Goal: Task Accomplishment & Management: Use online tool/utility

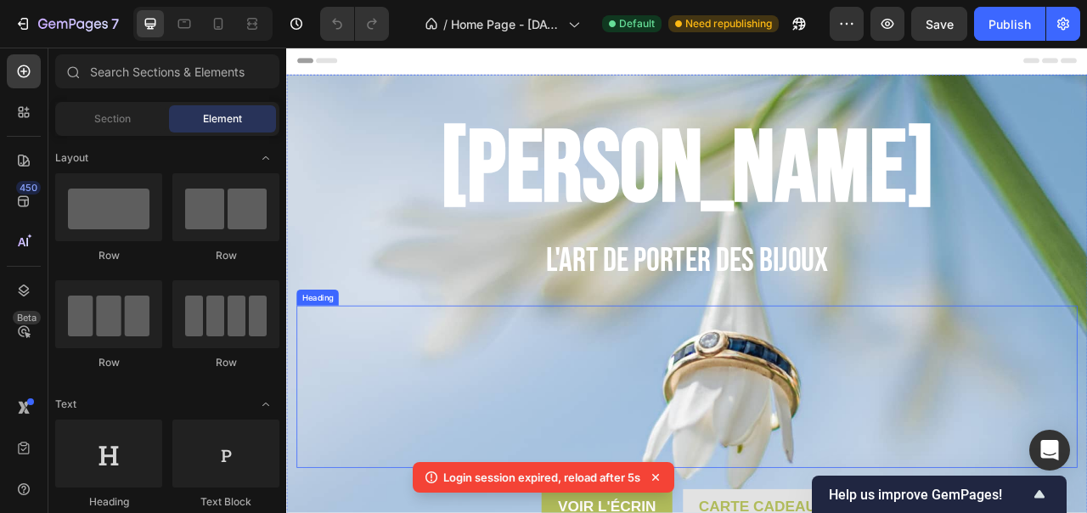
scroll to position [20, 0]
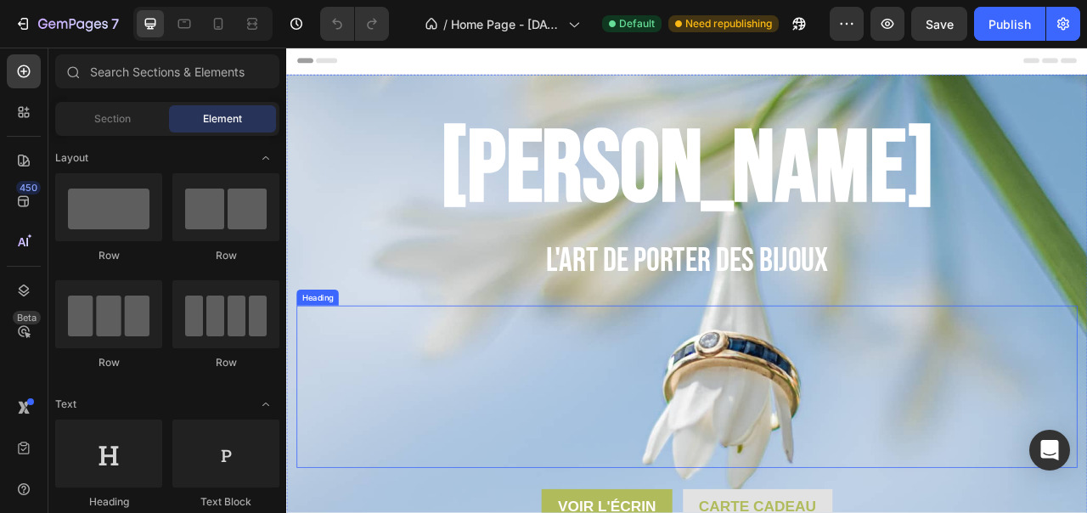
scroll to position [152, 0]
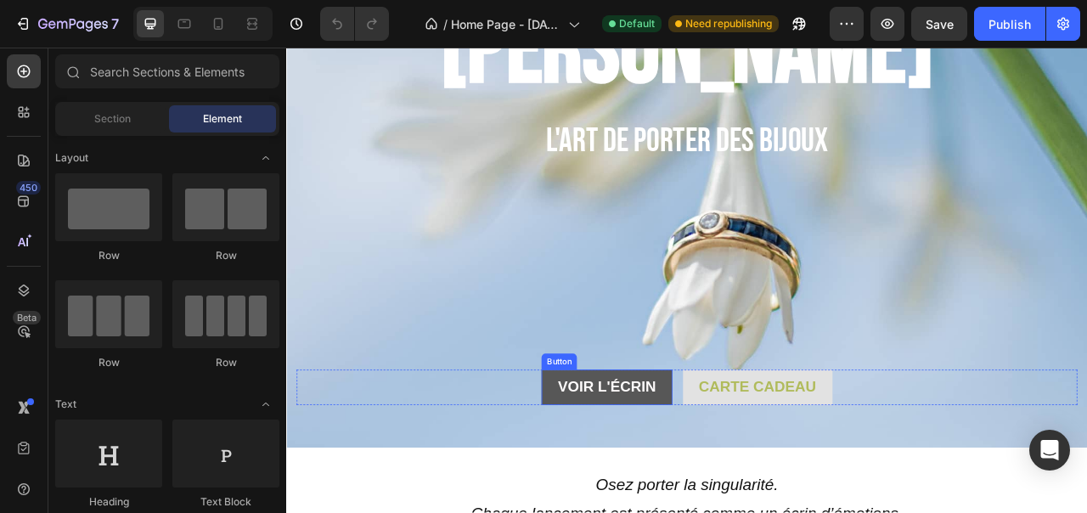
click at [691, 463] on button "Voir l'écrin" at bounding box center [693, 480] width 166 height 45
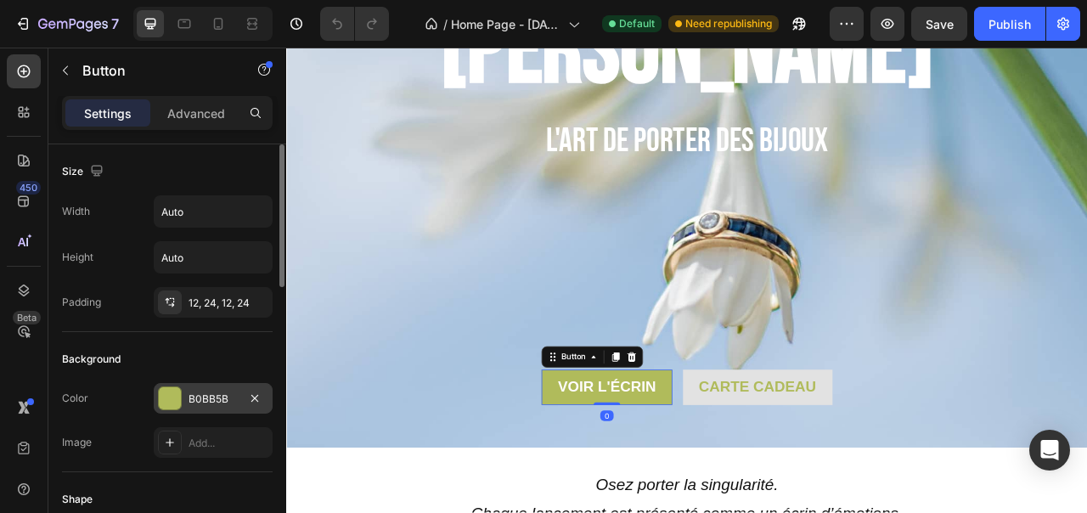
click at [199, 391] on div "B0BB5B" at bounding box center [212, 398] width 49 height 15
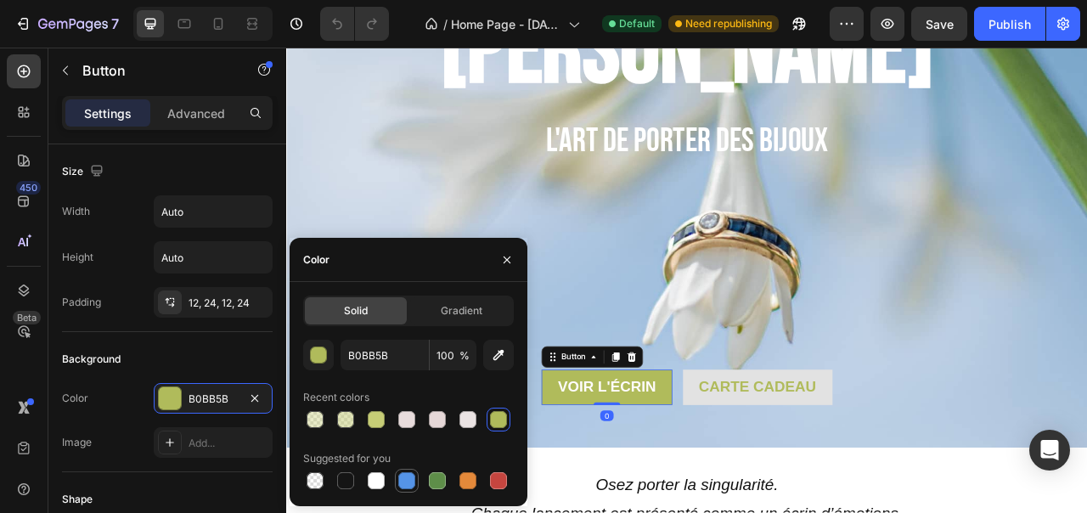
click at [409, 475] on div at bounding box center [406, 480] width 17 height 17
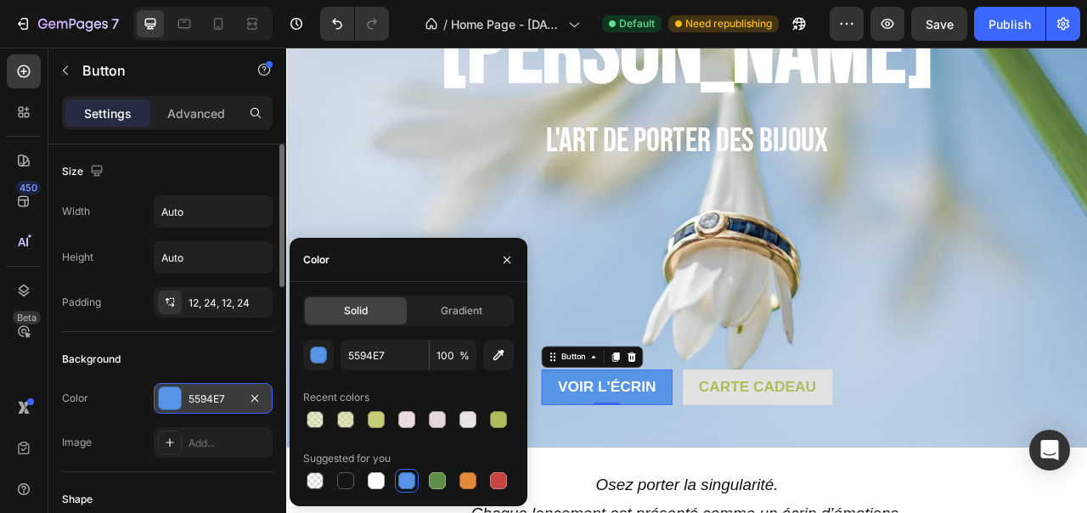
click at [232, 395] on div "5594E7" at bounding box center [212, 398] width 49 height 15
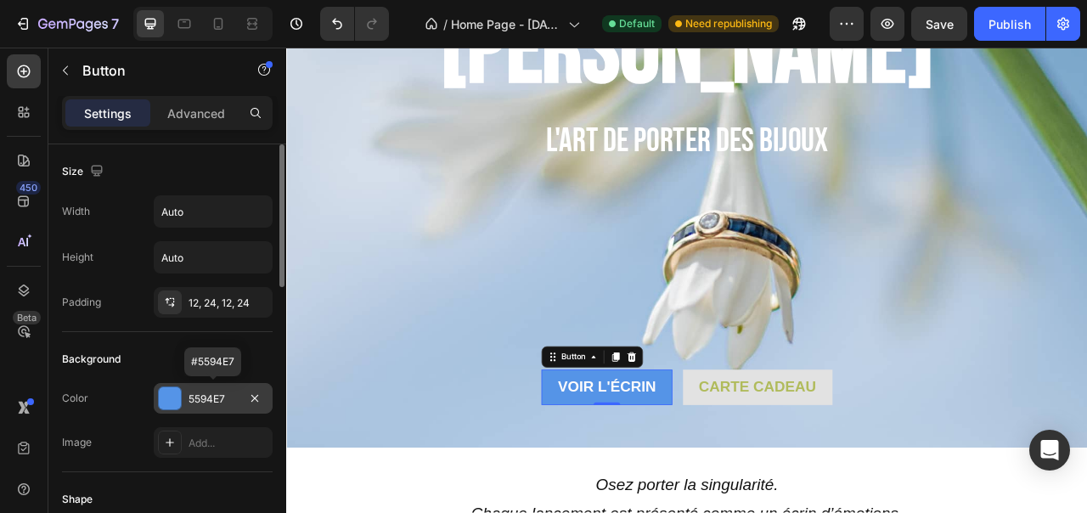
click at [212, 396] on div "5594E7" at bounding box center [212, 398] width 49 height 15
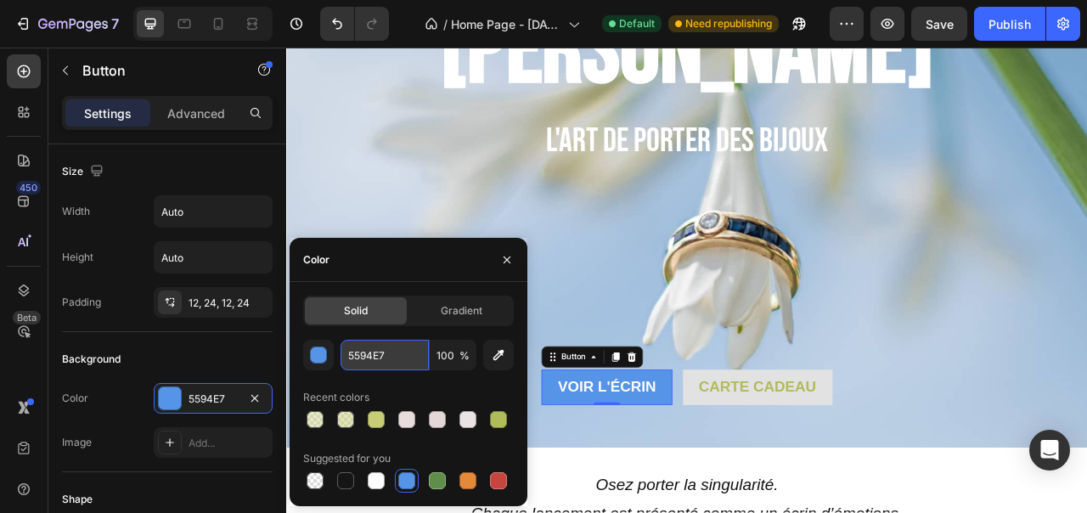
click at [379, 355] on input "5594E7" at bounding box center [384, 355] width 88 height 31
click at [389, 354] on input "5594E7" at bounding box center [384, 355] width 88 height 31
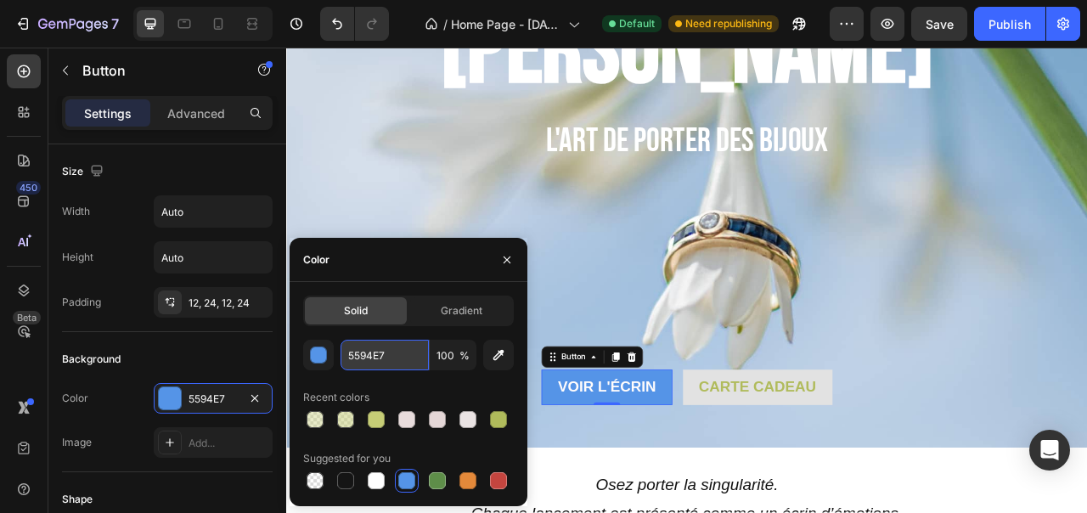
paste input "c4dfe2"
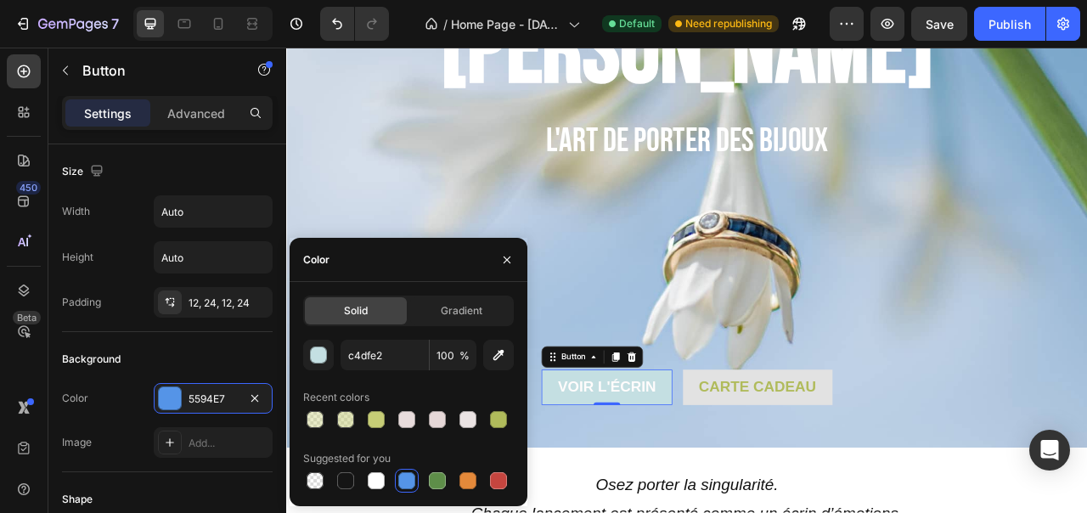
click at [469, 386] on div "Recent colors" at bounding box center [408, 397] width 211 height 27
type input "C4DFE2"
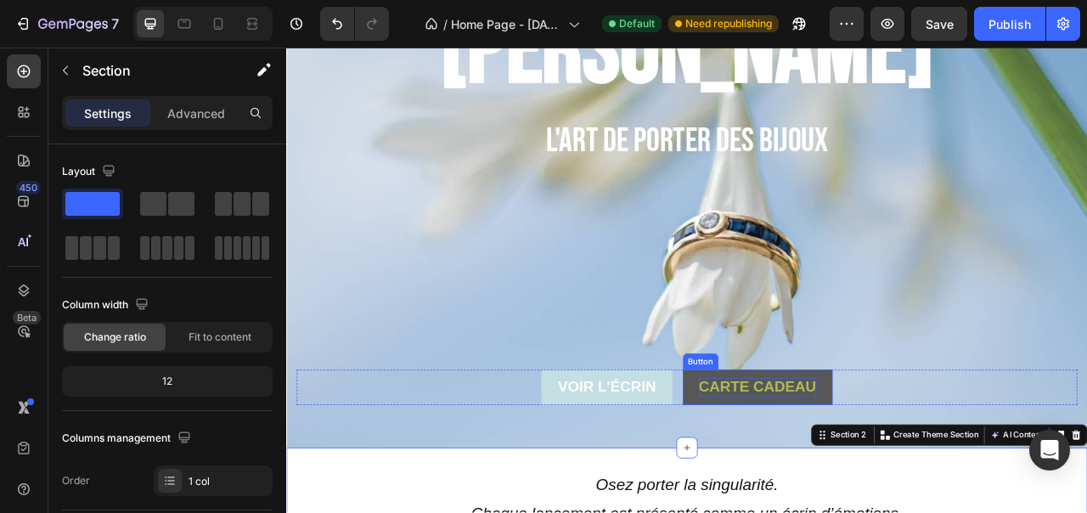
click at [902, 476] on span "Carte cadeau" at bounding box center [885, 479] width 149 height 21
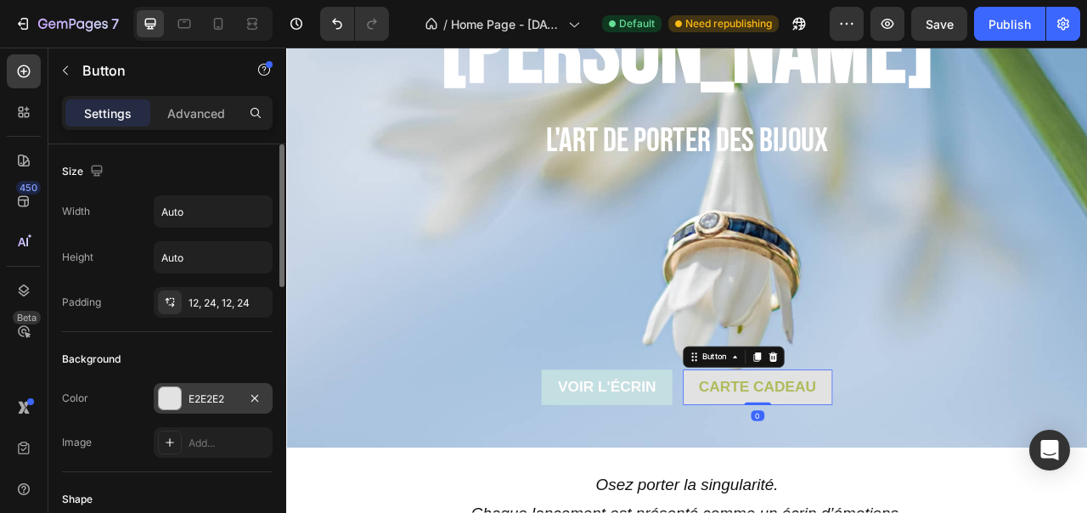
click at [179, 395] on div at bounding box center [170, 398] width 22 height 22
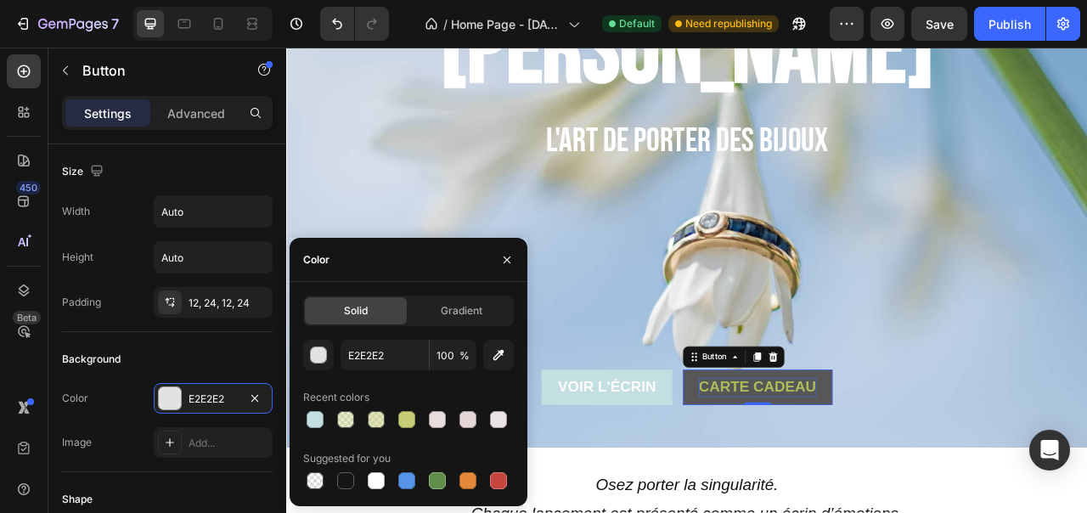
click at [877, 475] on span "Carte cadeau" at bounding box center [885, 479] width 149 height 21
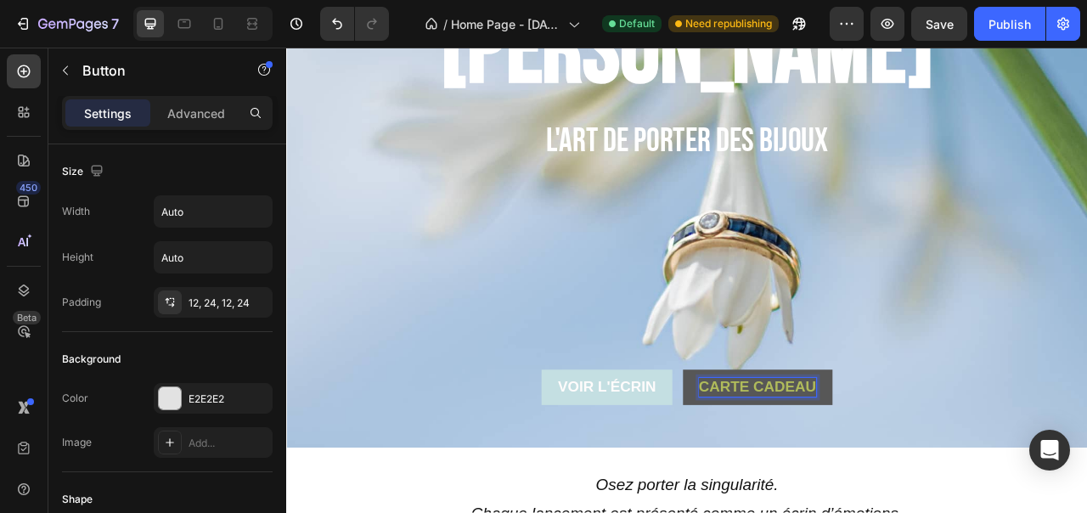
click at [877, 475] on span "Carte cadeau" at bounding box center [885, 479] width 149 height 21
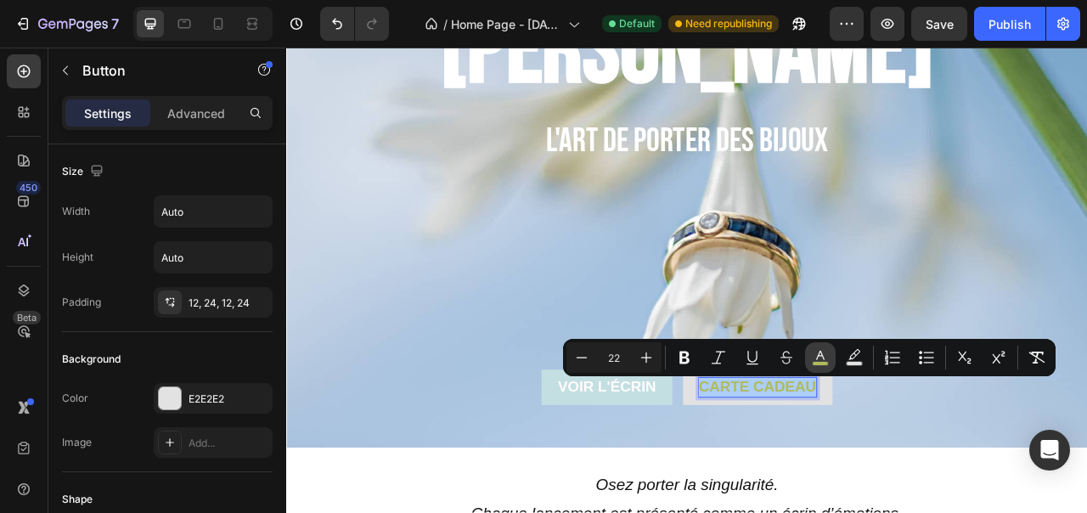
click at [812, 355] on icon "Editor contextual toolbar" at bounding box center [820, 357] width 17 height 17
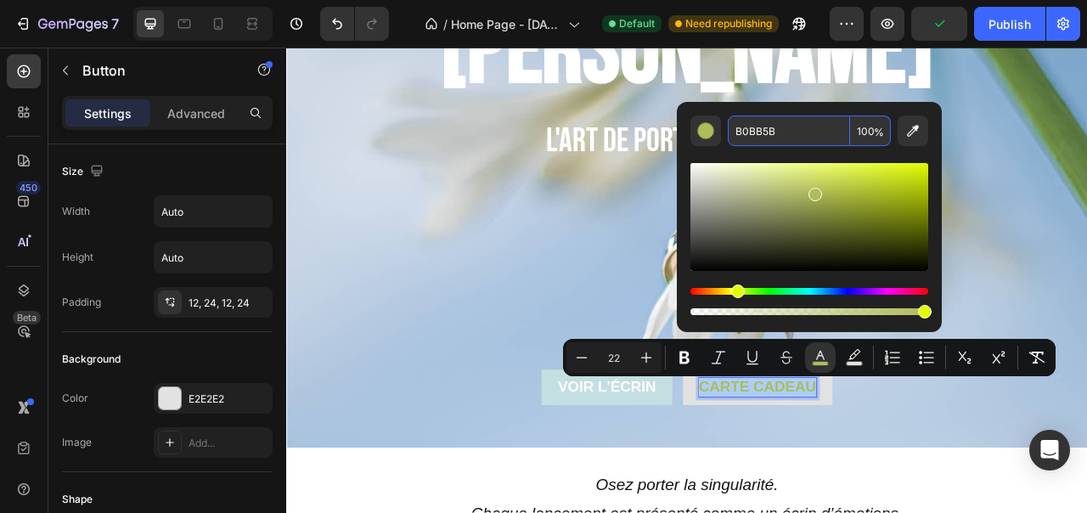
click at [762, 131] on input "B0BB5B" at bounding box center [789, 130] width 122 height 31
paste input "c4dfe2"
type input "C4DFE2"
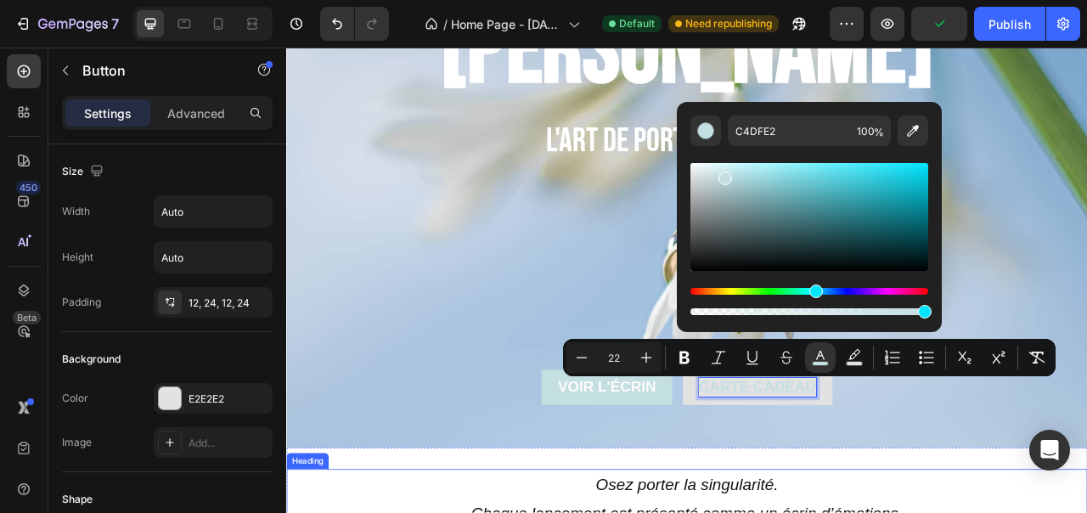
click at [686, 512] on div "[PERSON_NAME] Heading l'art [PERSON_NAME] des bijoux Text Block h h h Heading V…" at bounding box center [795, 243] width 1019 height 627
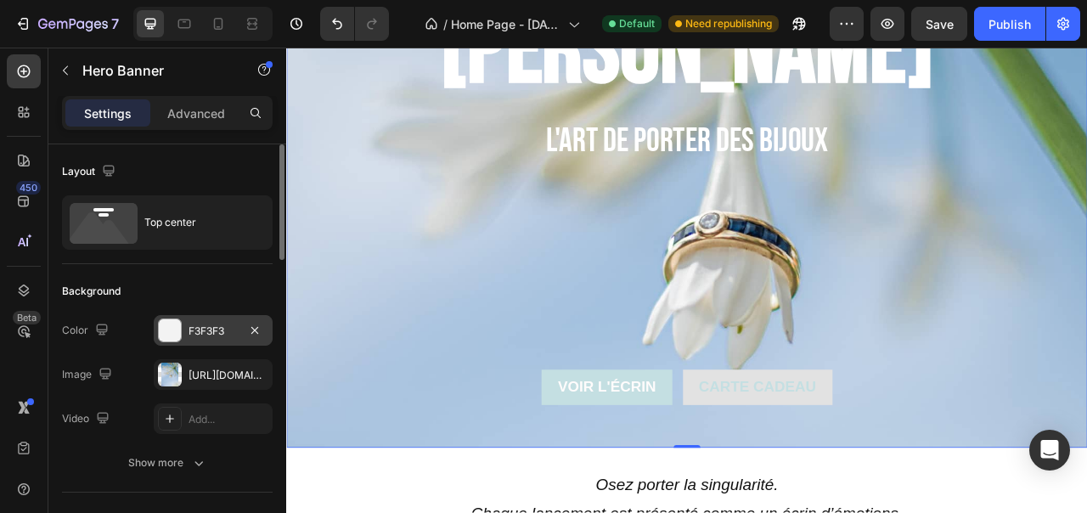
click at [215, 329] on div "F3F3F3" at bounding box center [212, 330] width 49 height 15
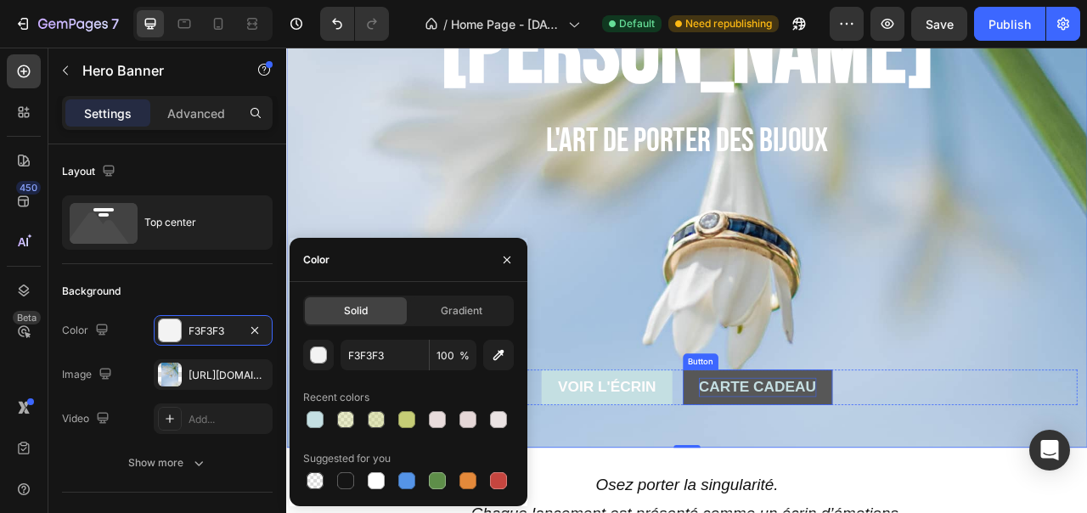
click at [857, 482] on span "Carte cadeau" at bounding box center [885, 479] width 149 height 21
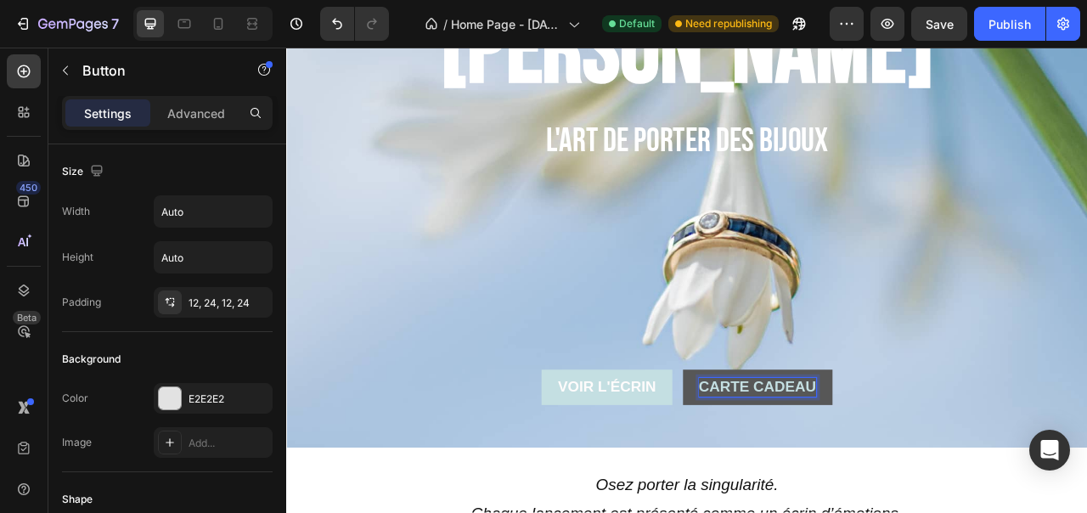
click at [857, 482] on span "Carte cadeau" at bounding box center [885, 479] width 149 height 21
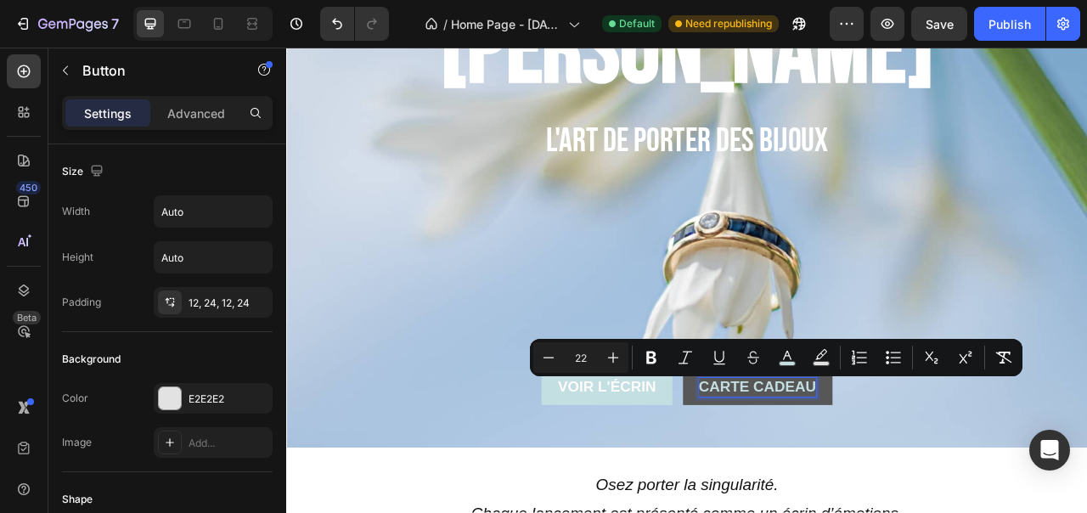
click at [857, 482] on span "Carte cadeau" at bounding box center [885, 479] width 149 height 21
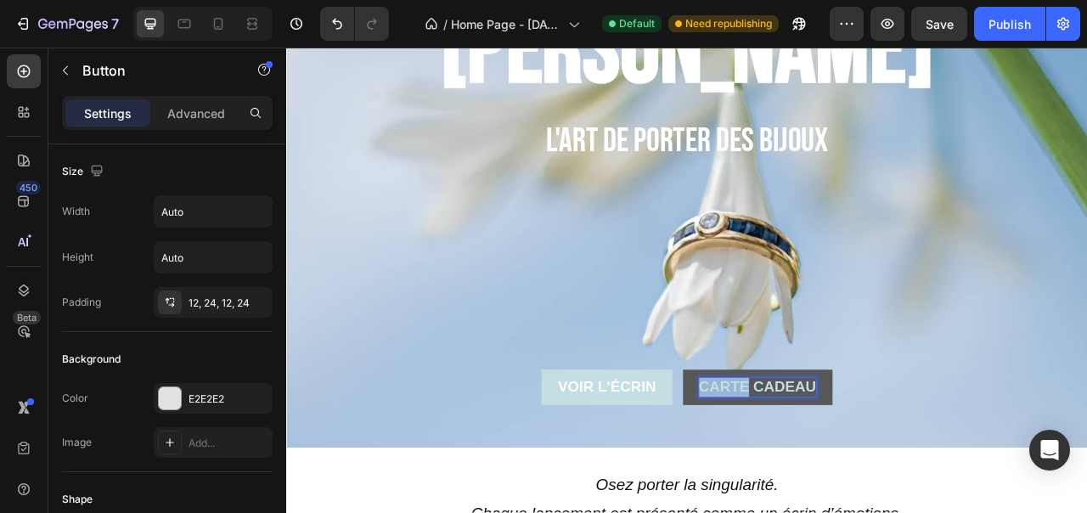
click at [857, 482] on span "Carte cadeau" at bounding box center [885, 479] width 149 height 21
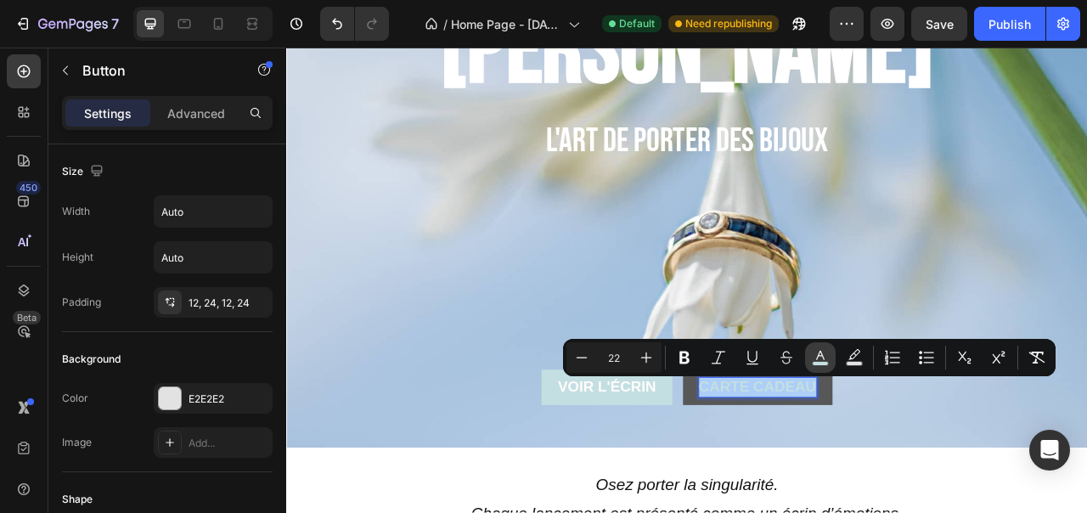
click at [813, 356] on icon "Editor contextual toolbar" at bounding box center [820, 357] width 17 height 17
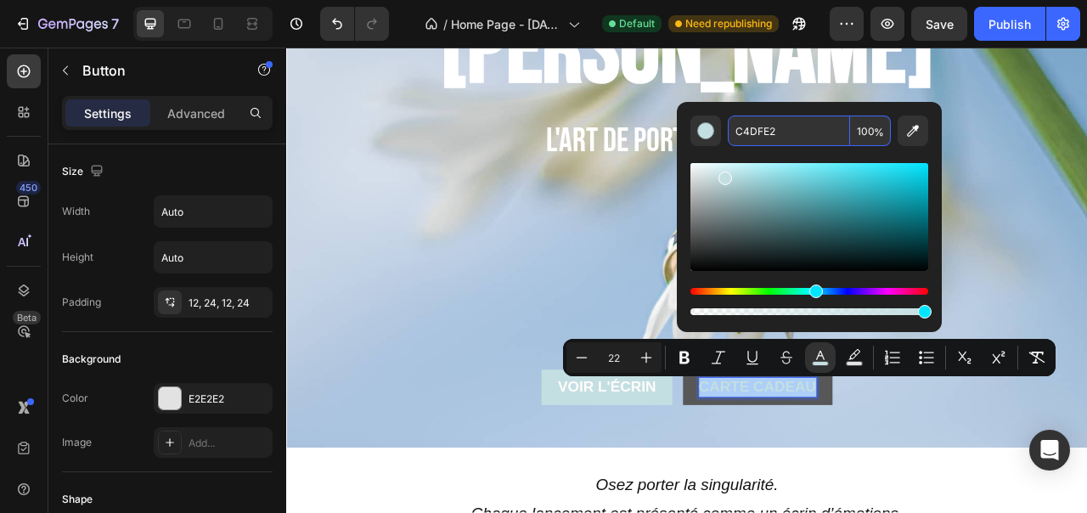
click at [770, 133] on input "C4DFE2" at bounding box center [789, 130] width 122 height 31
click at [783, 133] on input "C4DFE2" at bounding box center [789, 130] width 122 height 31
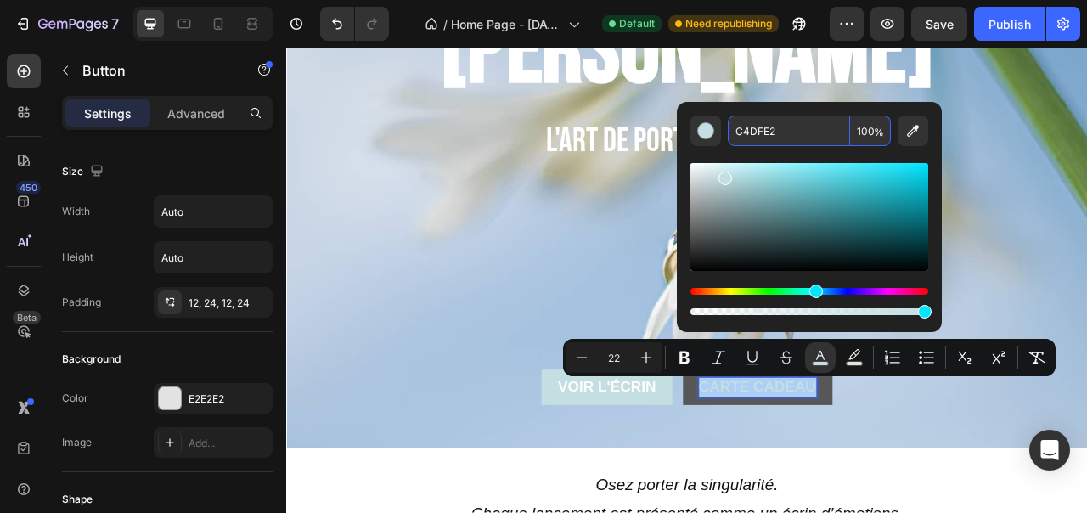
paste input "ea0cccc"
type input "ea0cccc"
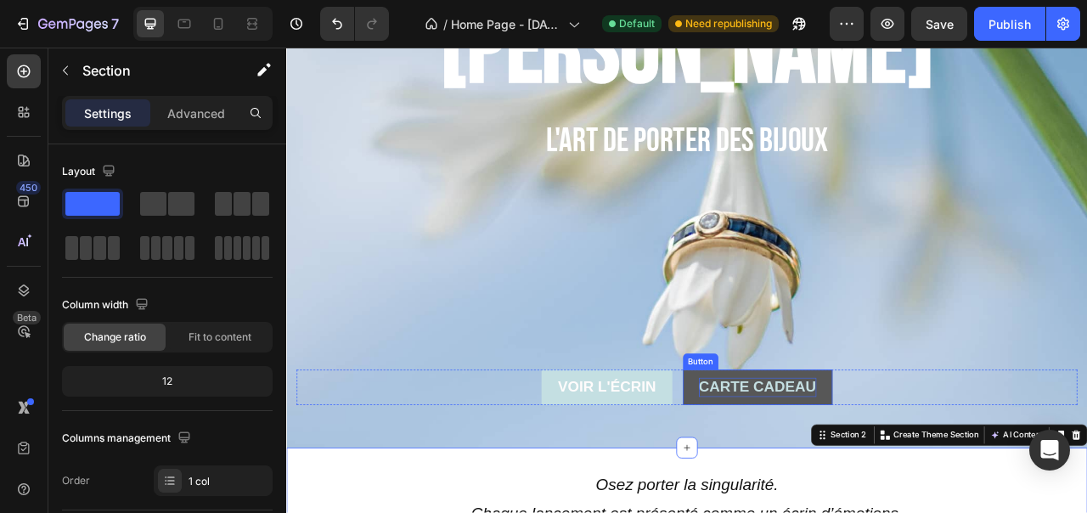
click at [860, 478] on span "Carte cadeau" at bounding box center [885, 479] width 149 height 21
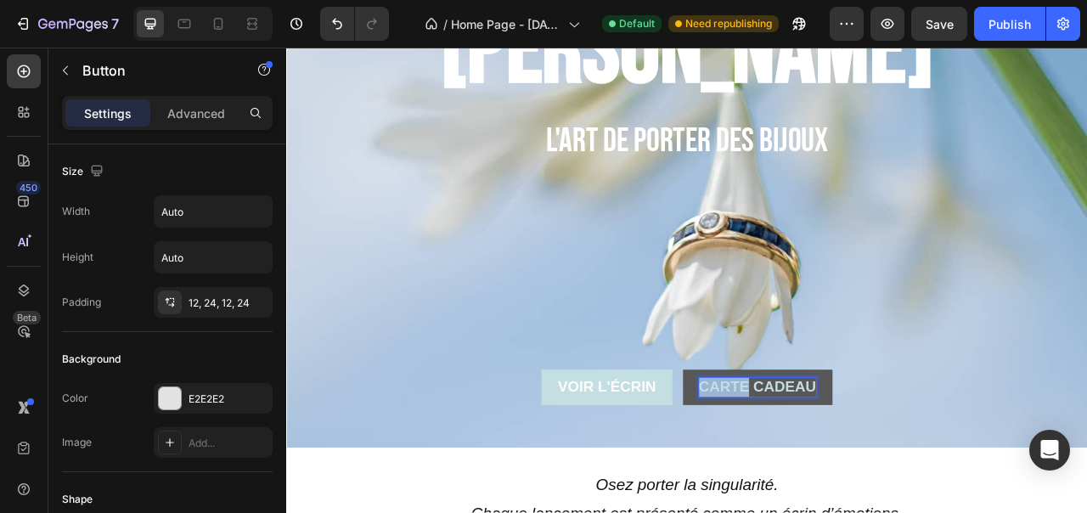
click at [860, 478] on span "Carte cadeau" at bounding box center [885, 479] width 149 height 21
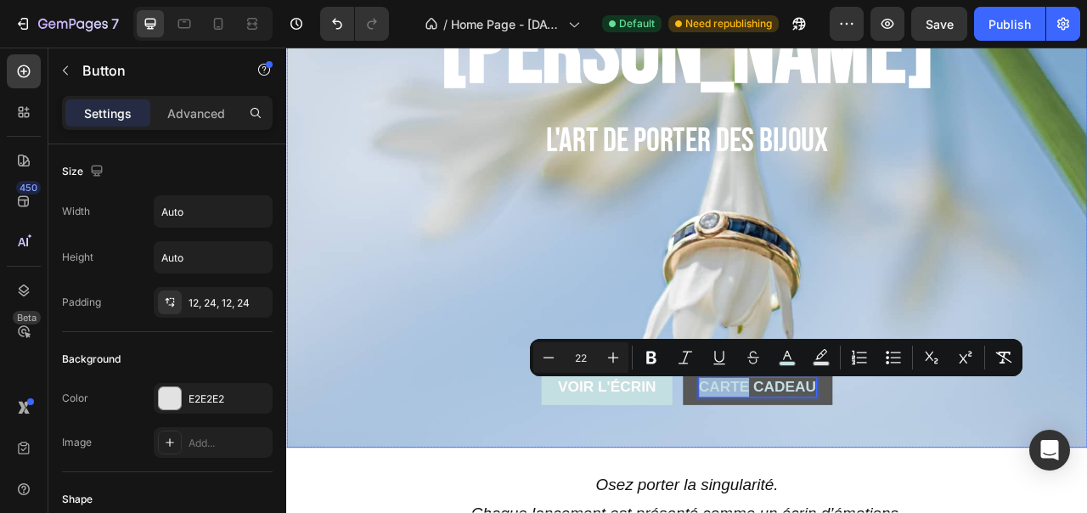
click at [1000, 512] on div "[PERSON_NAME] Heading l'art [PERSON_NAME] des bijoux Text Block h h h Heading V…" at bounding box center [795, 258] width 993 height 542
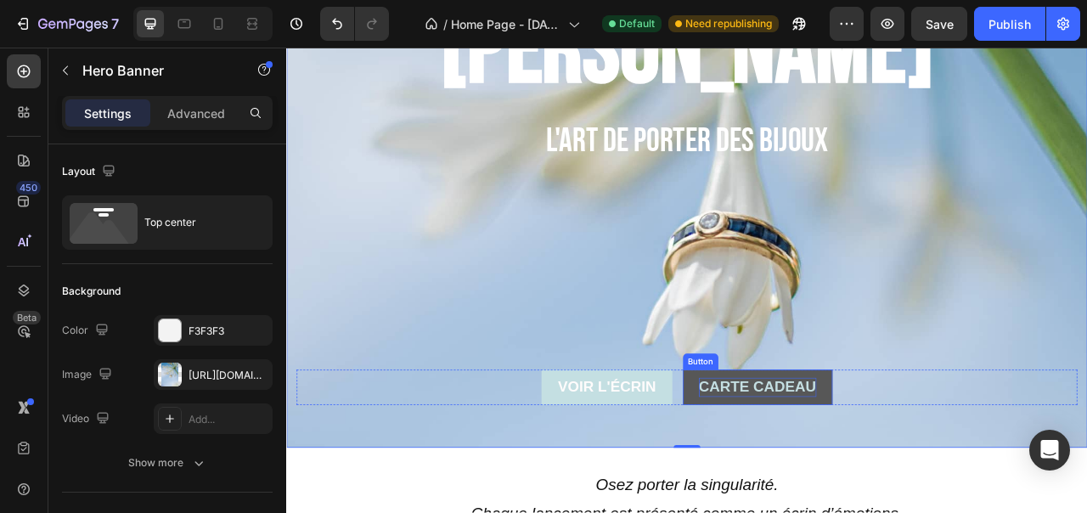
click at [926, 475] on span "Carte cadeau" at bounding box center [885, 479] width 149 height 21
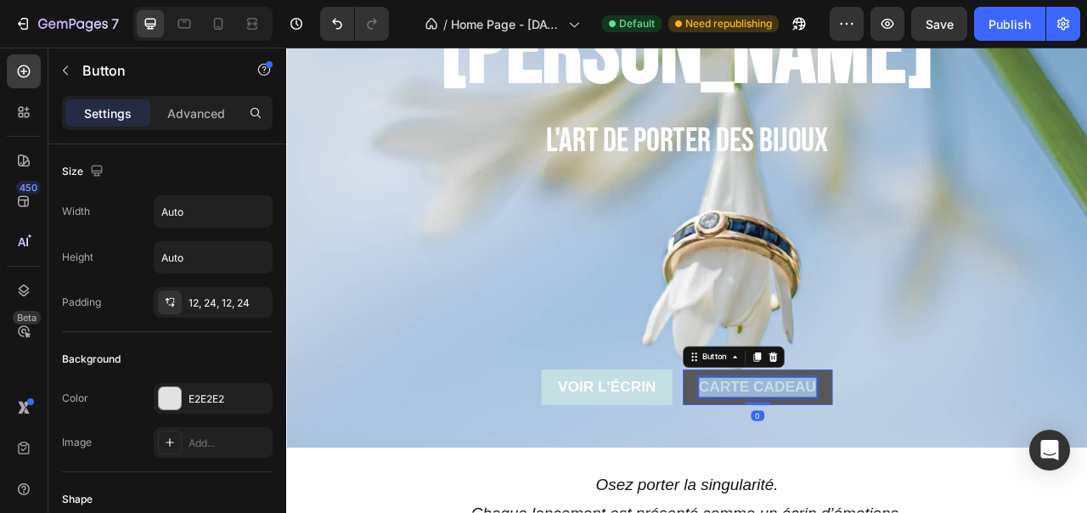
click at [926, 475] on span "Carte cadeau" at bounding box center [885, 479] width 149 height 21
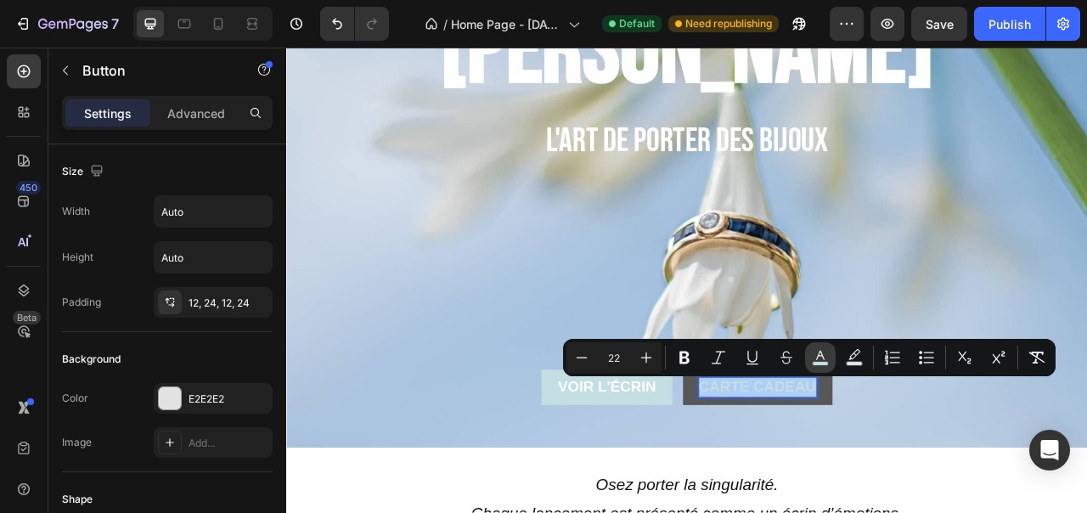
click at [820, 349] on icon "Editor contextual toolbar" at bounding box center [820, 357] width 17 height 17
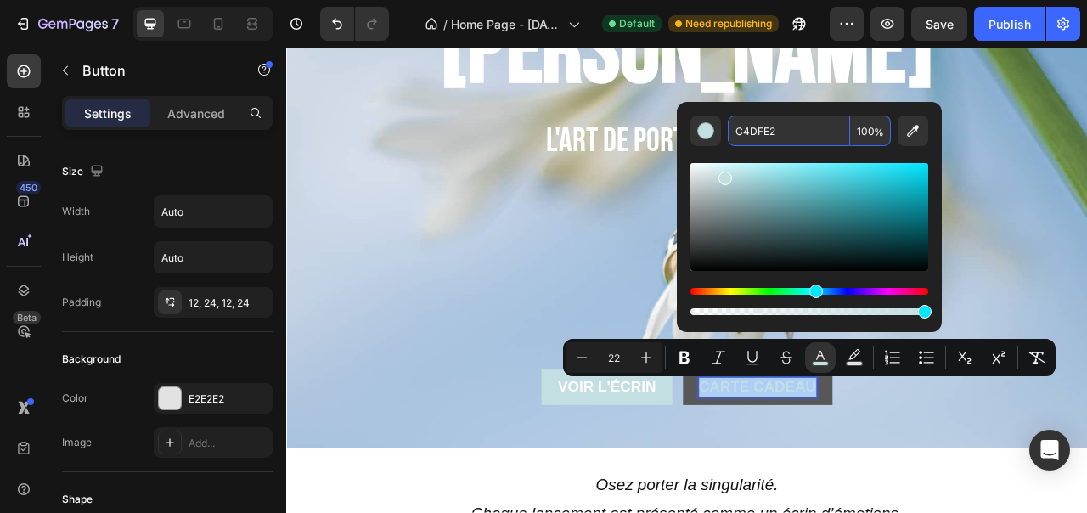
click at [761, 140] on input "C4DFE2" at bounding box center [789, 130] width 122 height 31
paste input "ea0cccc"
click at [811, 129] on input "ea0cccc" at bounding box center [789, 130] width 122 height 31
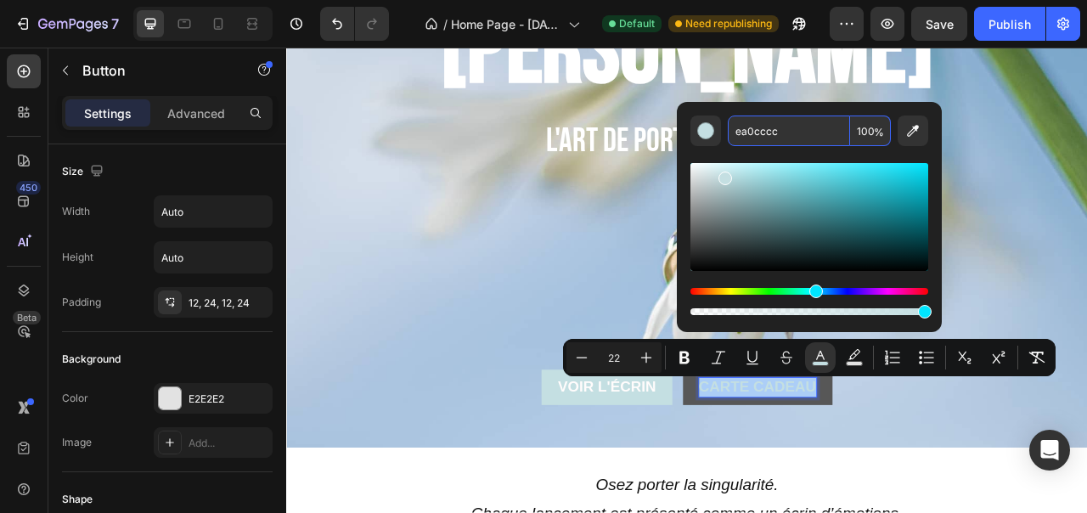
click at [794, 136] on input "ea0cccc" at bounding box center [789, 130] width 122 height 31
type input "ea0cccc"
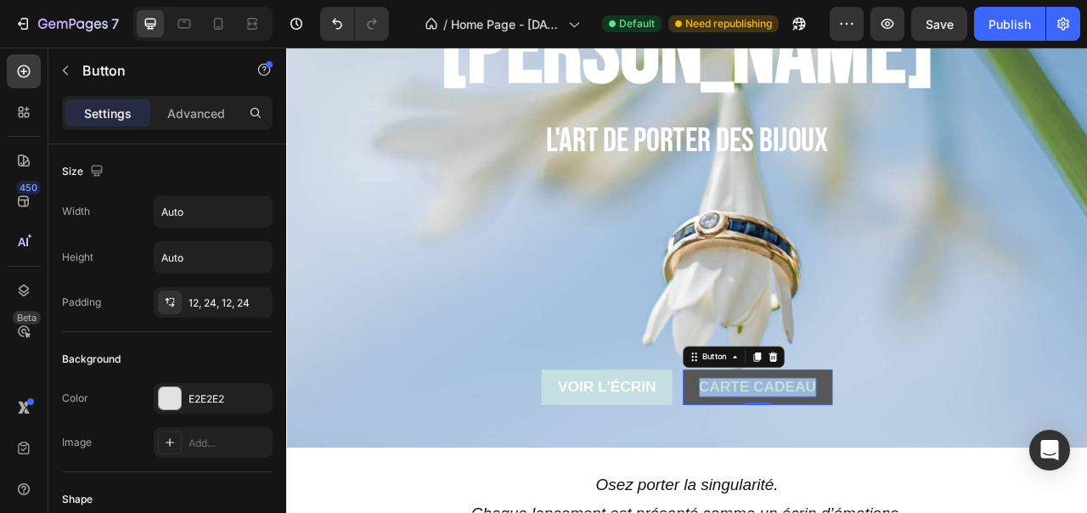
click at [863, 480] on span "Carte cadeau" at bounding box center [885, 479] width 149 height 21
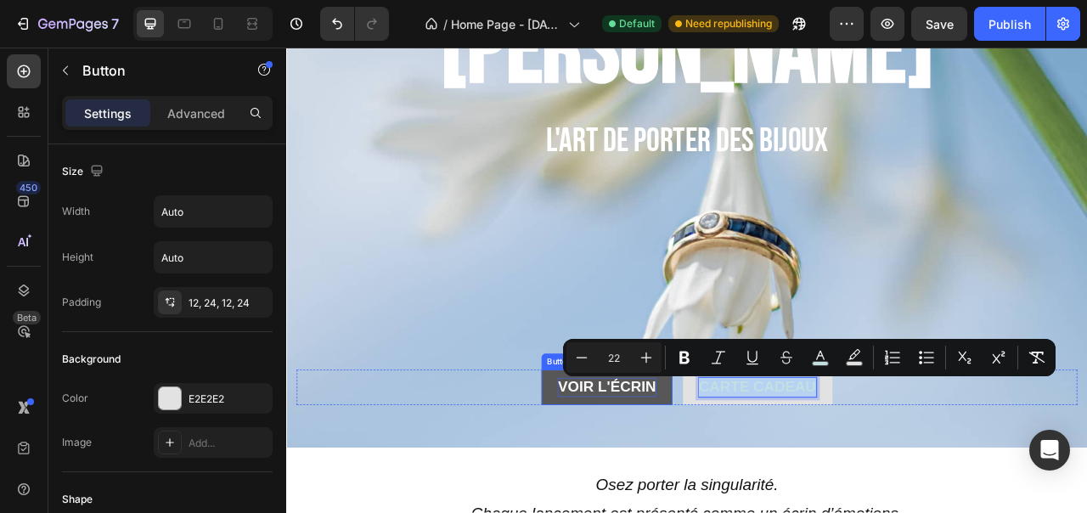
click at [660, 469] on span "Voir l'écrin" at bounding box center [693, 479] width 125 height 21
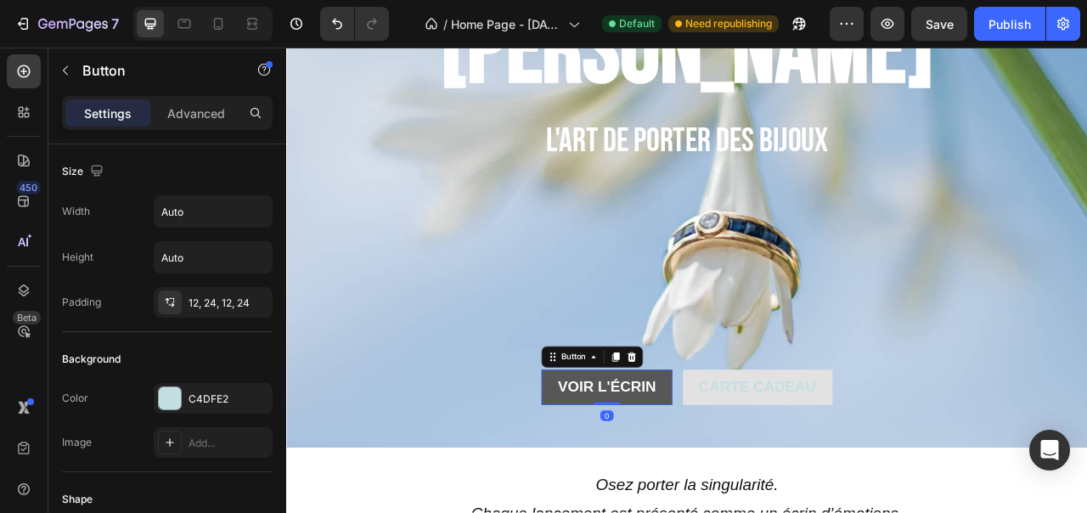
click at [611, 461] on button "Voir l'écrin" at bounding box center [693, 480] width 166 height 45
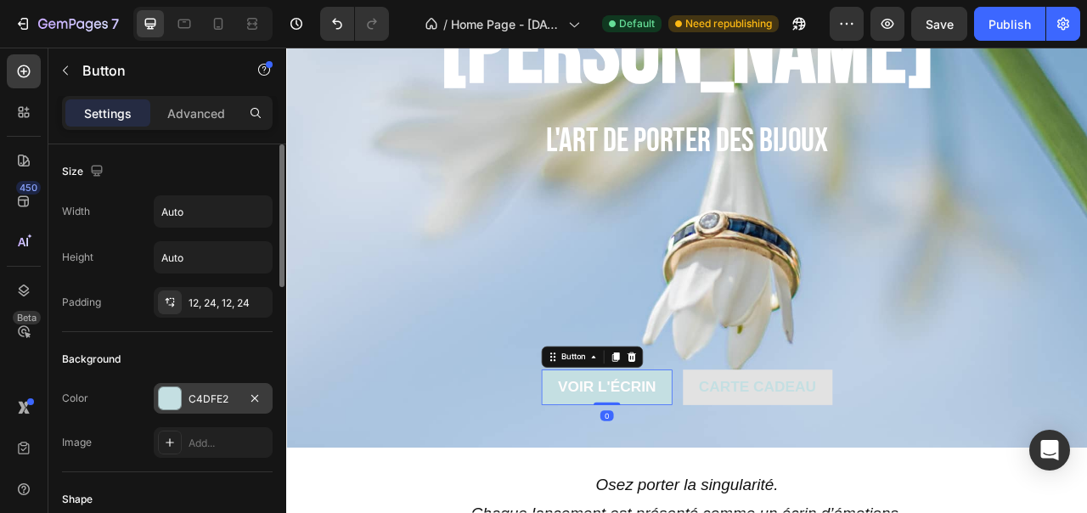
click at [218, 408] on div "C4DFE2" at bounding box center [213, 398] width 119 height 31
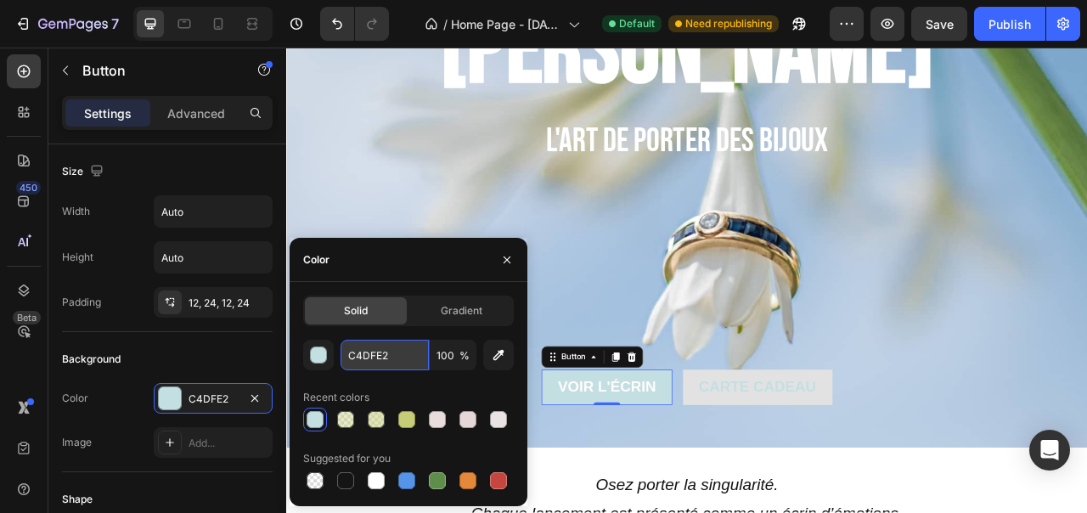
click at [379, 356] on input "C4DFE2" at bounding box center [384, 355] width 88 height 31
paste input "ea0cccc"
type input "e"
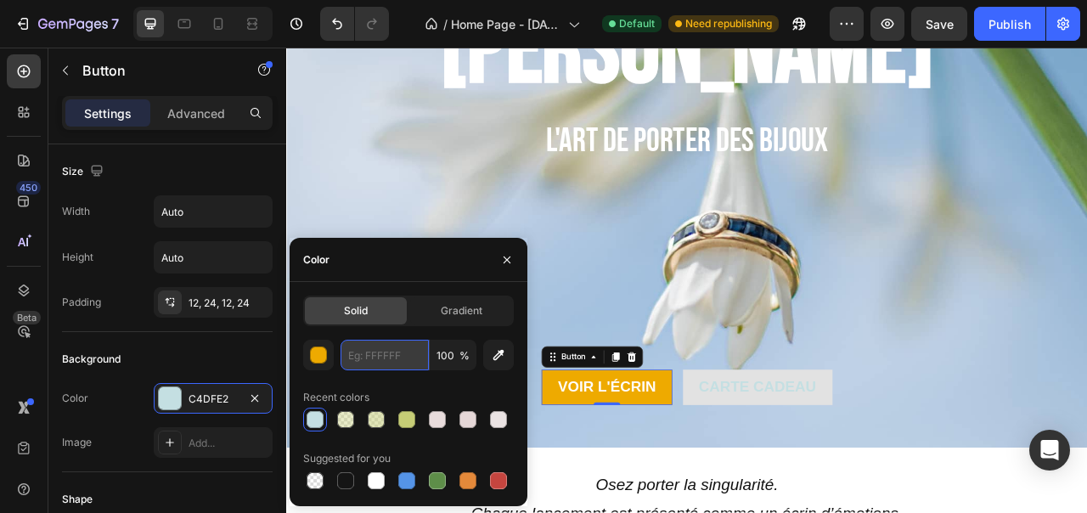
paste input "ea0cccc"
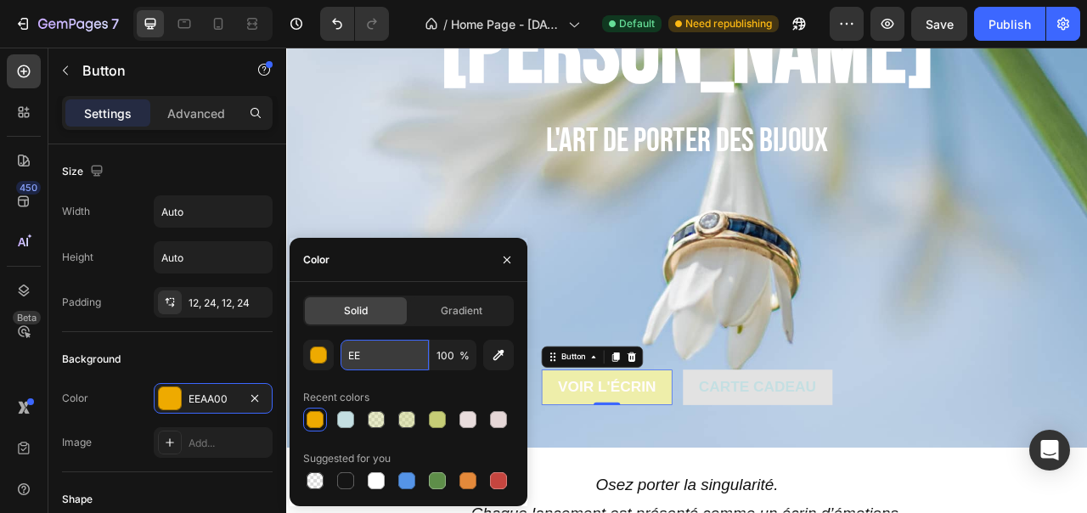
type input "E"
paste input "ea0cccc"
paste input "8bcdcd"
type input "8bcdcd"
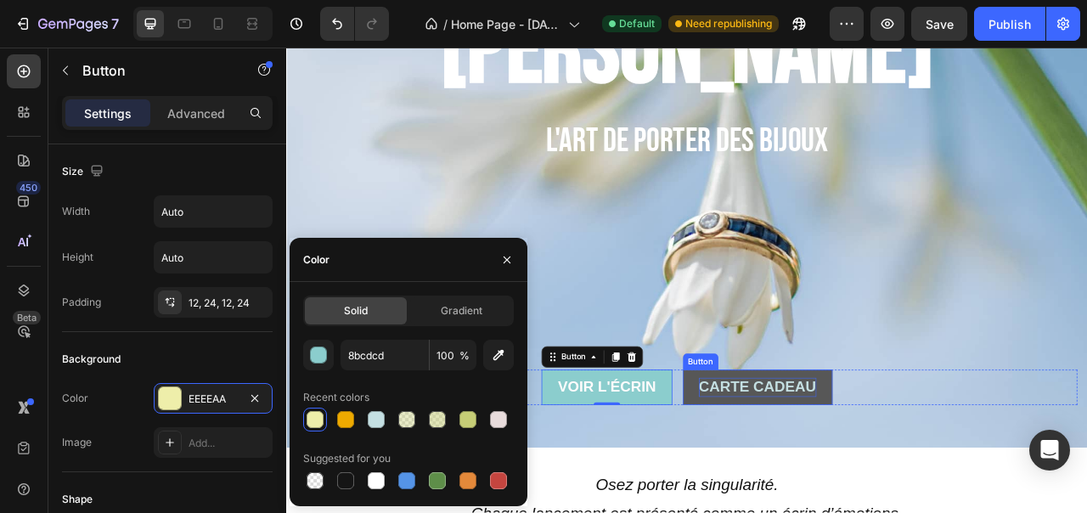
click at [868, 484] on span "Carte cadeau" at bounding box center [885, 479] width 149 height 21
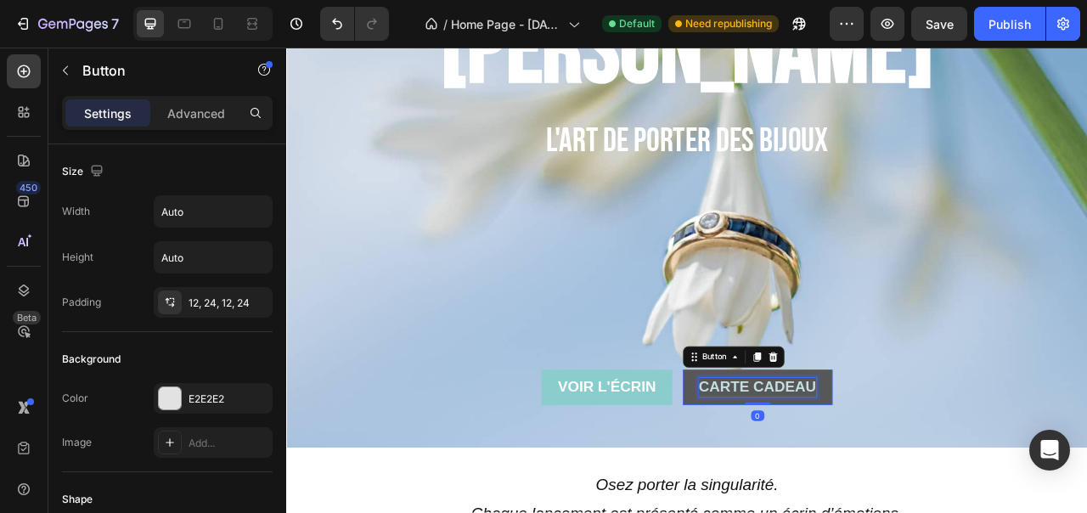
click at [868, 482] on span "Carte cadeau" at bounding box center [885, 479] width 149 height 21
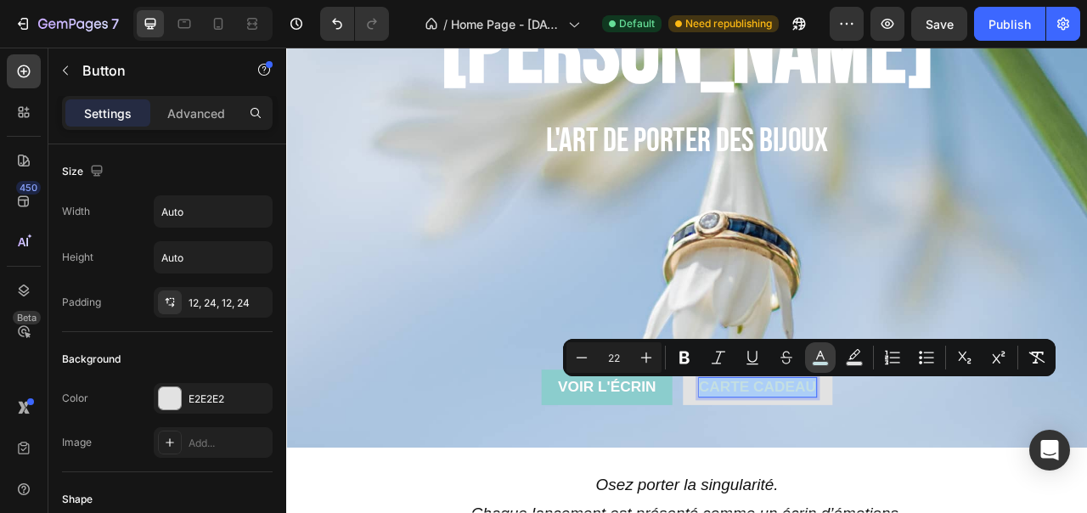
click at [825, 351] on icon "Editor contextual toolbar" at bounding box center [820, 357] width 17 height 17
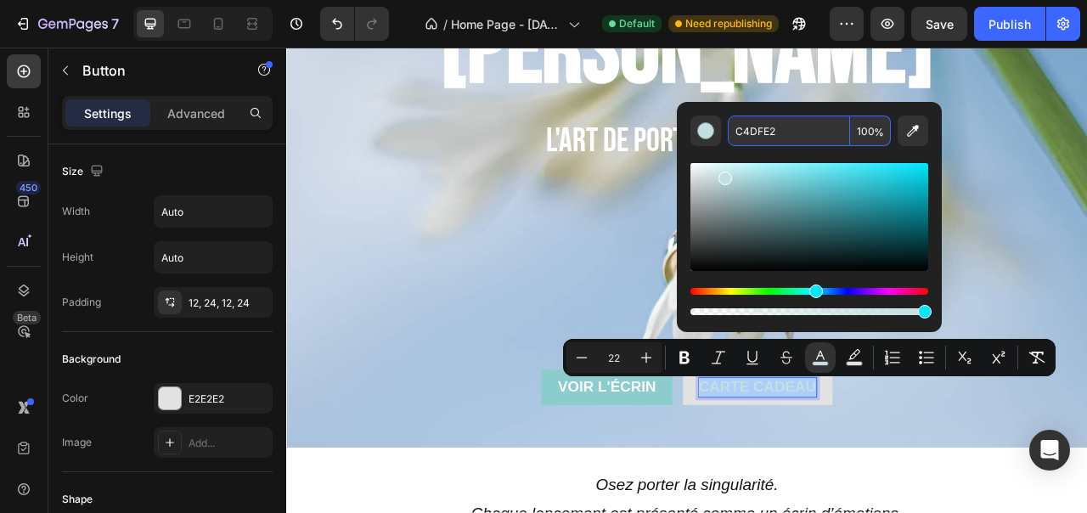
click at [761, 126] on input "C4DFE2" at bounding box center [789, 130] width 122 height 31
paste input "8bcdcd"
type input "8BCDCD"
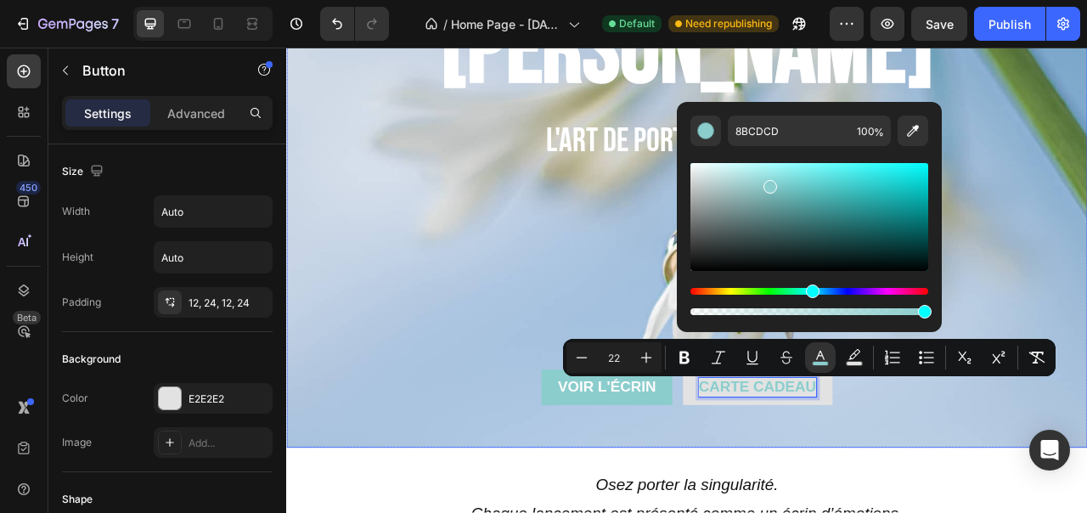
click at [570, 221] on div "[PERSON_NAME] Heading l'art [PERSON_NAME] des bijoux Text Block h h h Heading V…" at bounding box center [795, 258] width 993 height 542
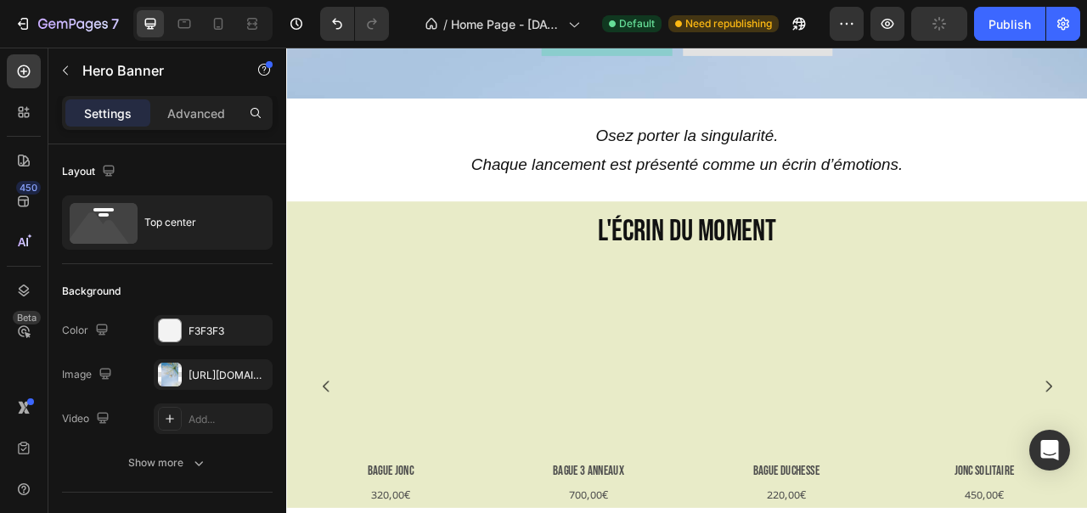
scroll to position [597, 0]
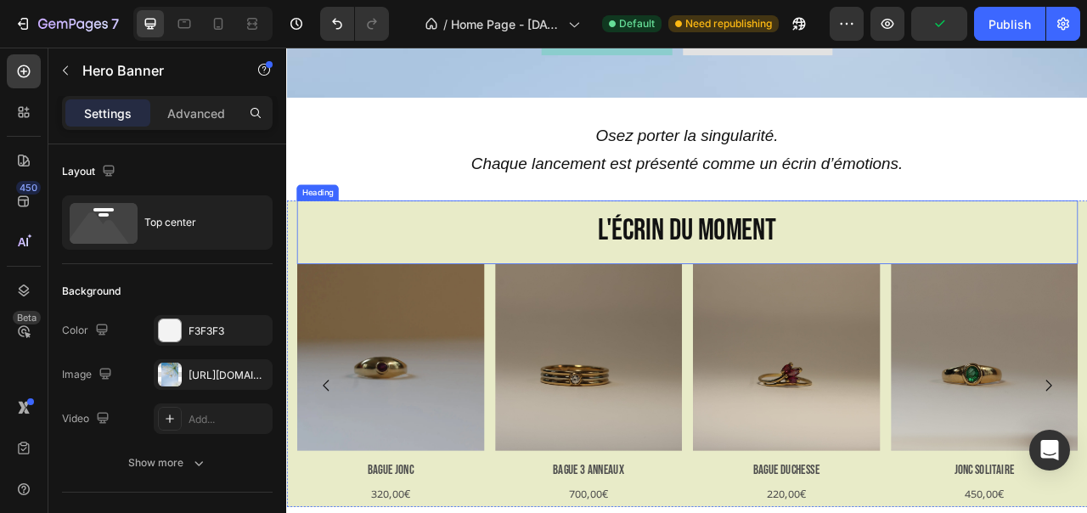
click at [494, 264] on h2 "L'écrin du moment" at bounding box center [795, 278] width 993 height 70
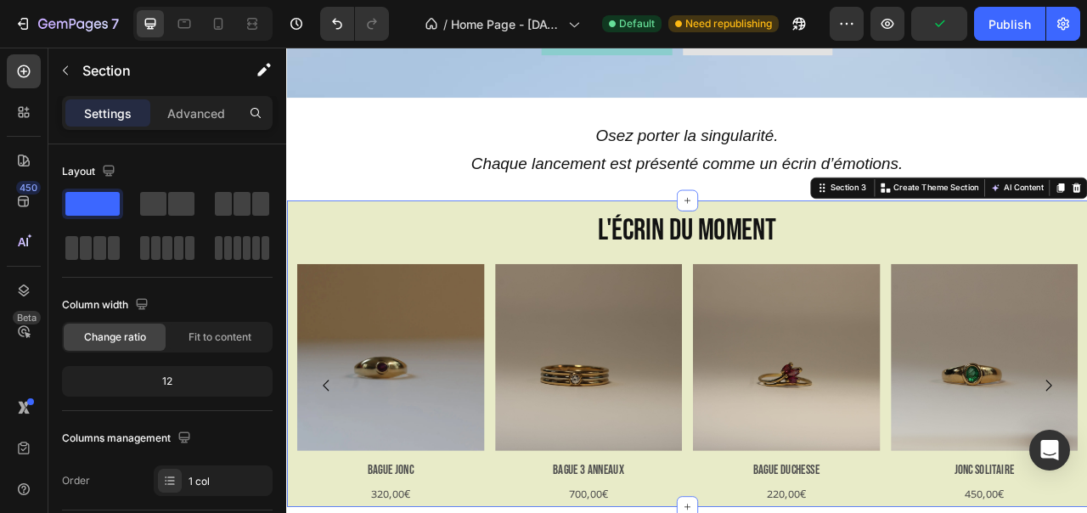
click at [290, 261] on div "L'écrin du moment Heading Product Images Bague jonc Product Title 320,00€ Produ…" at bounding box center [795, 438] width 1019 height 390
click at [366, 258] on h2 "L'écrin du moment" at bounding box center [795, 278] width 993 height 70
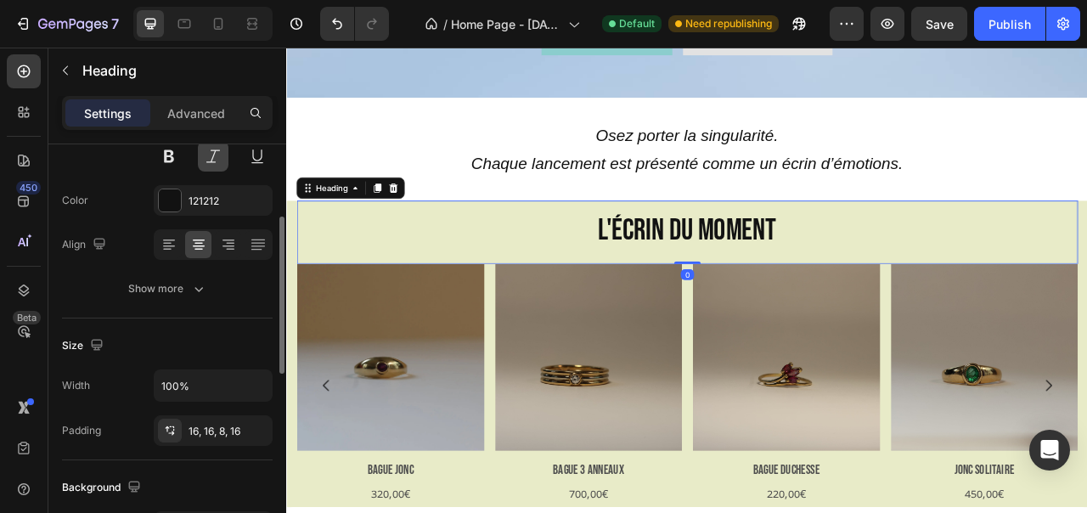
scroll to position [194, 0]
click at [285, 224] on div at bounding box center [279, 352] width 13 height 417
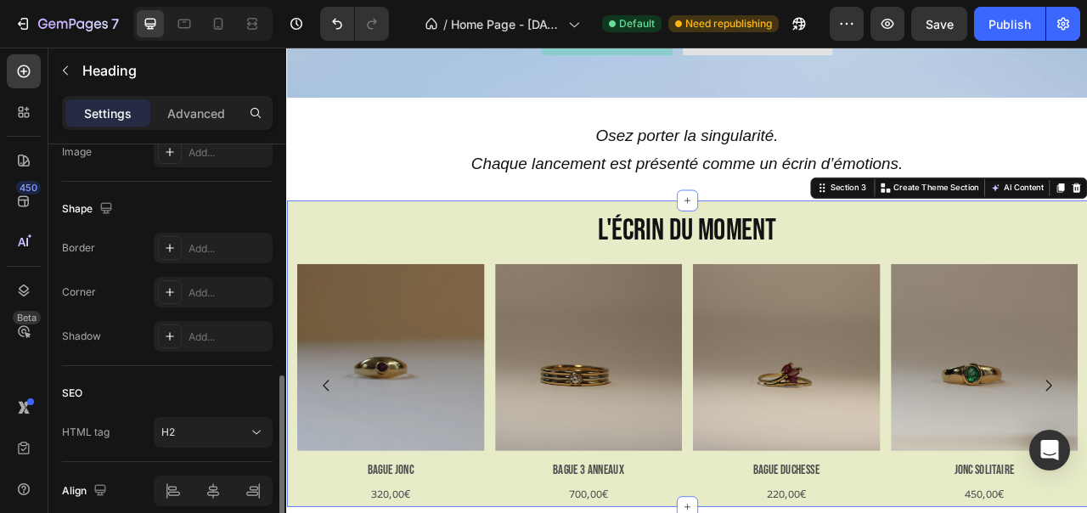
click at [295, 275] on div "L'écrin du moment Heading Product Images Bague jonc Product Title 320,00€ Produ…" at bounding box center [795, 438] width 1019 height 390
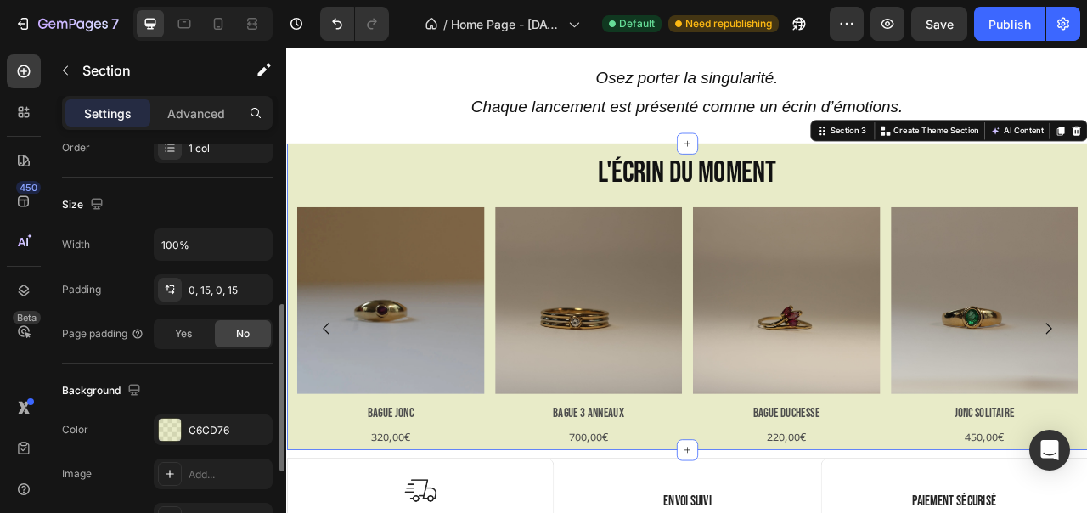
scroll to position [353, 0]
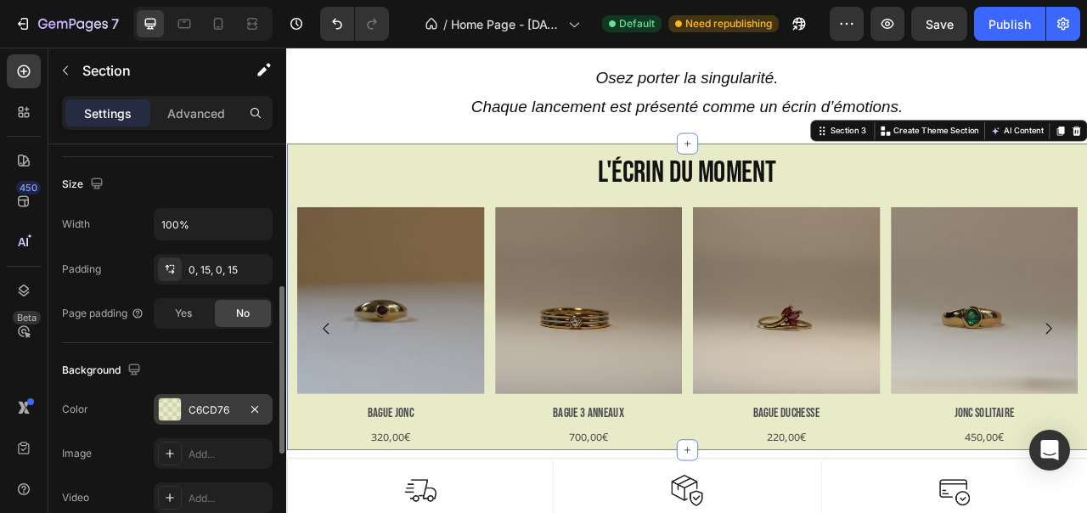
click at [190, 405] on div "C6CD76" at bounding box center [212, 409] width 49 height 15
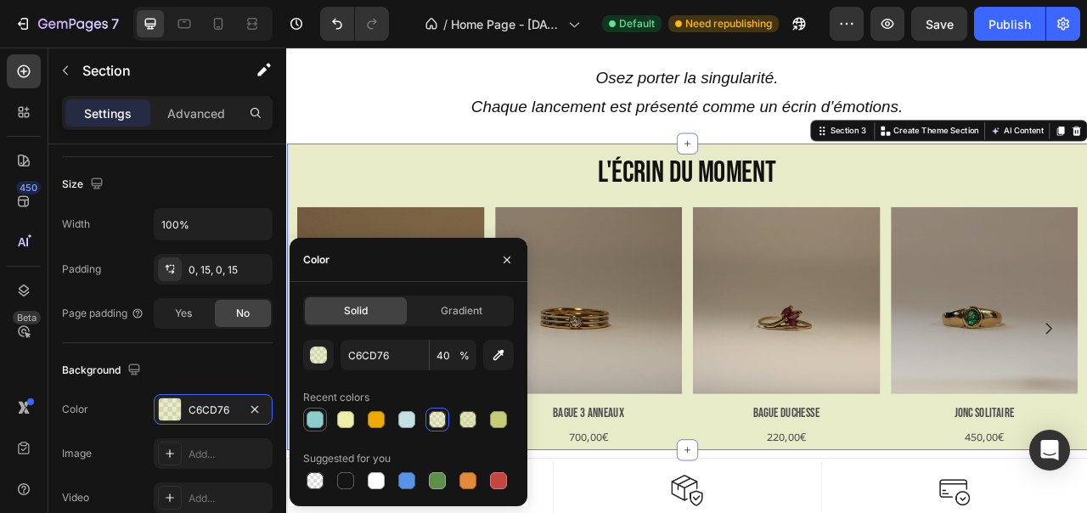
click at [319, 426] on div at bounding box center [314, 419] width 17 height 17
type input "8BCDCD"
type input "100"
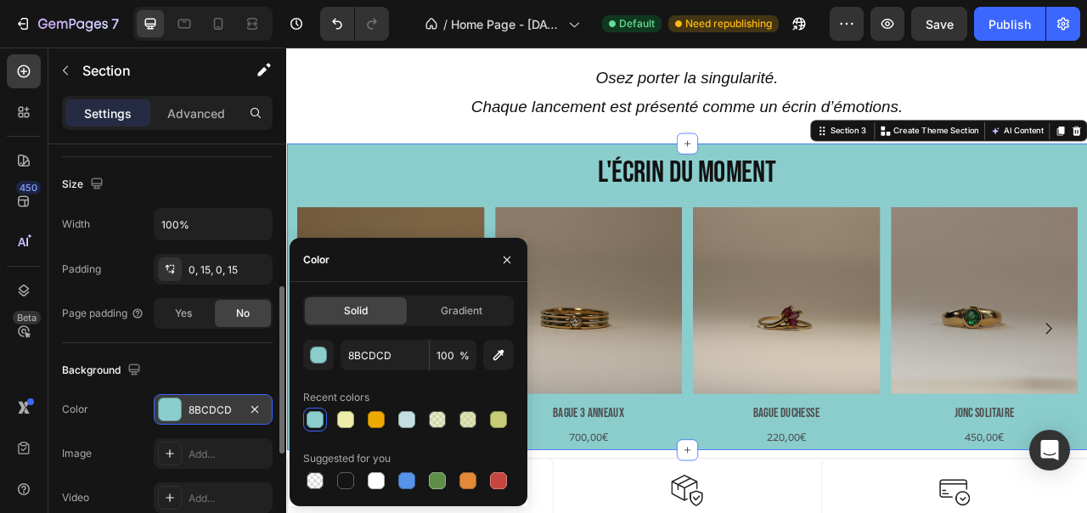
click at [216, 409] on div "8BCDCD" at bounding box center [212, 409] width 49 height 15
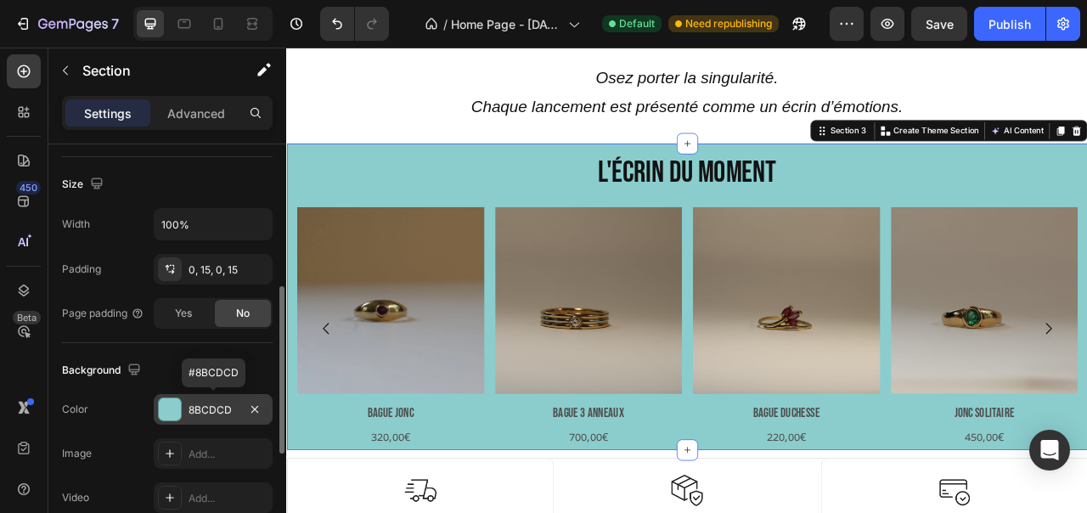
click at [216, 409] on div "8BCDCD" at bounding box center [212, 409] width 49 height 15
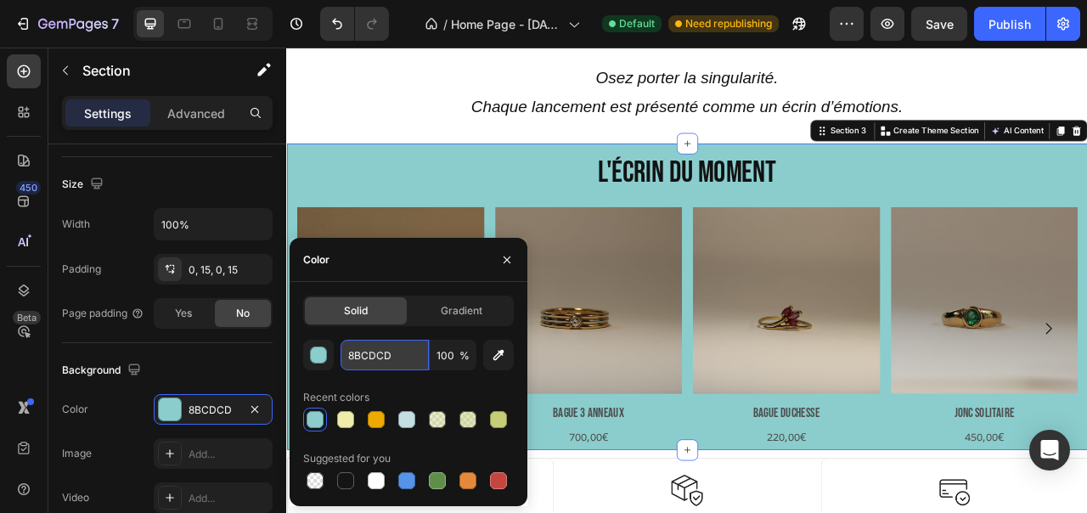
click at [387, 350] on input "8BCDCD" at bounding box center [384, 355] width 88 height 31
paste input "c4dfe2"
type input "c4dfe2"
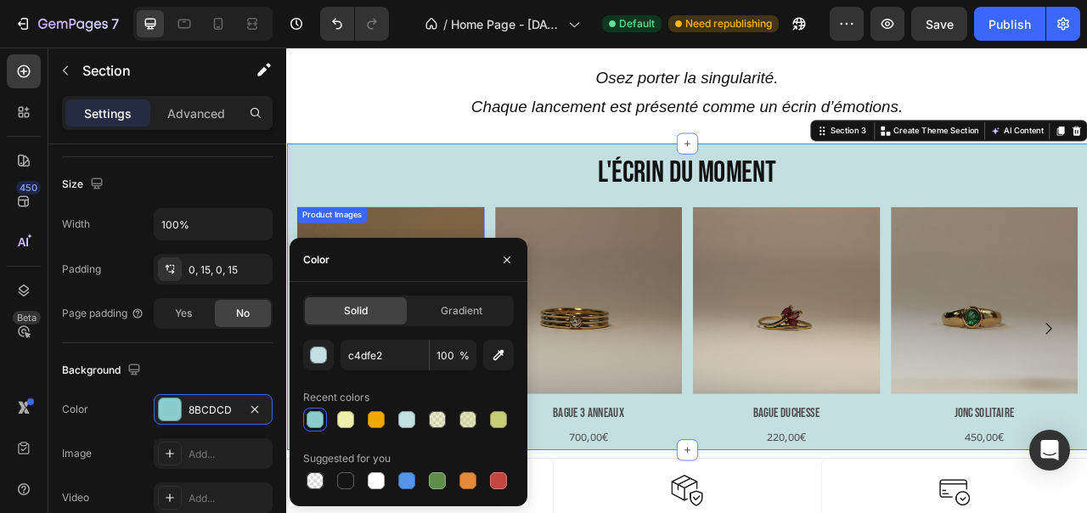
click at [426, 202] on h2 "L'écrin du moment" at bounding box center [795, 205] width 993 height 70
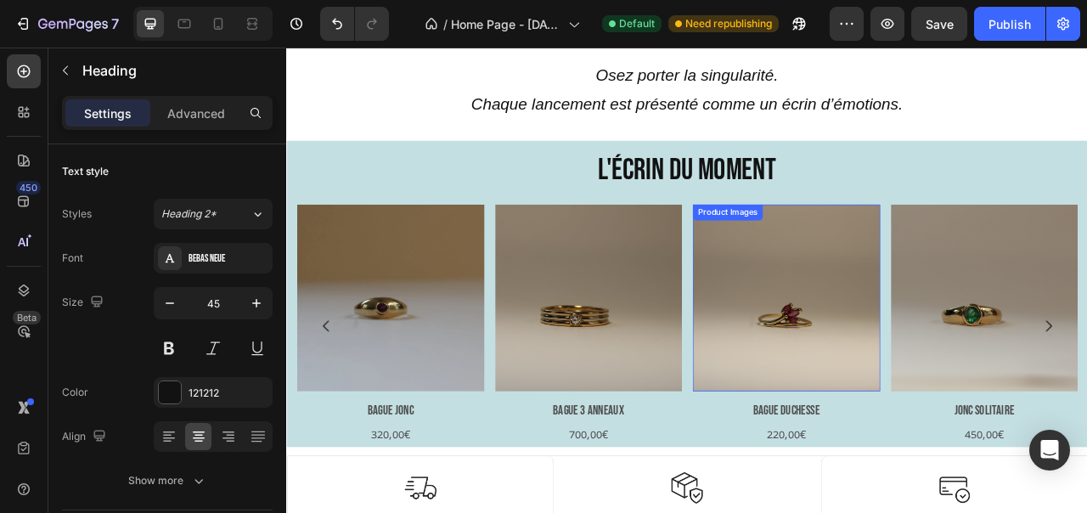
scroll to position [653, 0]
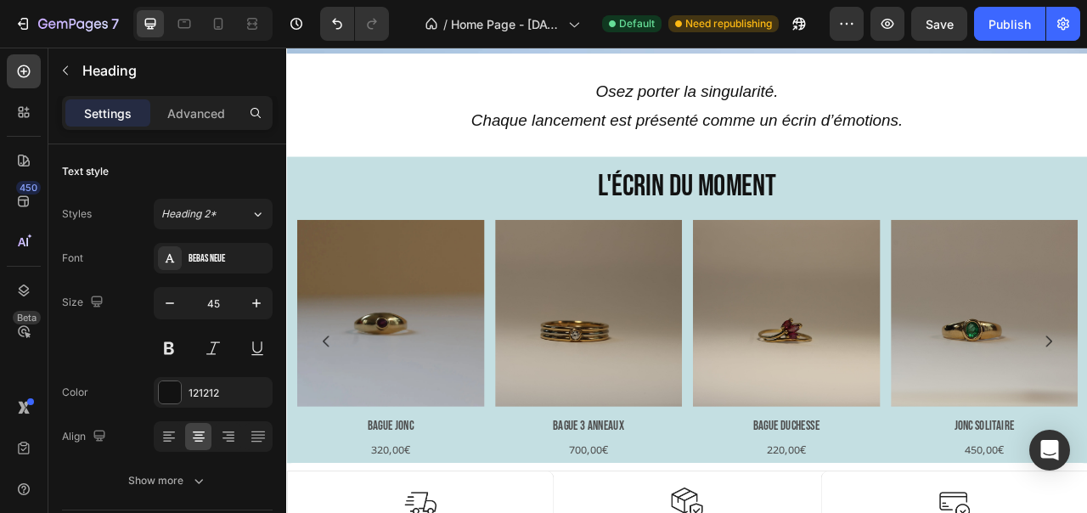
click at [475, 211] on h2 "L'écrin du moment" at bounding box center [795, 222] width 993 height 70
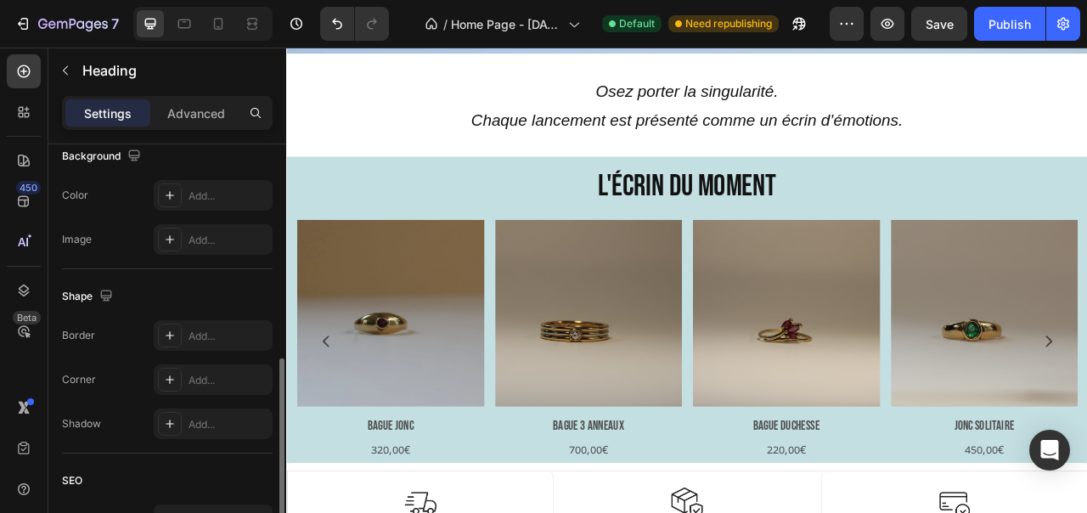
scroll to position [547, 0]
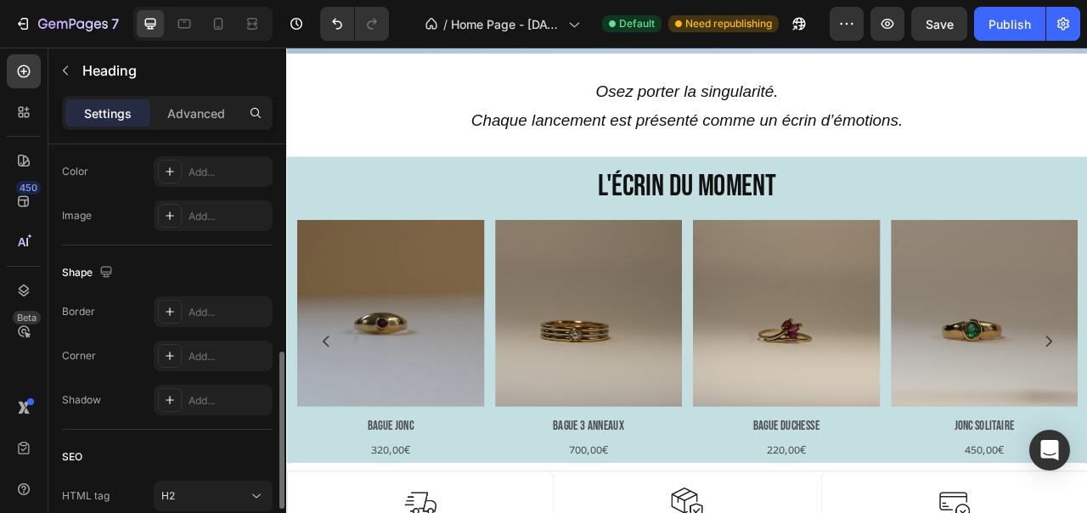
click at [399, 225] on p "L'écrin du moment" at bounding box center [795, 225] width 966 height 50
click at [399, 248] on p "L'écrin du moment" at bounding box center [795, 225] width 966 height 50
click at [454, 482] on img at bounding box center [418, 386] width 239 height 239
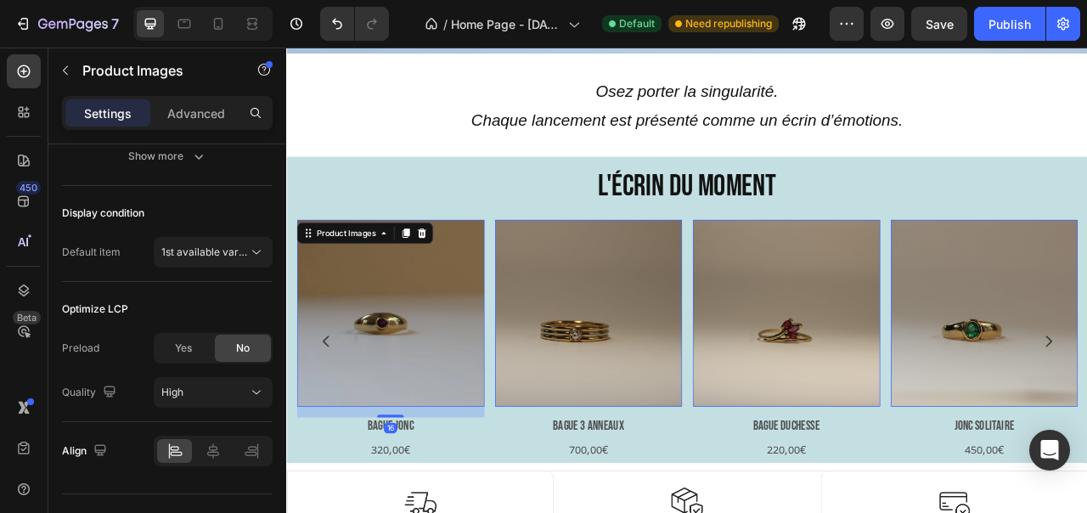
scroll to position [0, 0]
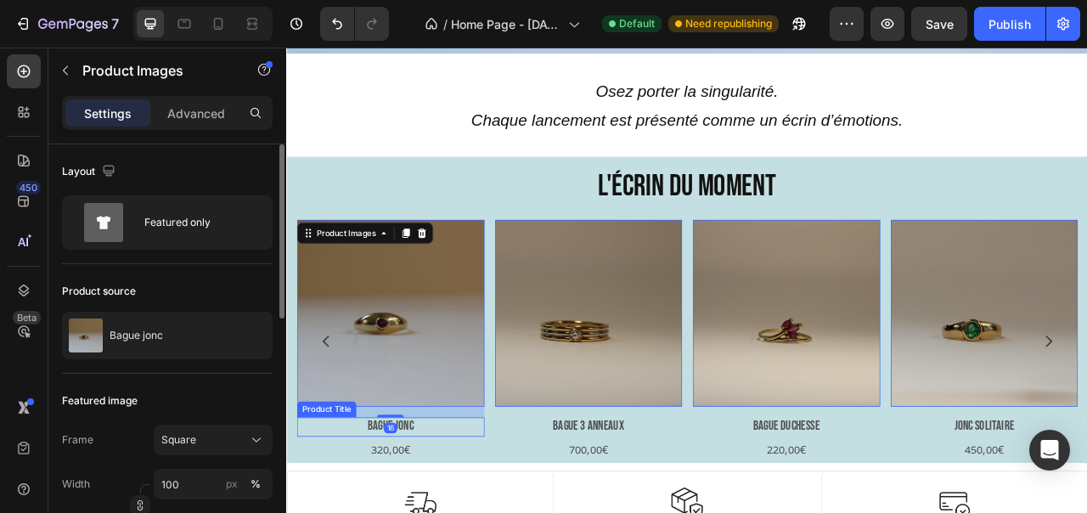
click at [483, 512] on div "Product Images 16 Bague jonc Product Title 320,00€ Product Price Product Price …" at bounding box center [418, 421] width 239 height 309
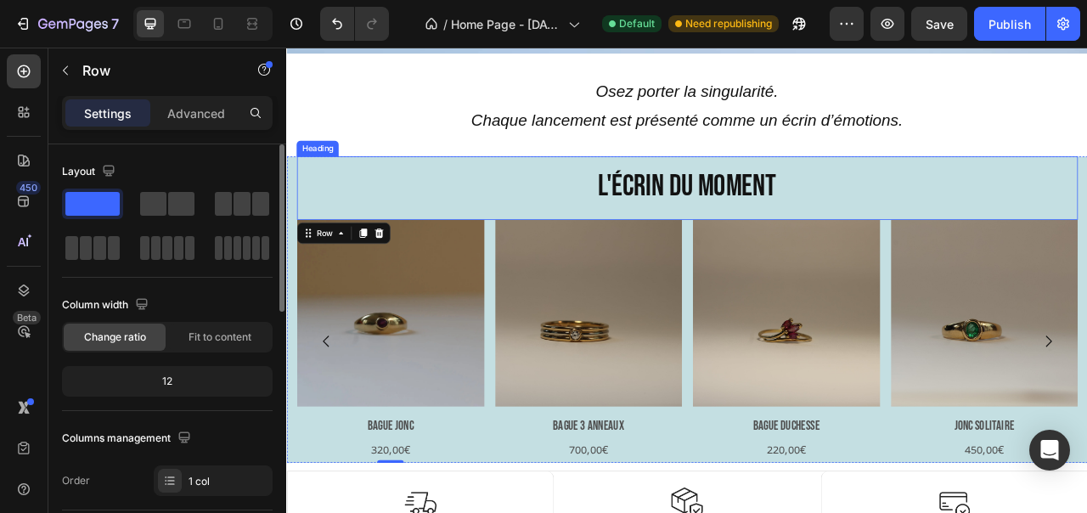
click at [323, 228] on p "L'écrin du moment" at bounding box center [795, 225] width 966 height 50
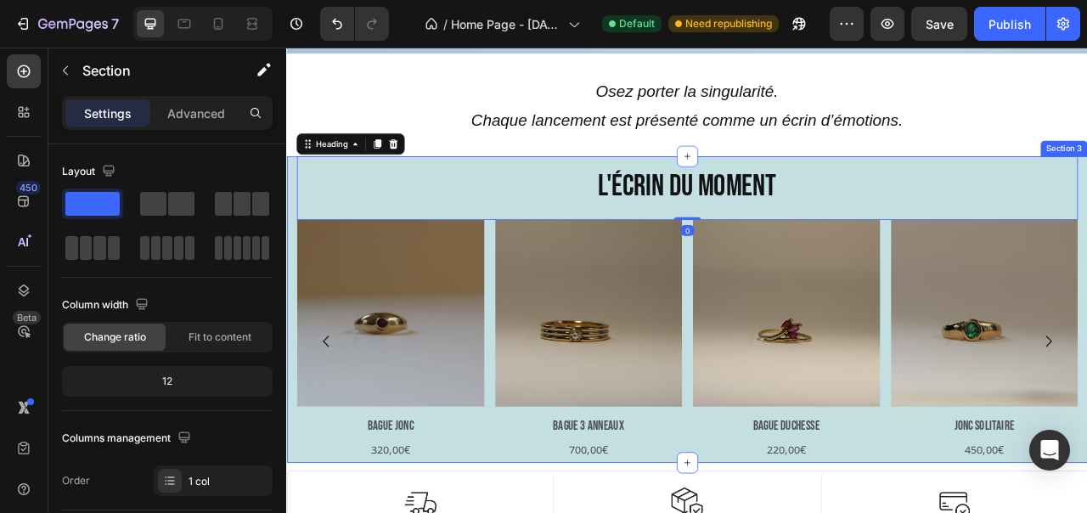
click at [296, 218] on div "L'écrin du moment Heading 0 Product Images Bague jonc Product Title 320,00€ Pro…" at bounding box center [795, 382] width 1019 height 390
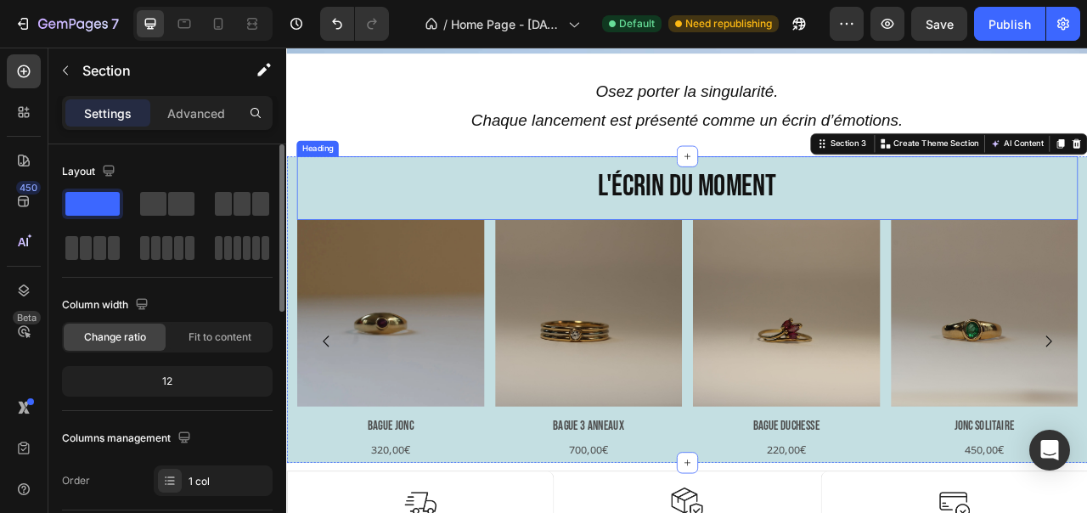
click at [435, 226] on p "L'écrin du moment" at bounding box center [795, 225] width 966 height 50
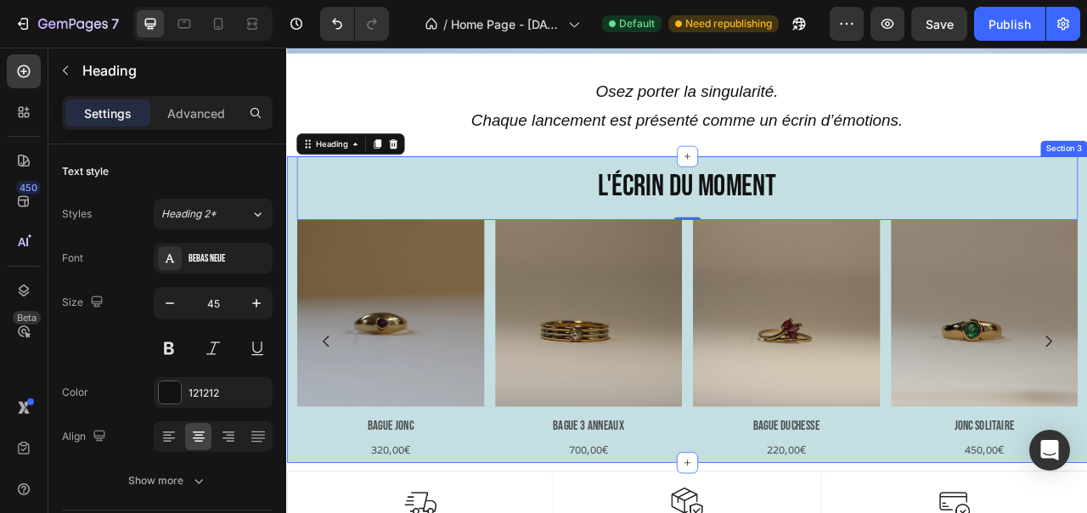
click at [290, 216] on div "L'écrin du moment Heading 0 Product Images Bague jonc Product Title 320,00€ Pro…" at bounding box center [795, 382] width 1019 height 390
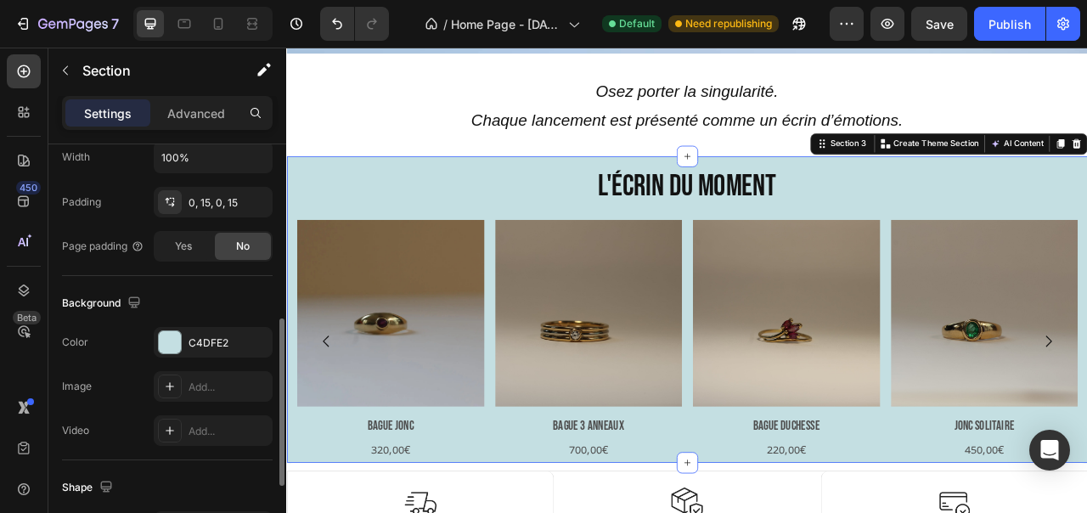
scroll to position [424, 0]
click at [213, 333] on div "C4DFE2" at bounding box center [212, 339] width 49 height 15
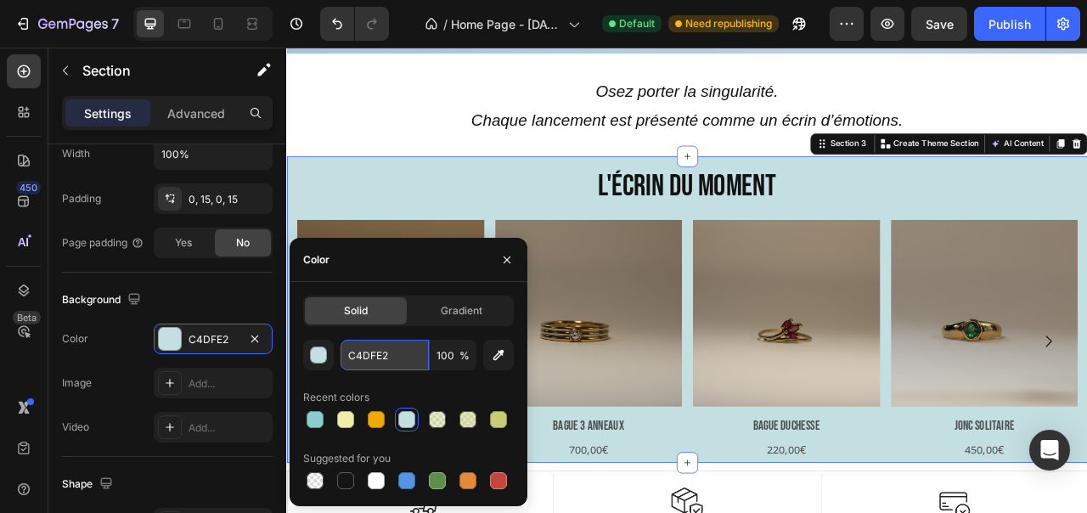
click at [386, 353] on input "C4DFE2" at bounding box center [384, 355] width 88 height 31
paste input "b9e1e3"
type input "b9e1e3"
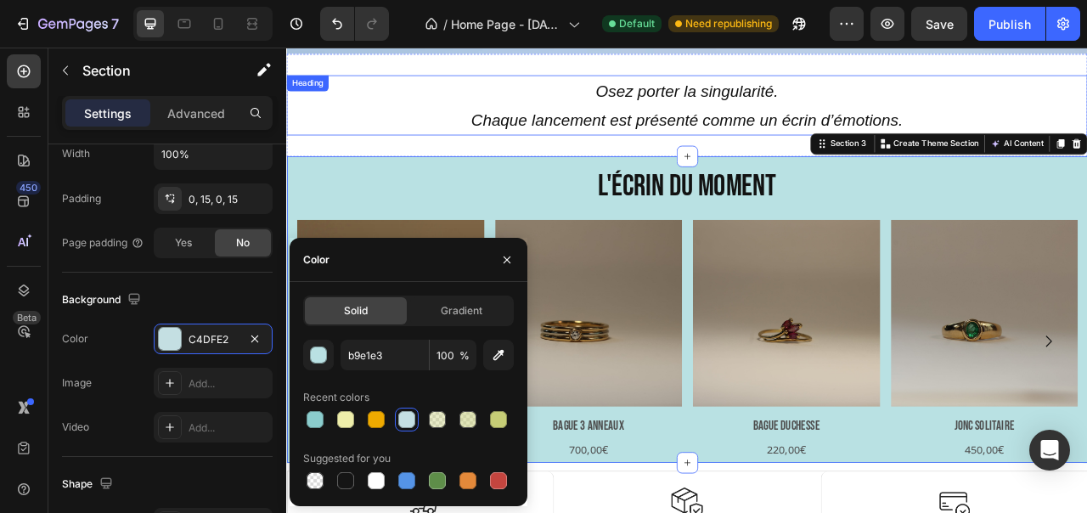
click at [424, 128] on h2 "Osez [PERSON_NAME] la singularité. Chaque lancement est présenté comme un écrin…" at bounding box center [795, 121] width 1019 height 76
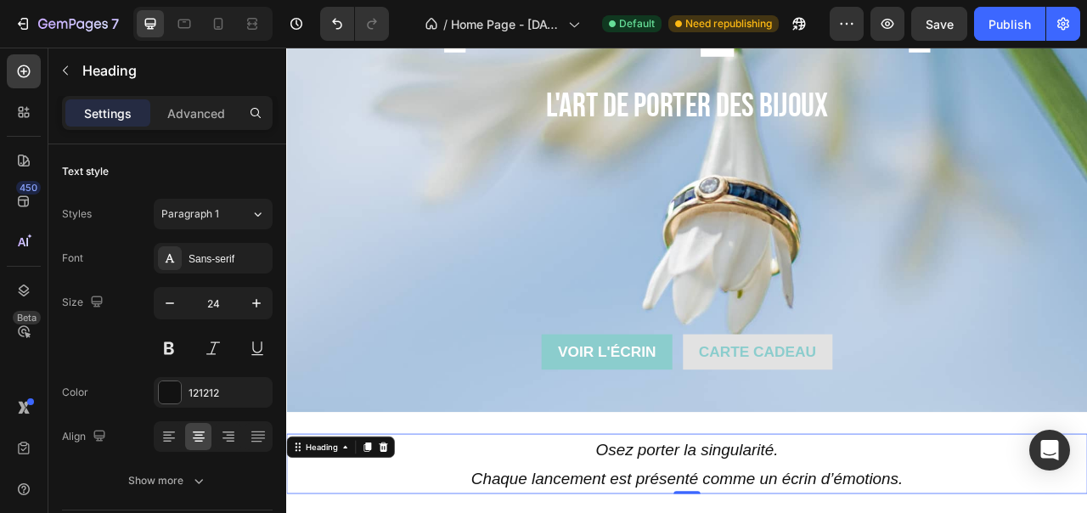
scroll to position [194, 0]
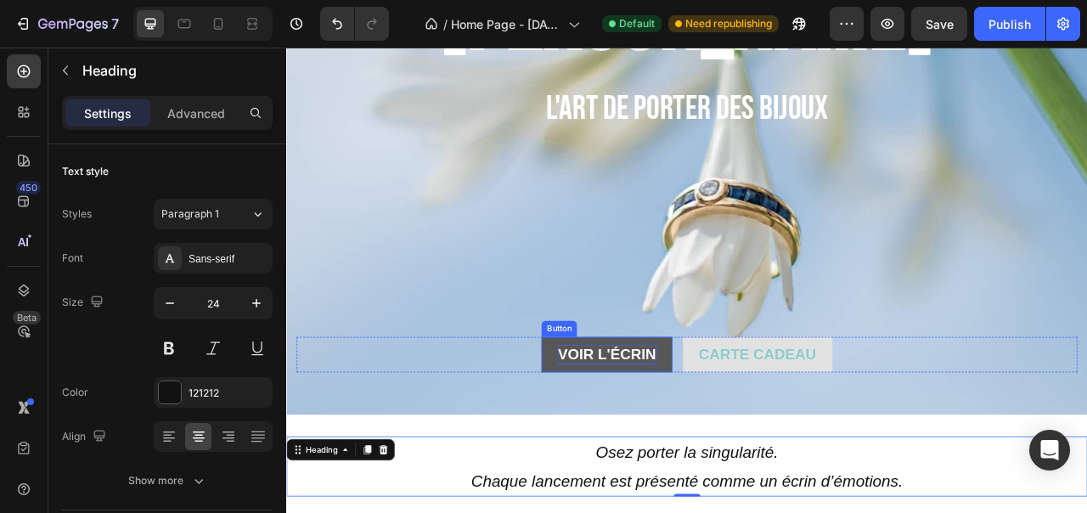
click at [709, 441] on span "Voir l'écrin" at bounding box center [693, 437] width 125 height 21
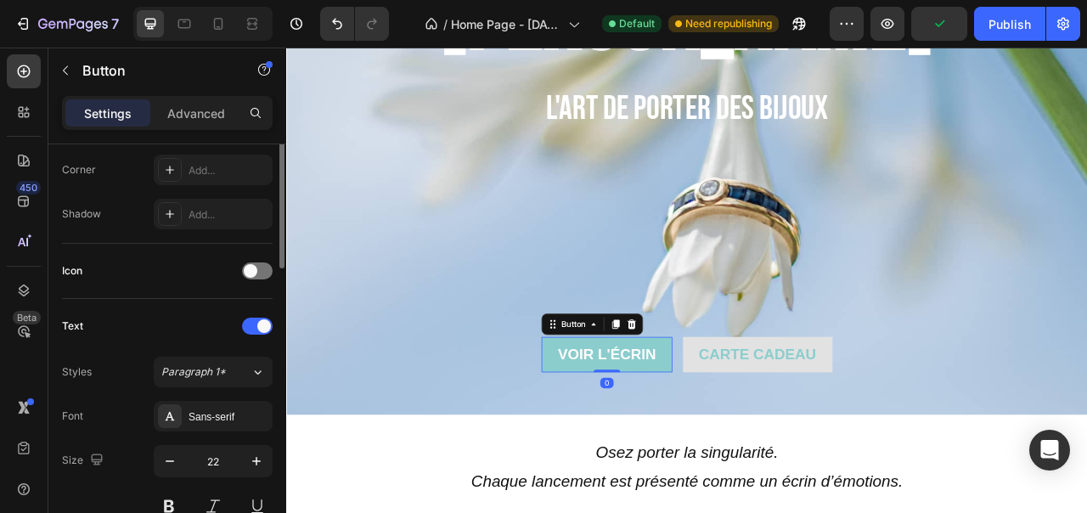
scroll to position [81, 0]
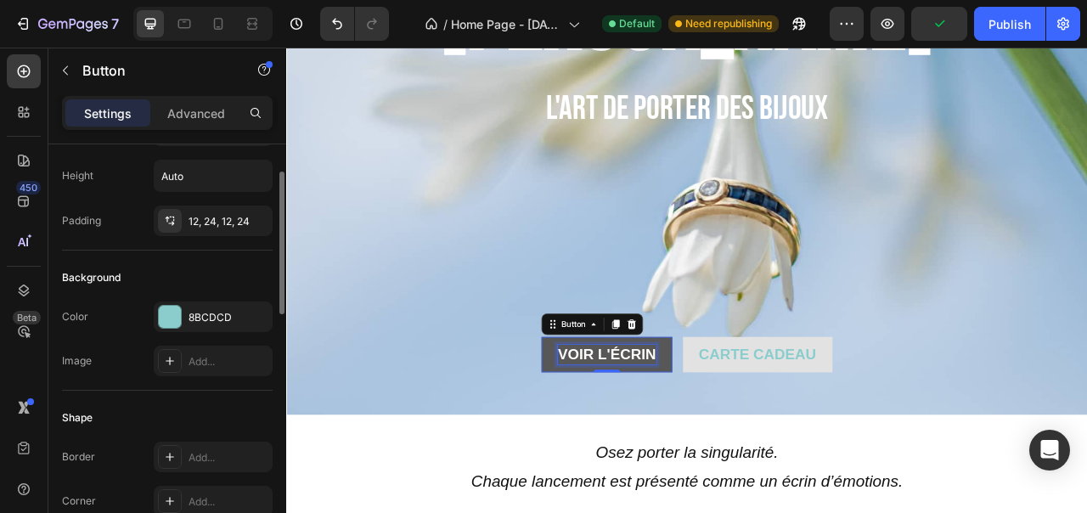
click at [714, 430] on span "Voir l'écrin" at bounding box center [693, 437] width 125 height 21
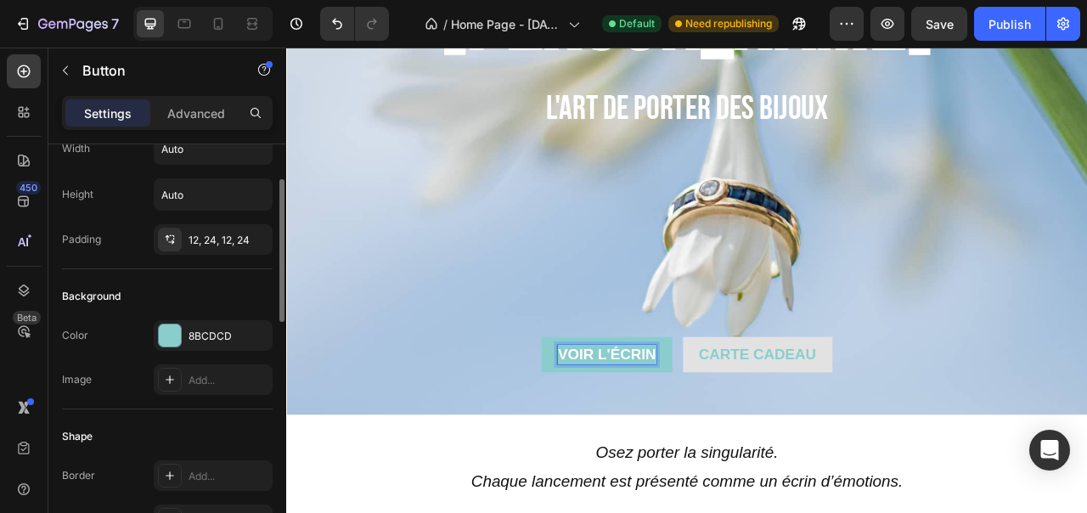
scroll to position [76, 0]
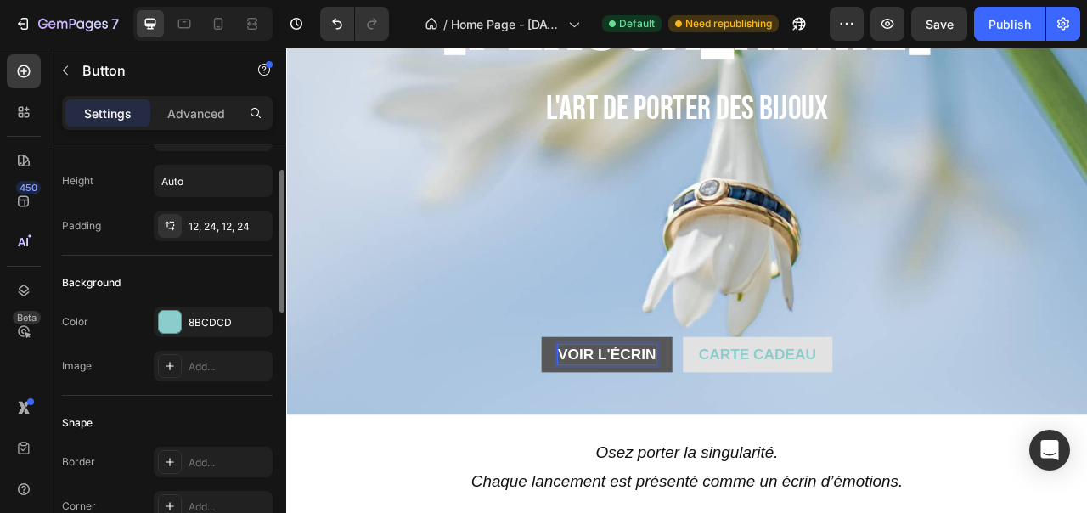
click at [672, 417] on button "Voir l'écrin" at bounding box center [693, 438] width 166 height 45
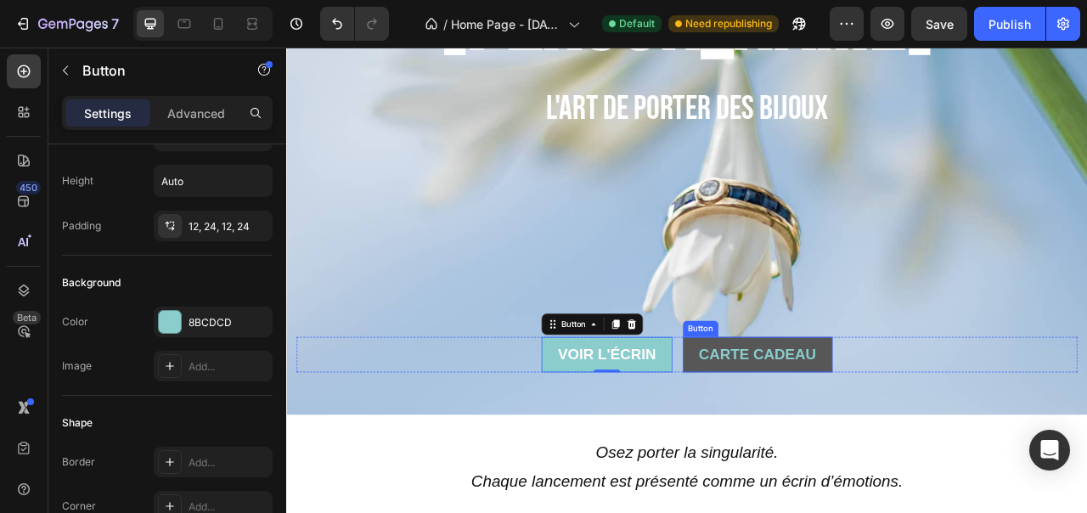
click at [852, 421] on button "Carte cadeau" at bounding box center [885, 438] width 190 height 45
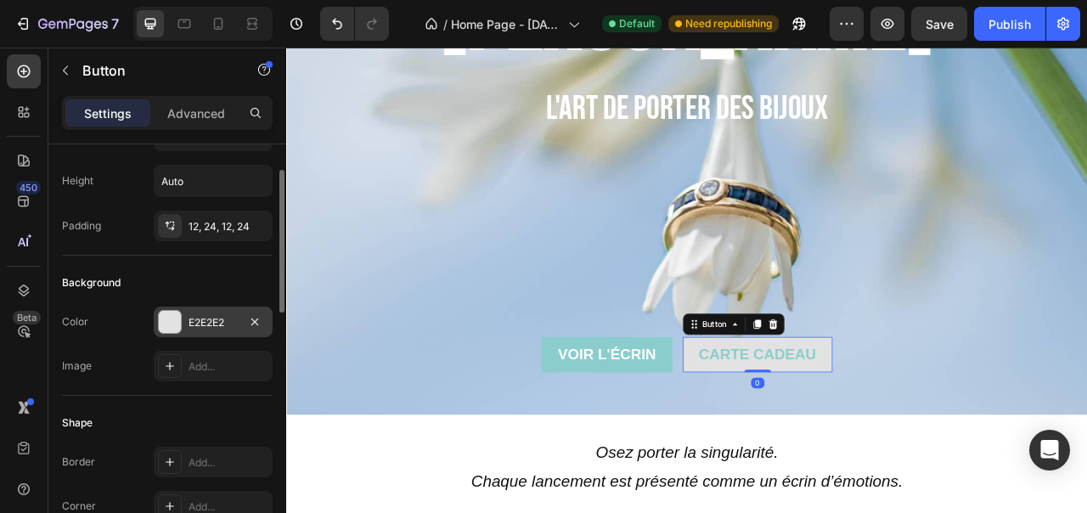
click at [209, 322] on div "E2E2E2" at bounding box center [212, 322] width 49 height 15
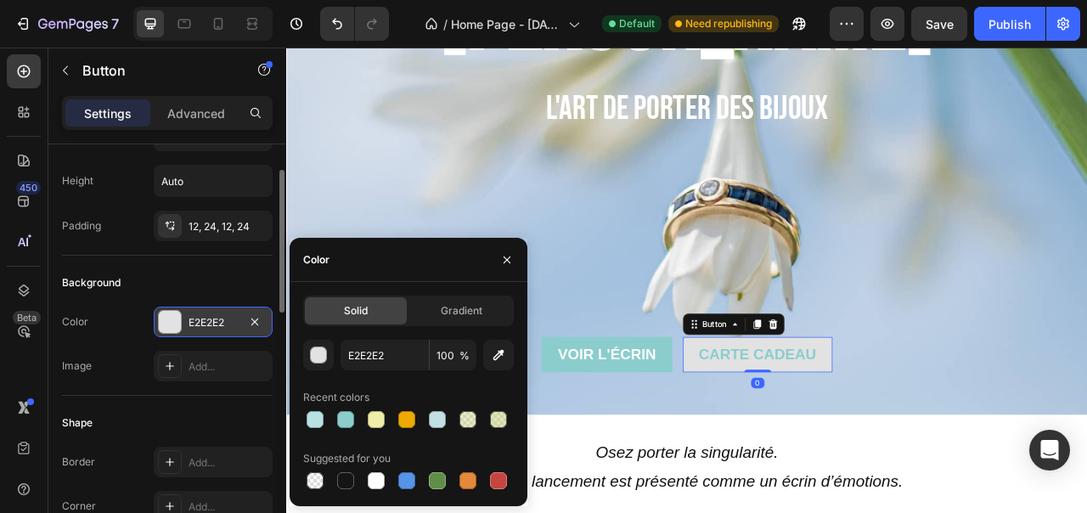
click at [209, 322] on div "E2E2E2" at bounding box center [212, 322] width 49 height 15
click at [378, 483] on div at bounding box center [376, 480] width 17 height 17
type input "FFFFFF"
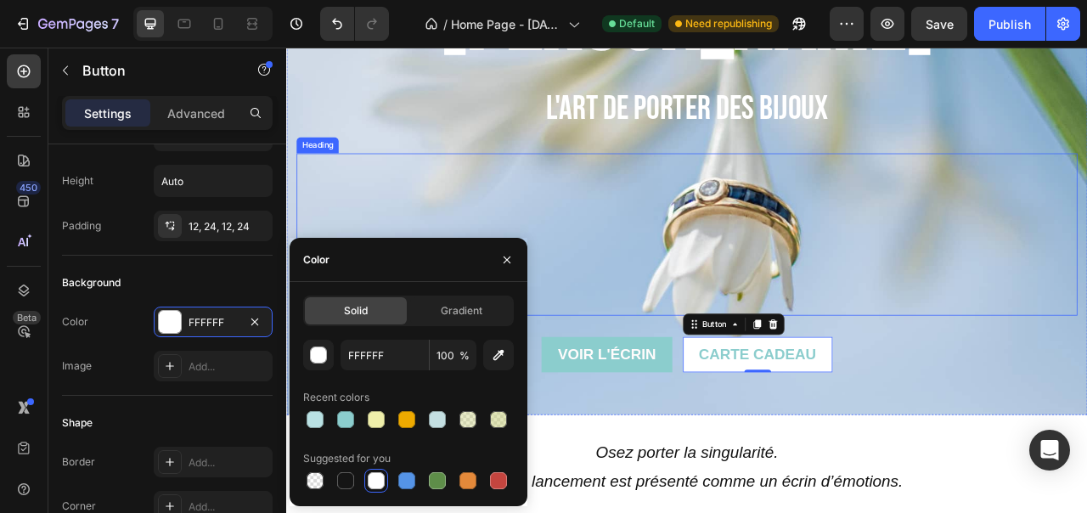
click at [1086, 348] on h2 "h h h" at bounding box center [795, 286] width 993 height 206
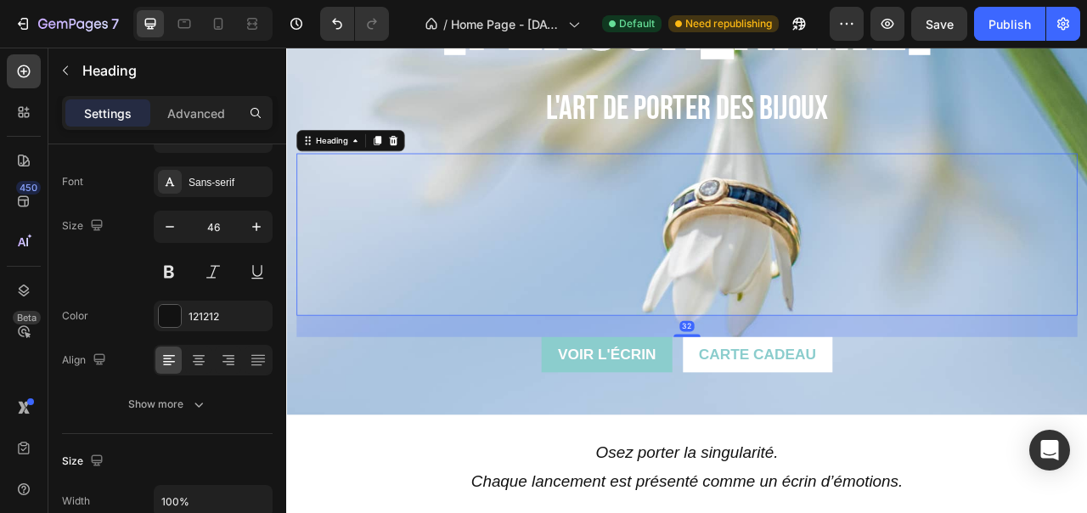
scroll to position [0, 0]
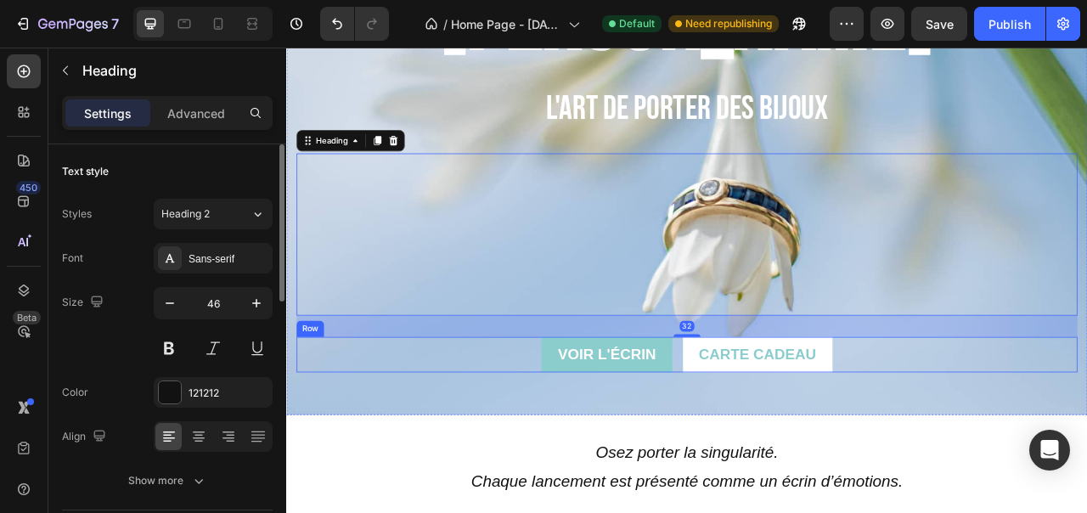
click at [1086, 466] on div "[PERSON_NAME] Heading l'art [PERSON_NAME] des bijoux Text Block h h h Heading 3…" at bounding box center [795, 217] width 993 height 542
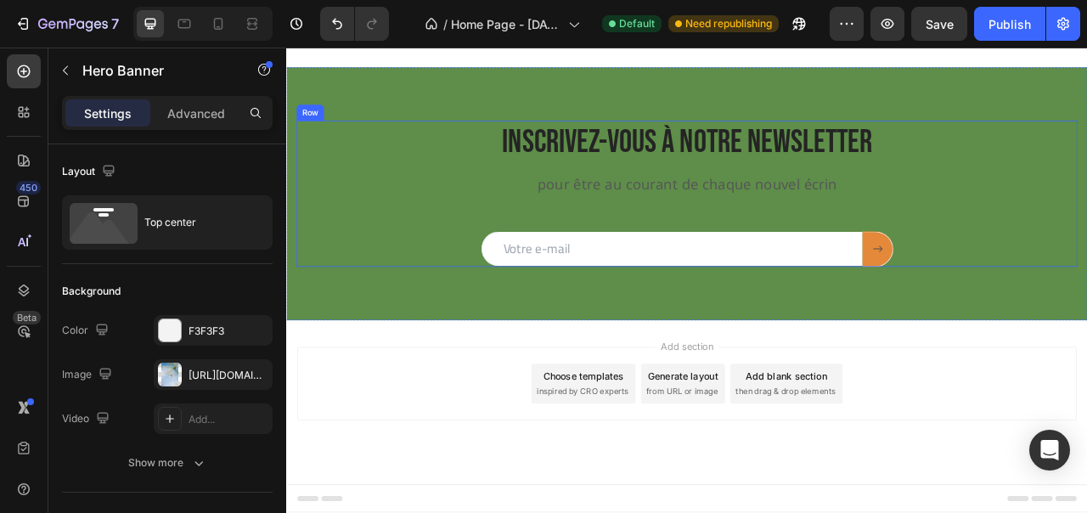
scroll to position [2189, 0]
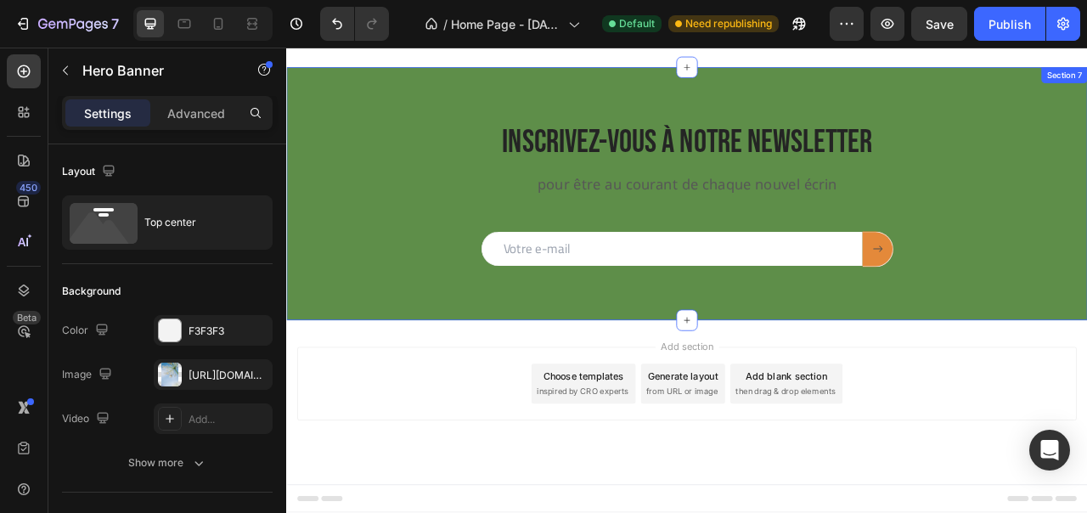
click at [750, 92] on div "Inscrivez-vous à notRe NEWSLETTER Heading pour être au courant de chaque nouvel…" at bounding box center [795, 234] width 1019 height 322
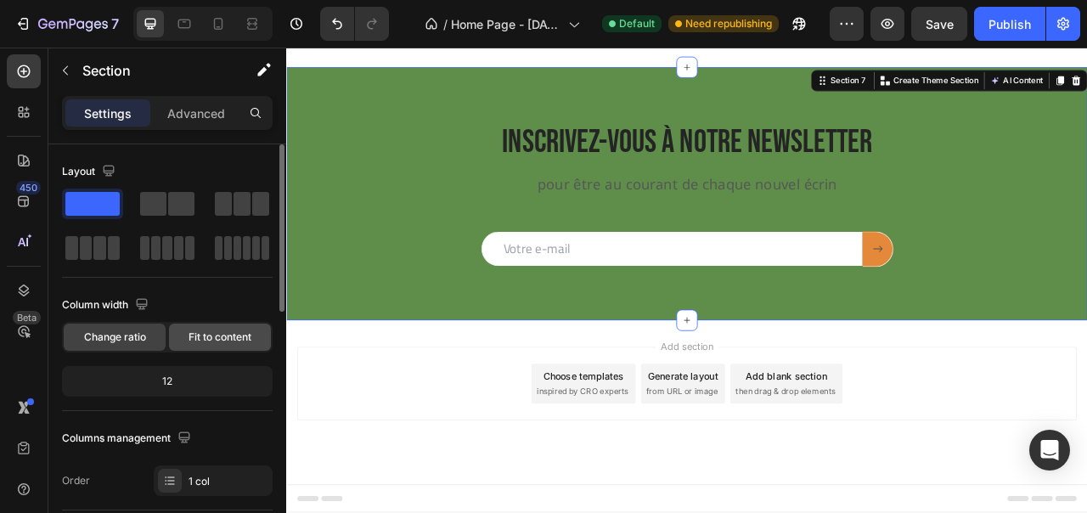
scroll to position [619, 0]
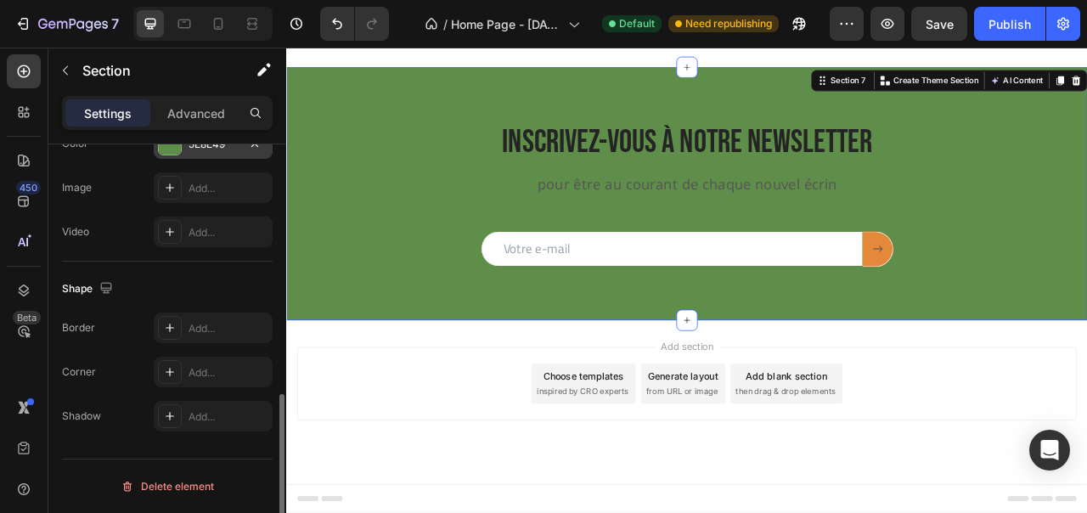
click at [217, 149] on div "5E8E49" at bounding box center [212, 144] width 49 height 15
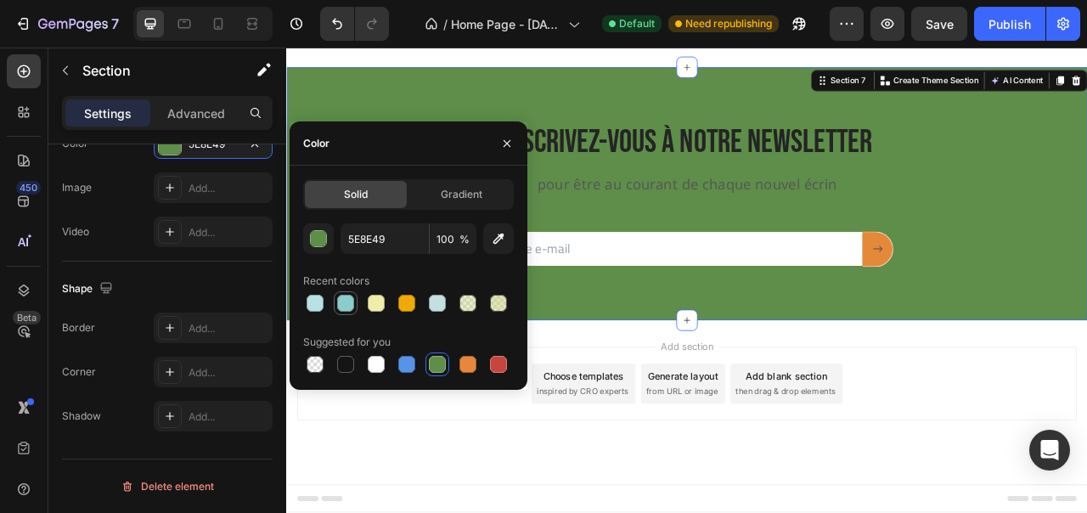
click at [340, 301] on div at bounding box center [345, 303] width 17 height 17
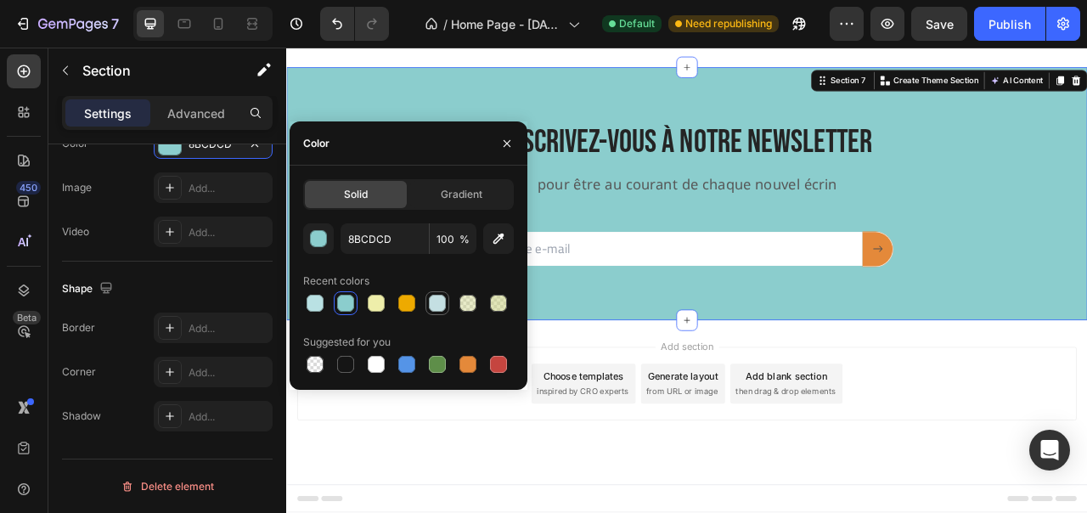
click at [439, 300] on div at bounding box center [437, 303] width 17 height 17
type input "C4DFE2"
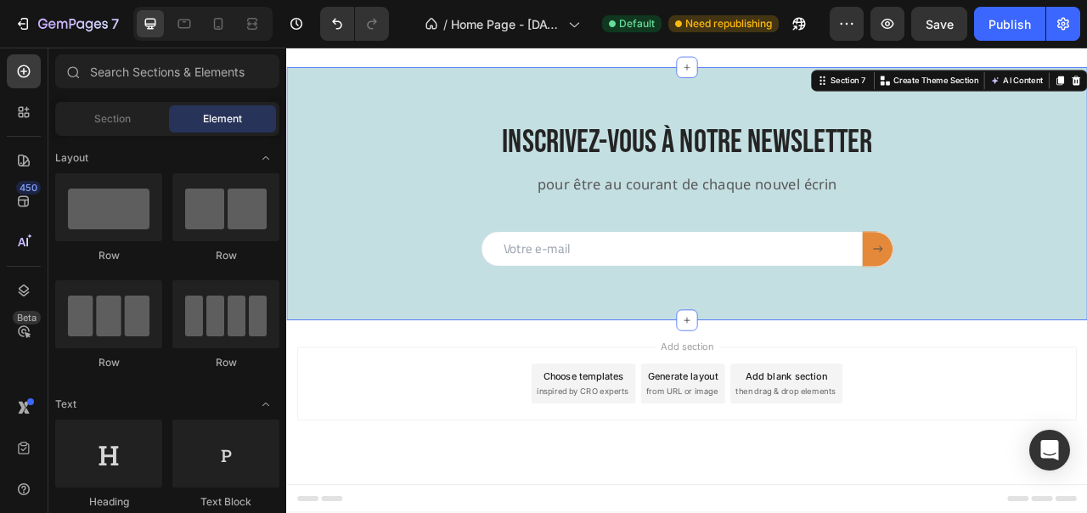
click at [555, 512] on div "Add section Choose templates inspired by CRO experts Generate layout from URL o…" at bounding box center [795, 499] width 1019 height 209
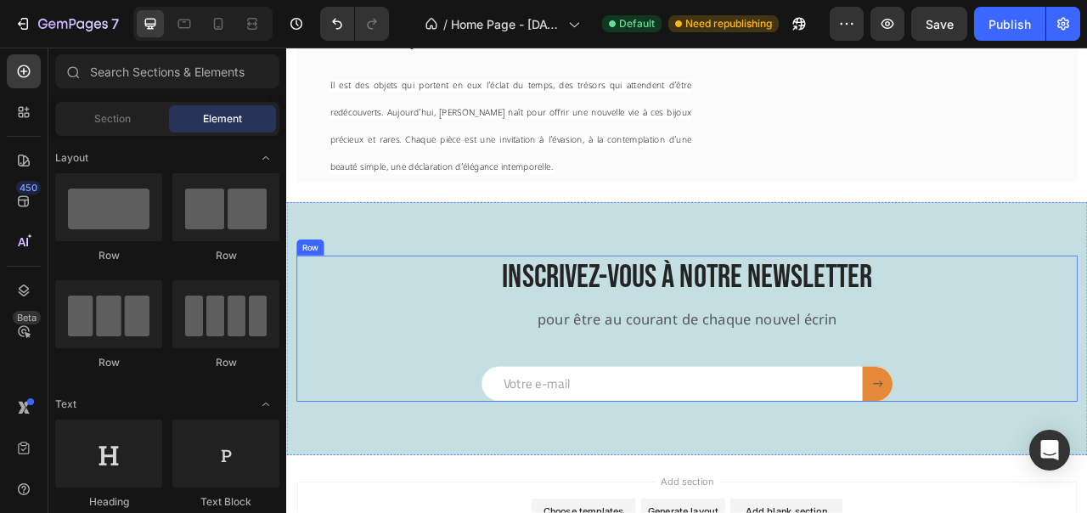
scroll to position [1903, 0]
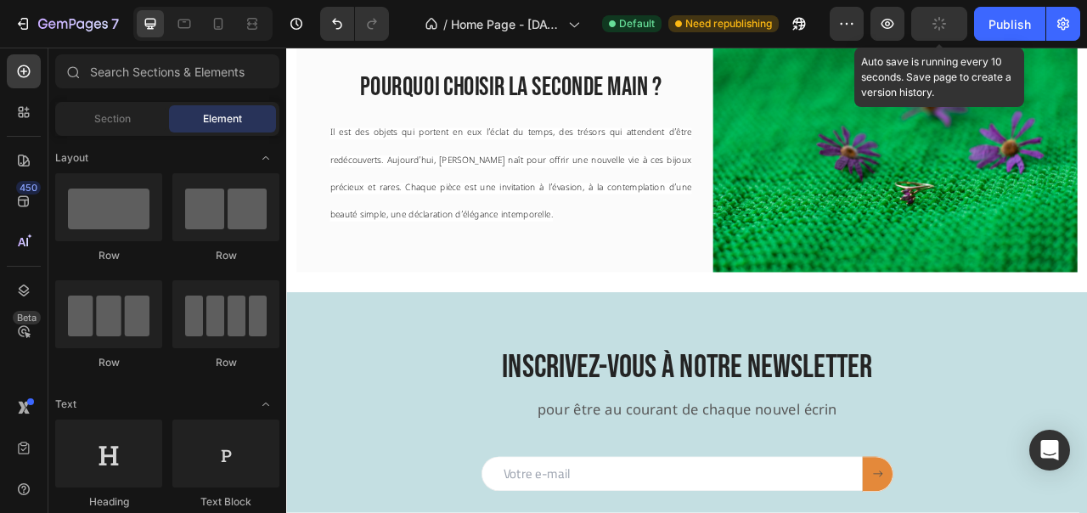
click at [940, 33] on button "button" at bounding box center [939, 24] width 56 height 34
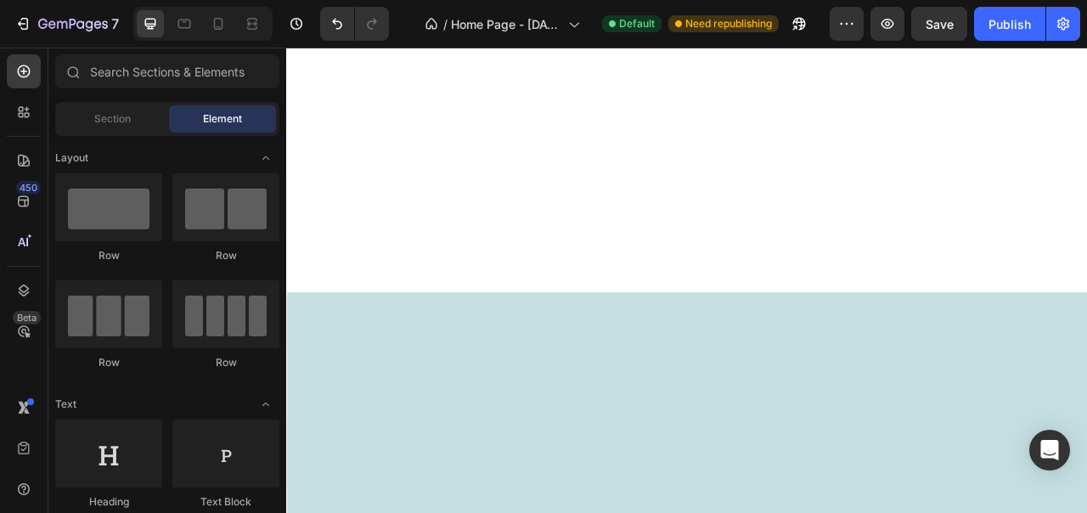
scroll to position [444, 0]
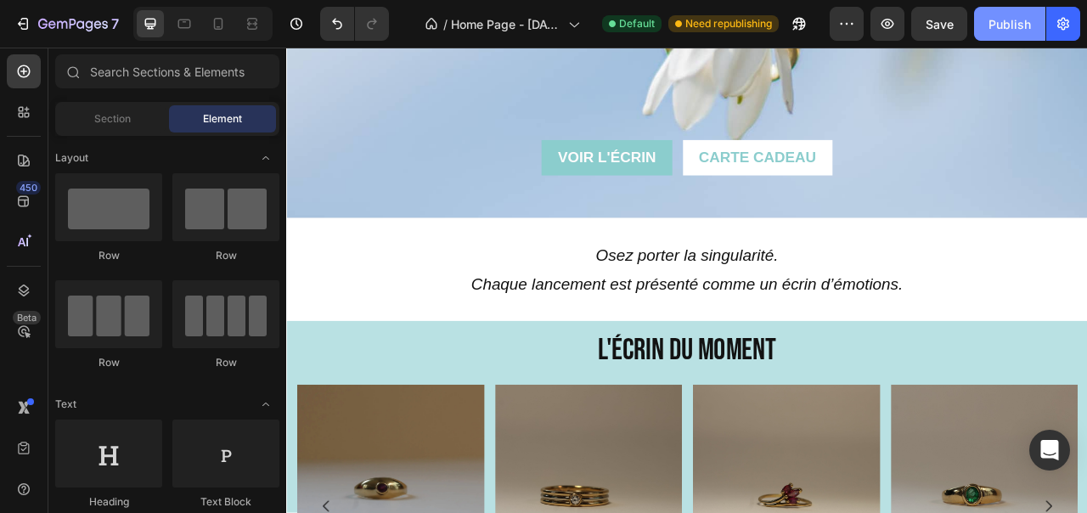
click at [1002, 36] on button "Publish" at bounding box center [1009, 24] width 71 height 34
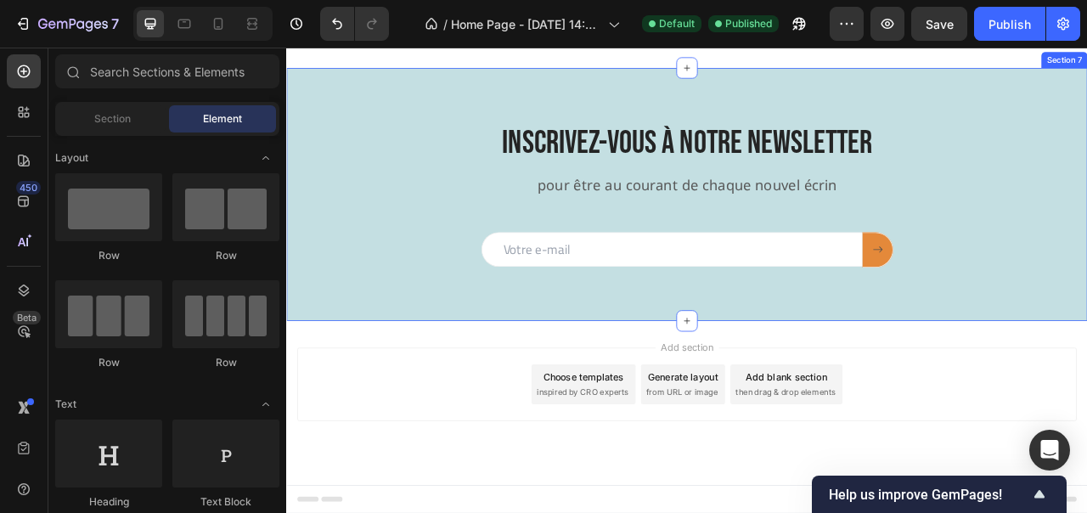
scroll to position [2188, 0]
click at [1033, 292] on button at bounding box center [1038, 306] width 39 height 45
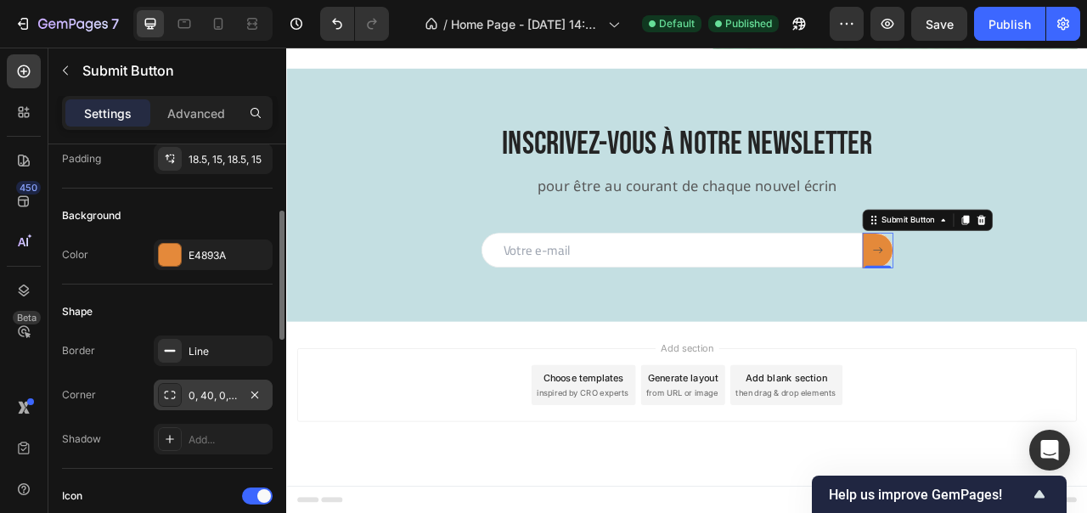
scroll to position [233, 0]
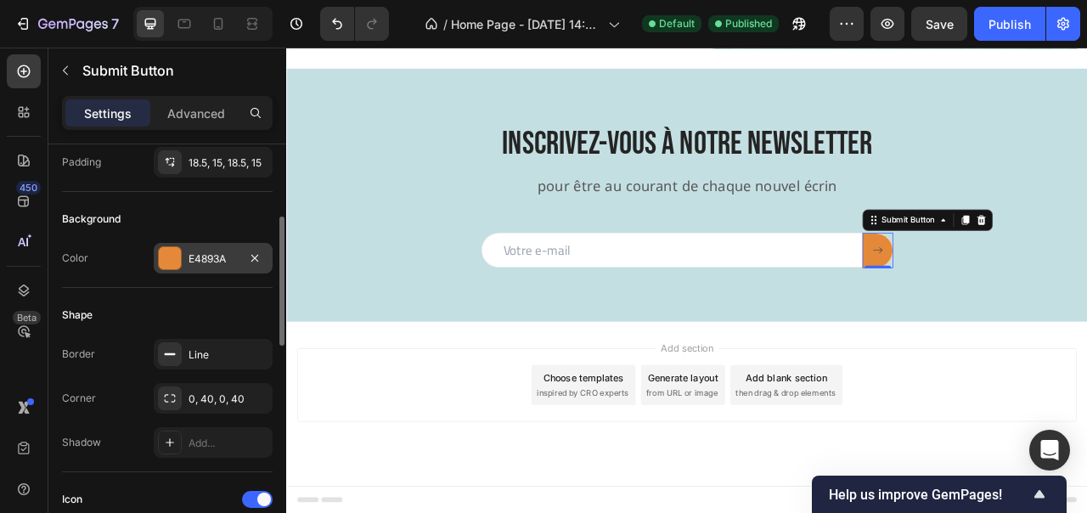
click at [210, 256] on div "E4893A" at bounding box center [212, 258] width 49 height 15
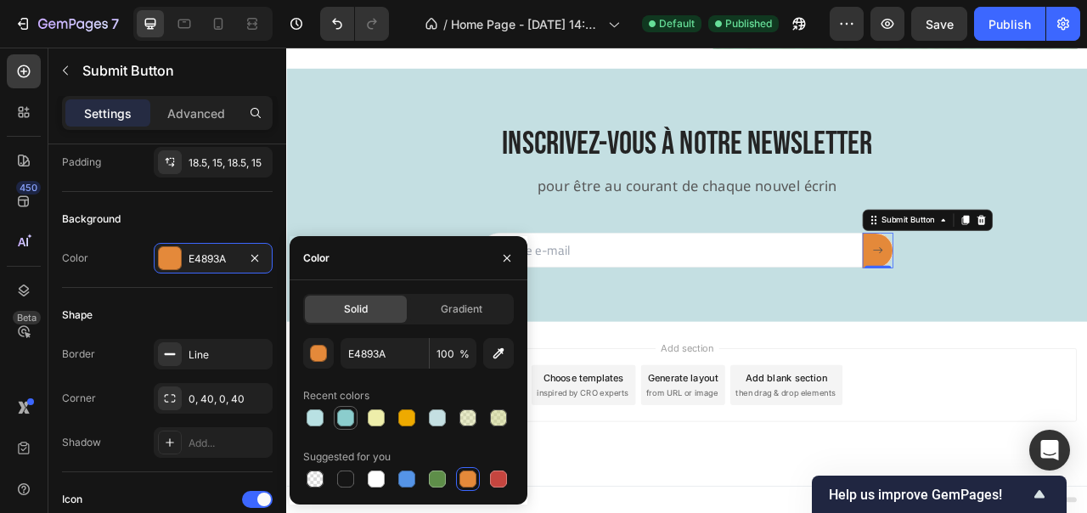
click at [348, 419] on div at bounding box center [345, 417] width 17 height 17
type input "8BCDCD"
click at [1055, 424] on div "Add section Choose templates inspired by CRO experts Generate layout from URL o…" at bounding box center [795, 500] width 1019 height 209
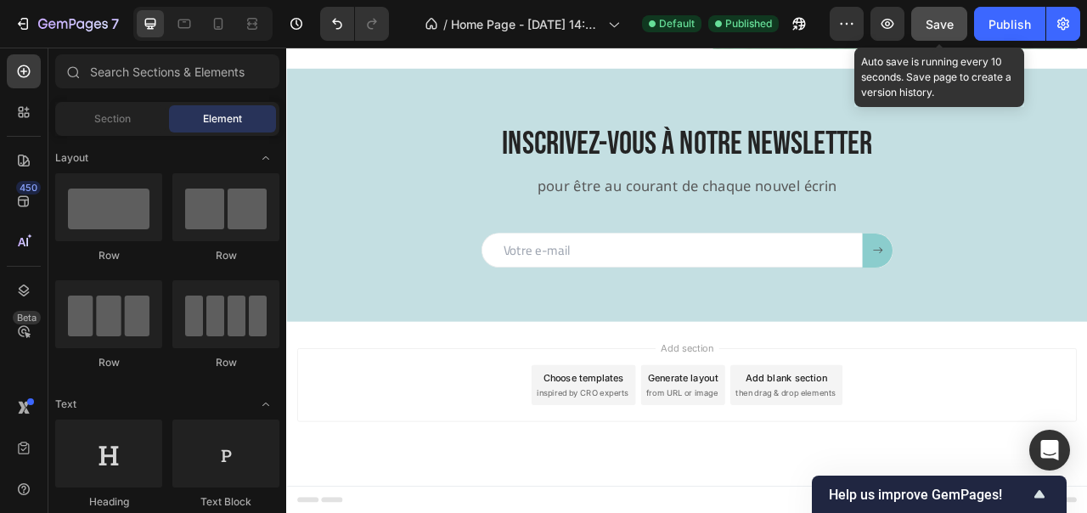
click at [934, 23] on span "Save" at bounding box center [939, 24] width 28 height 14
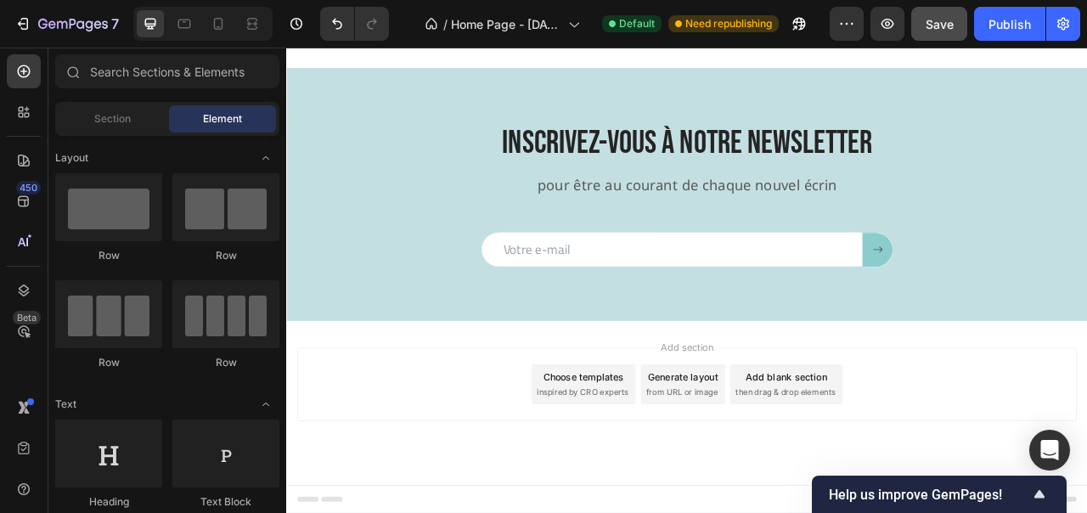
scroll to position [2156, 0]
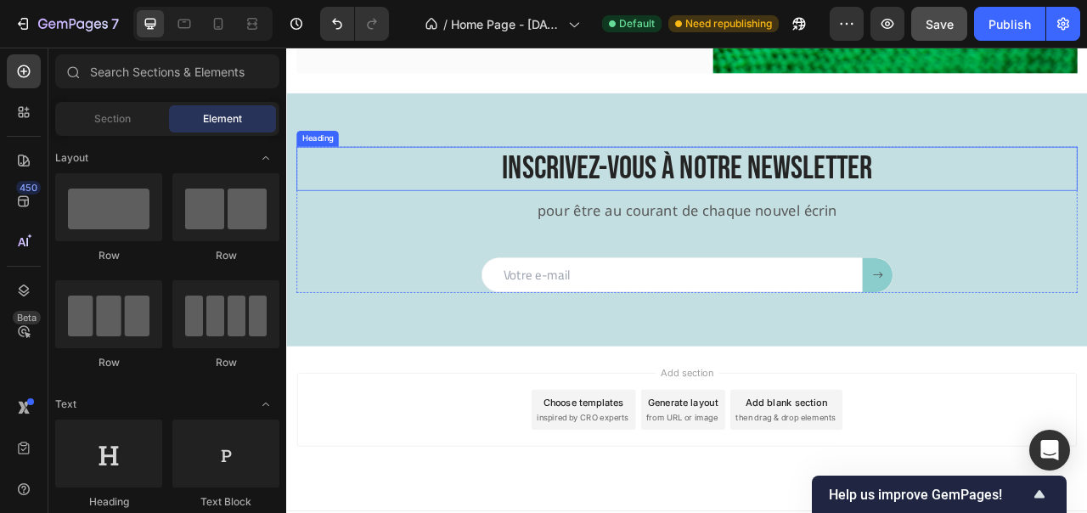
click at [660, 202] on h2 "Inscrivez-vous à notRe NEWSLETTER" at bounding box center [795, 202] width 993 height 56
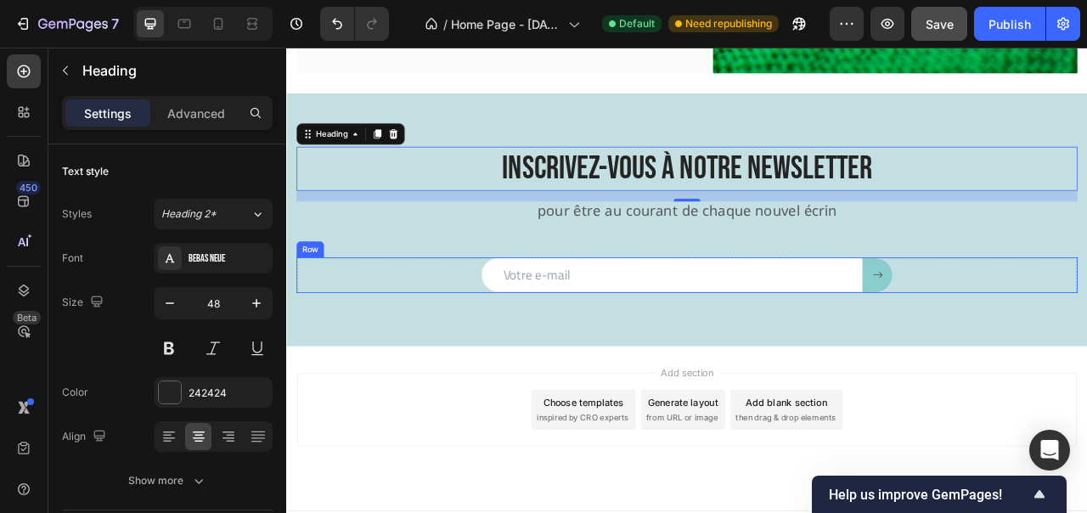
click at [458, 304] on div "Inscrivez-vous à notRe NEWSLETTER Heading 16 pour être au courant de chaque nou…" at bounding box center [795, 267] width 993 height 186
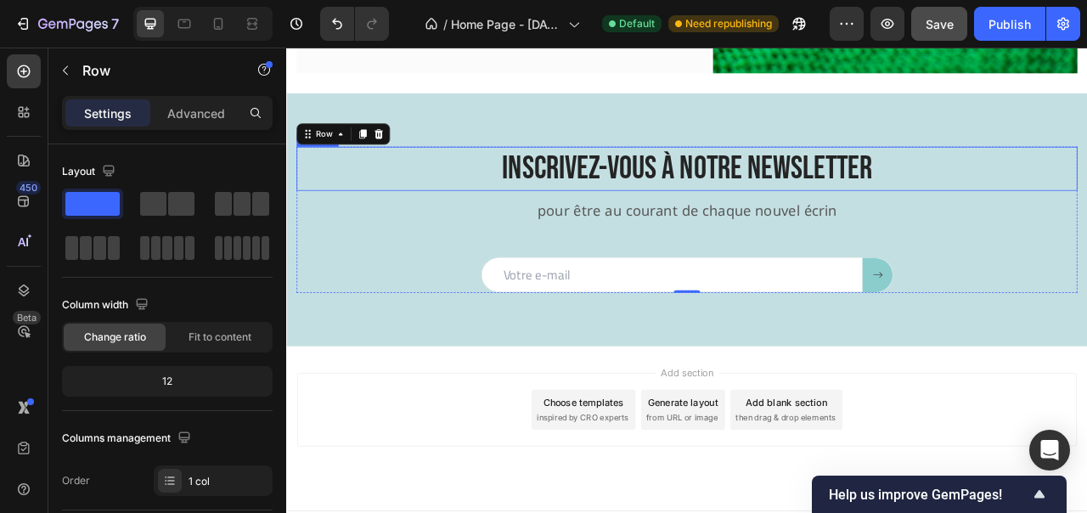
click at [447, 183] on h2 "Inscrivez-vous à notRe NEWSLETTER" at bounding box center [795, 202] width 993 height 56
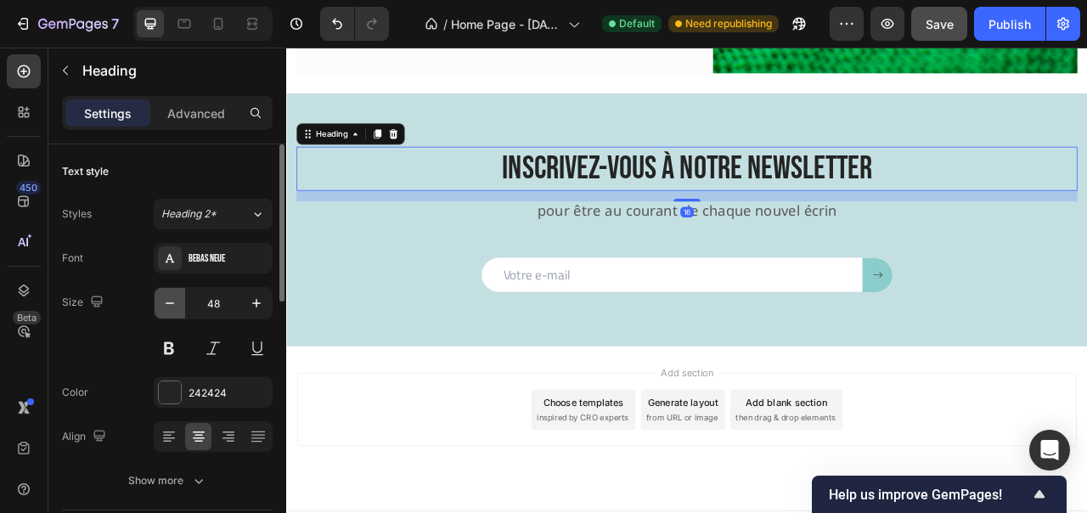
click at [171, 317] on button "button" at bounding box center [170, 303] width 31 height 31
type input "46"
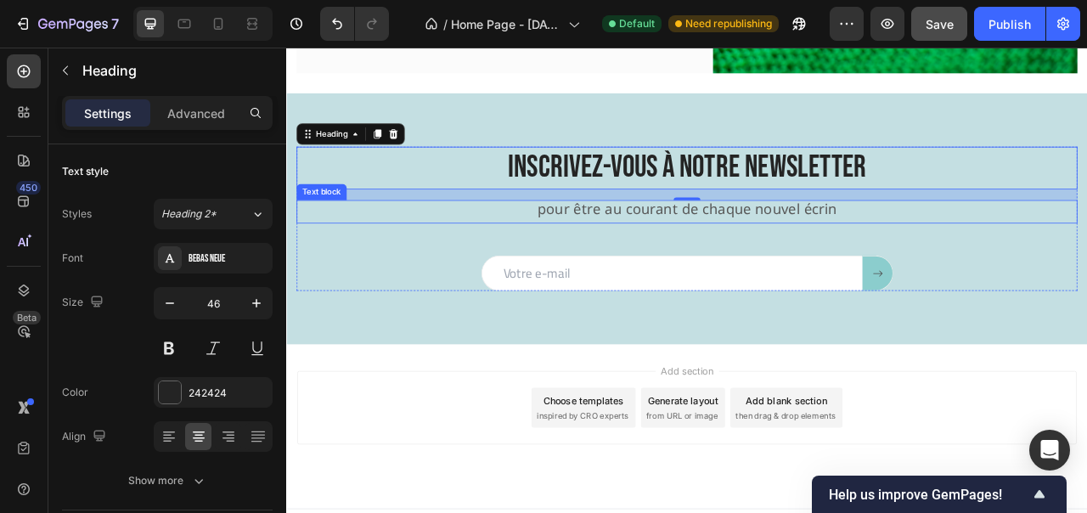
click at [552, 261] on div "pour être au courant de chaque nouvel écrin Text block" at bounding box center [795, 257] width 993 height 31
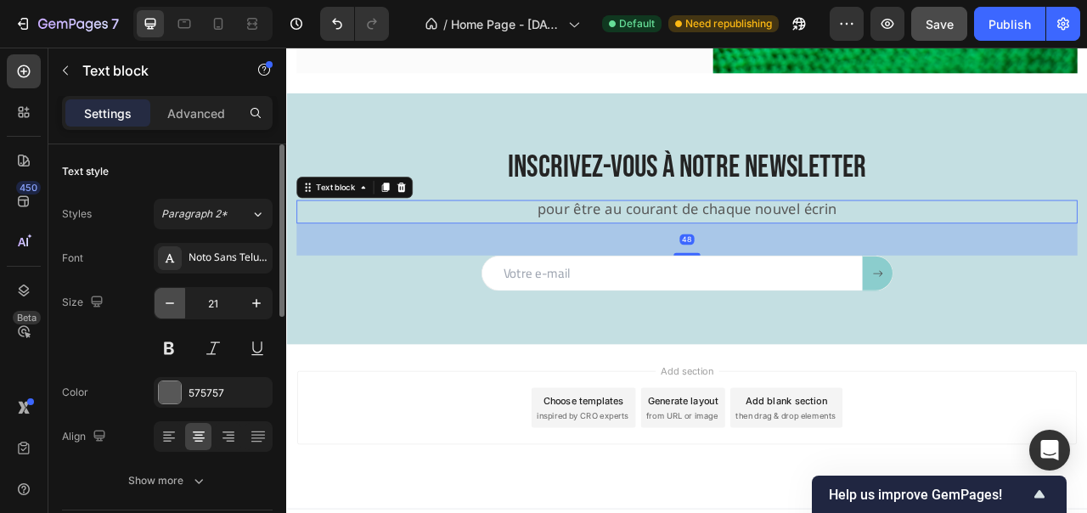
click at [173, 313] on button "button" at bounding box center [170, 303] width 31 height 31
type input "20"
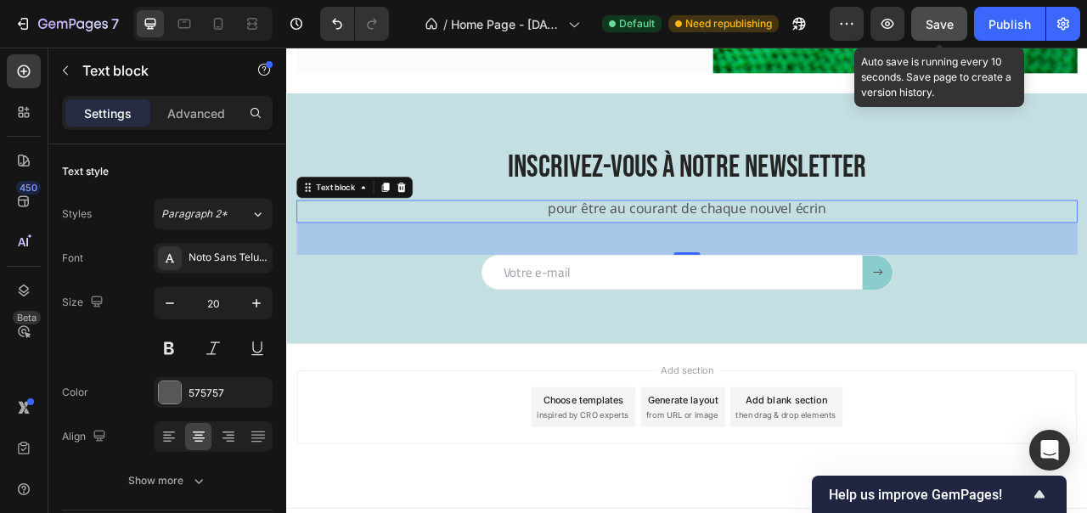
click at [919, 20] on button "Save" at bounding box center [939, 24] width 56 height 34
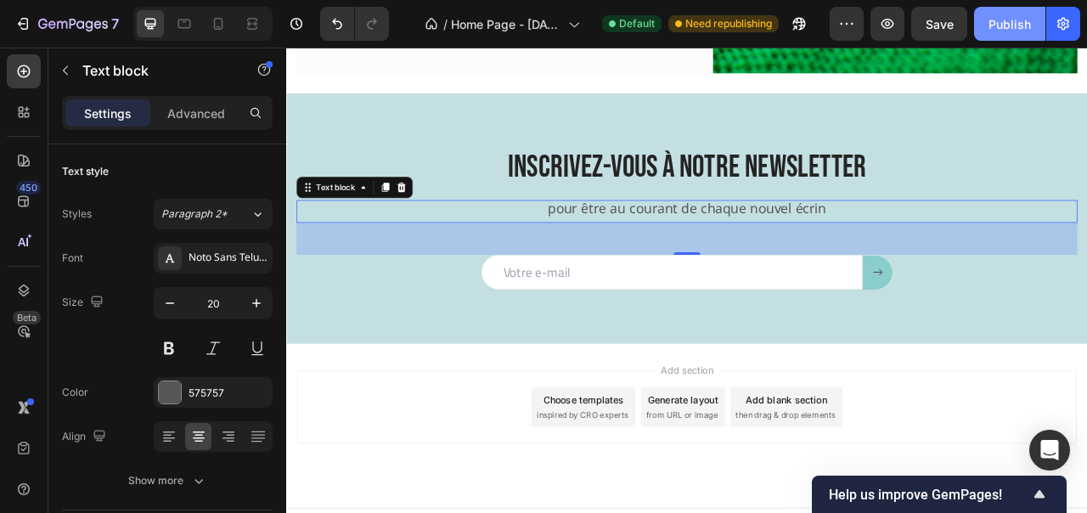
click at [989, 18] on div "Publish" at bounding box center [1009, 24] width 42 height 18
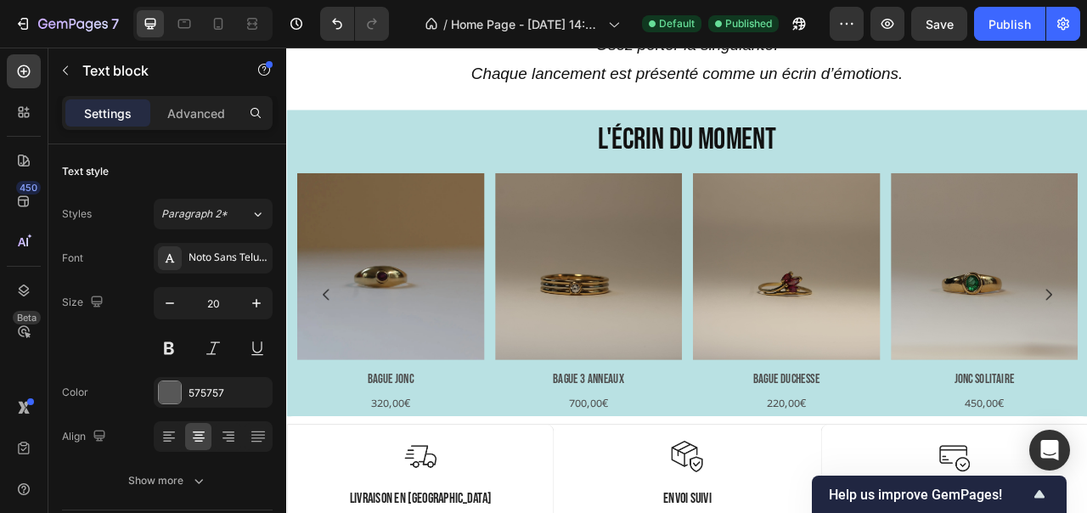
scroll to position [711, 0]
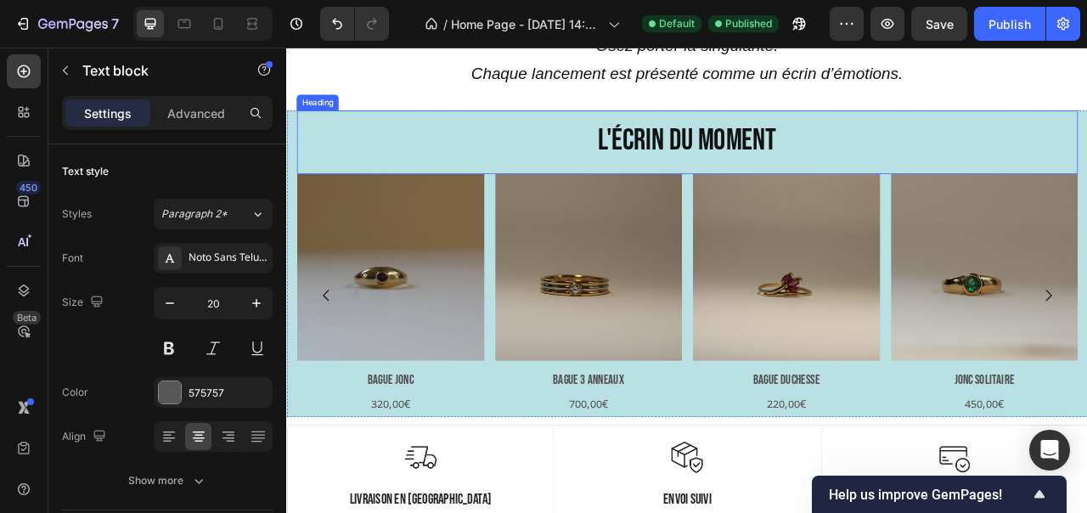
click at [605, 170] on h2 "L'écrin du moment" at bounding box center [795, 163] width 993 height 70
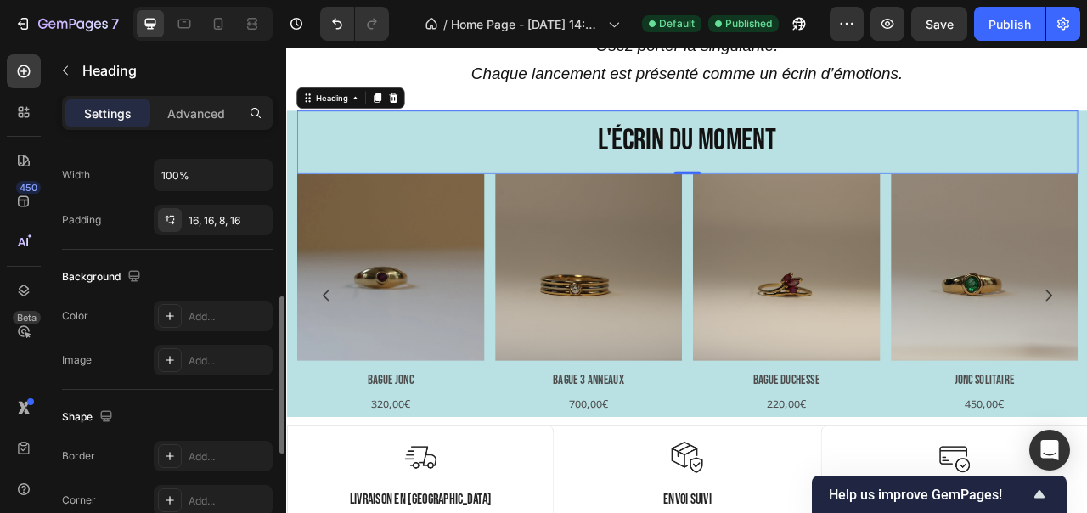
scroll to position [404, 0]
click at [402, 362] on img at bounding box center [418, 328] width 239 height 239
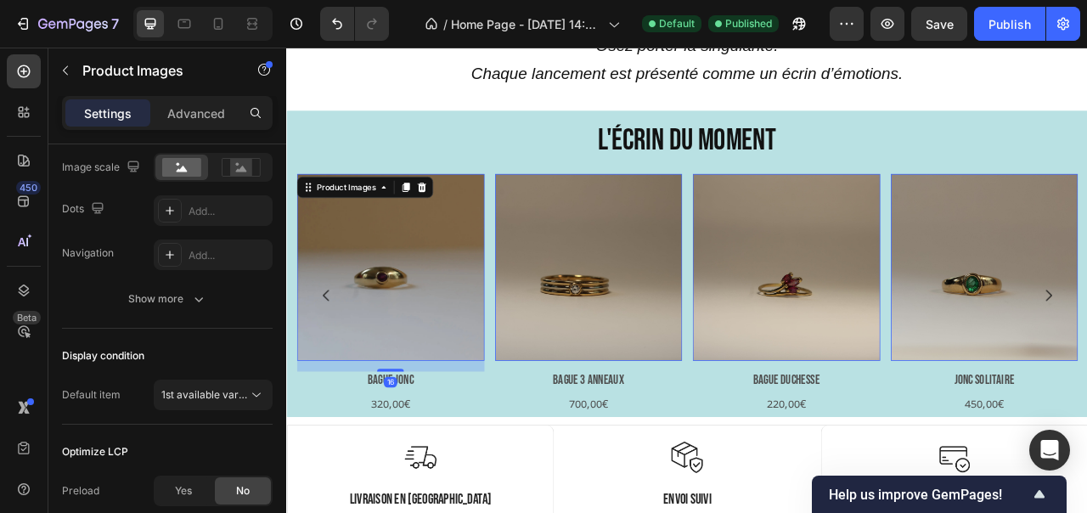
scroll to position [0, 0]
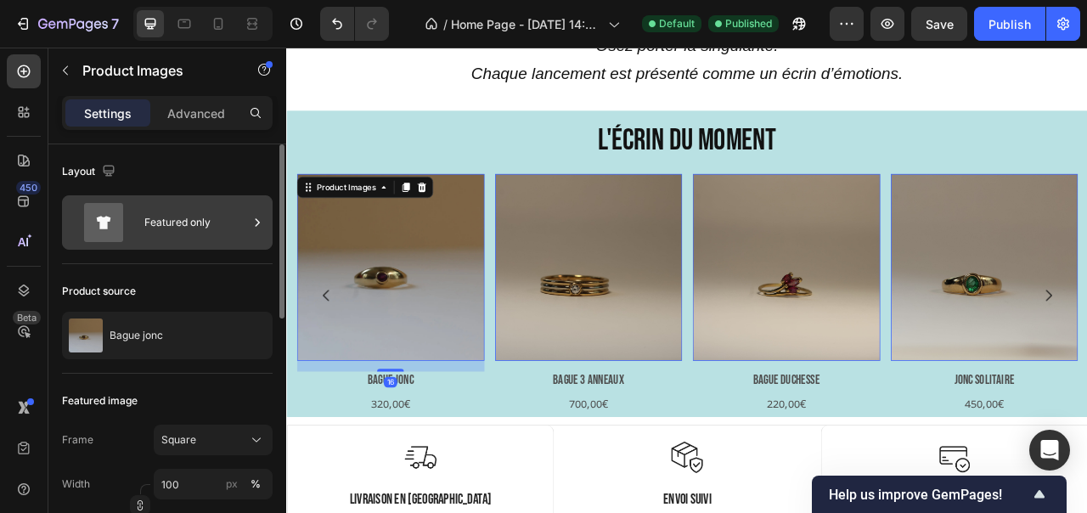
click at [200, 233] on div "Featured only" at bounding box center [196, 222] width 104 height 39
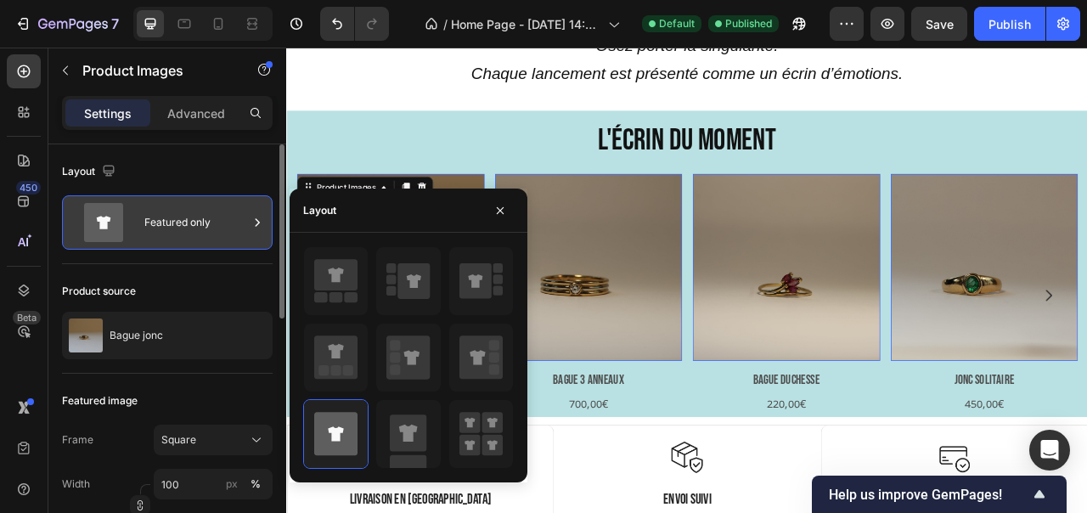
click at [200, 233] on div "Featured only" at bounding box center [196, 222] width 104 height 39
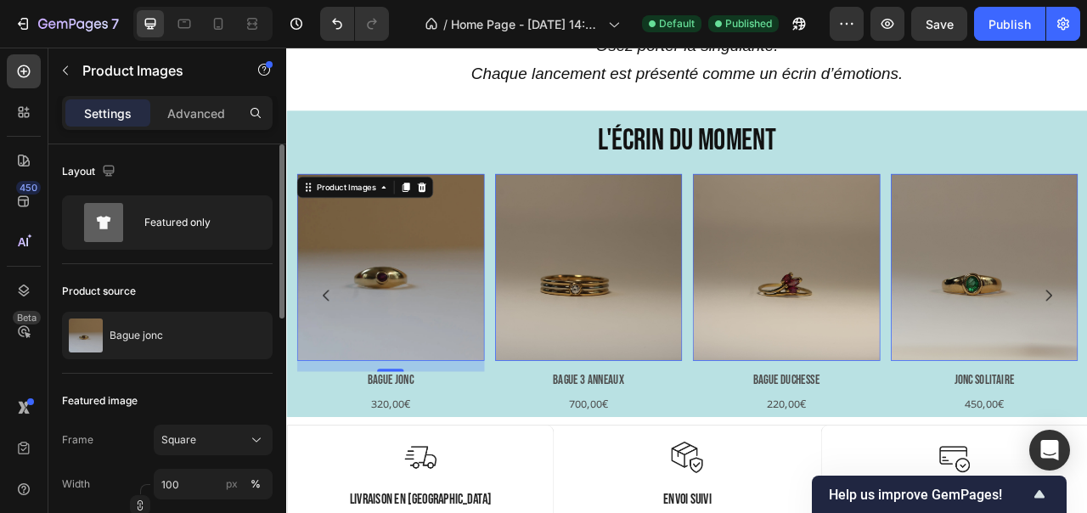
click at [195, 278] on div "Product source" at bounding box center [167, 291] width 211 height 27
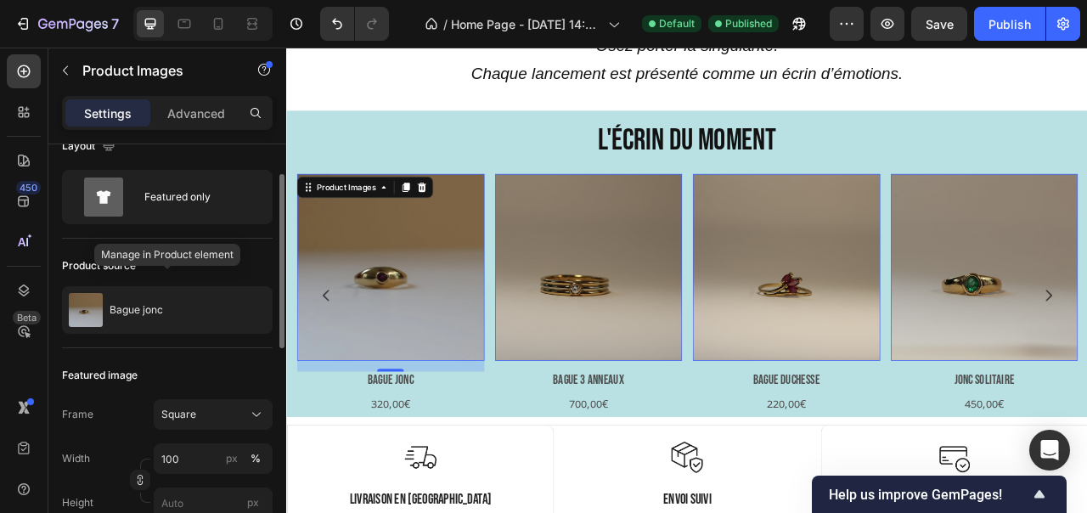
scroll to position [12, 0]
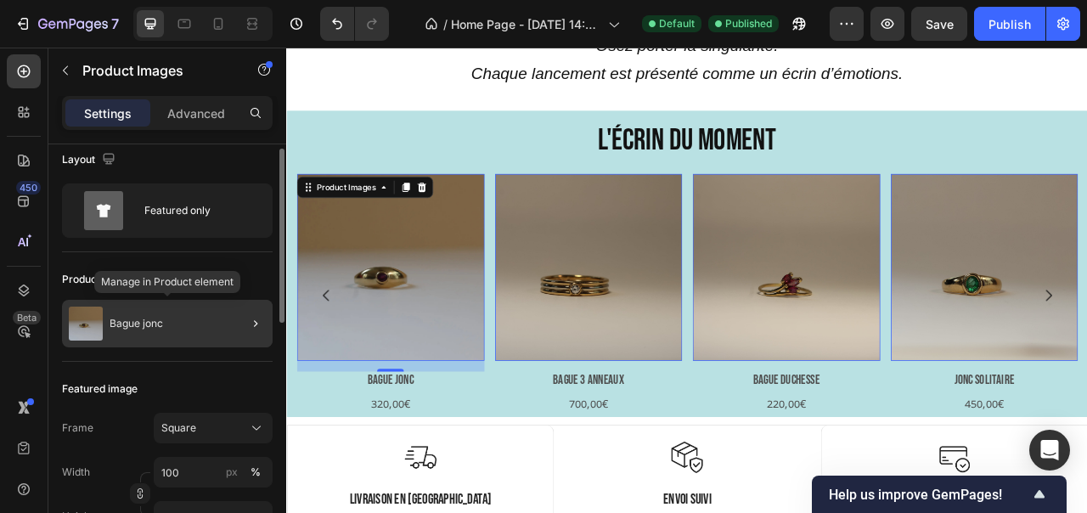
click at [206, 334] on div "Bague jonc" at bounding box center [167, 324] width 211 height 48
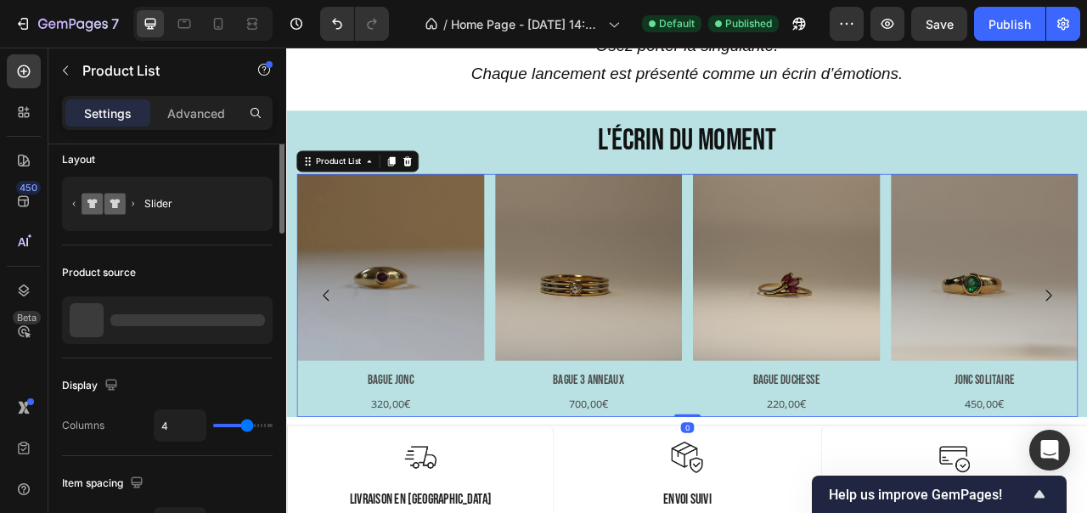
scroll to position [0, 0]
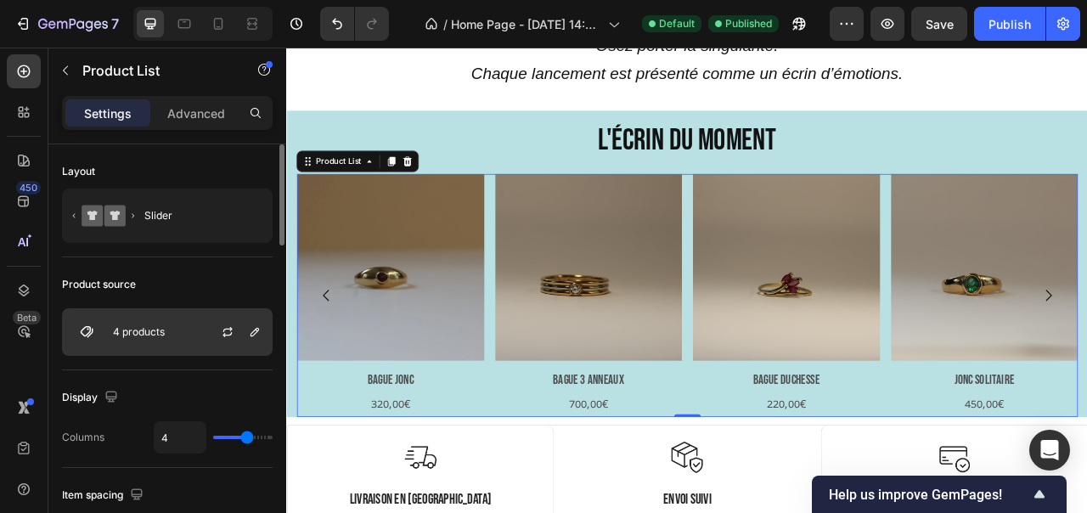
click at [98, 330] on img at bounding box center [87, 332] width 34 height 34
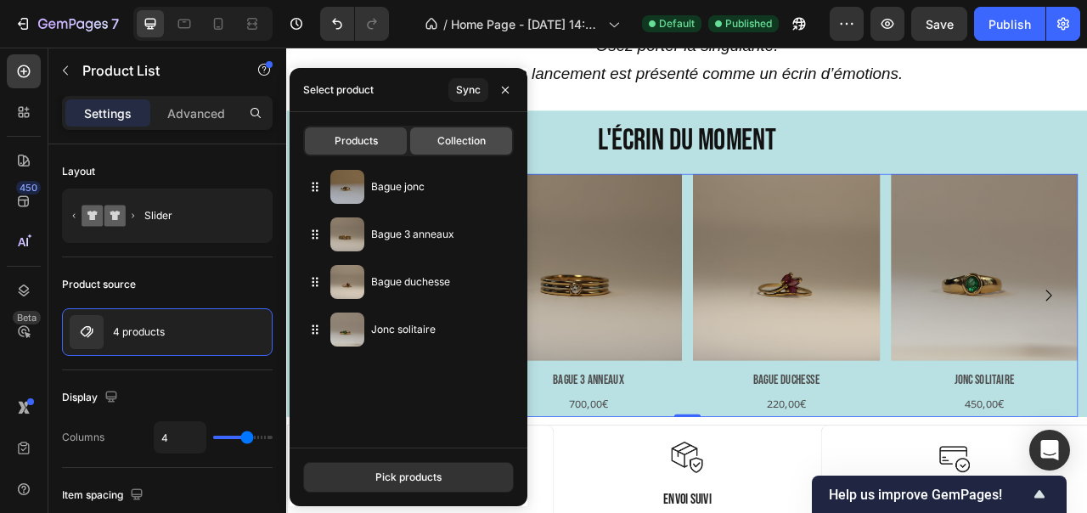
click at [437, 137] on span "Collection" at bounding box center [461, 140] width 48 height 15
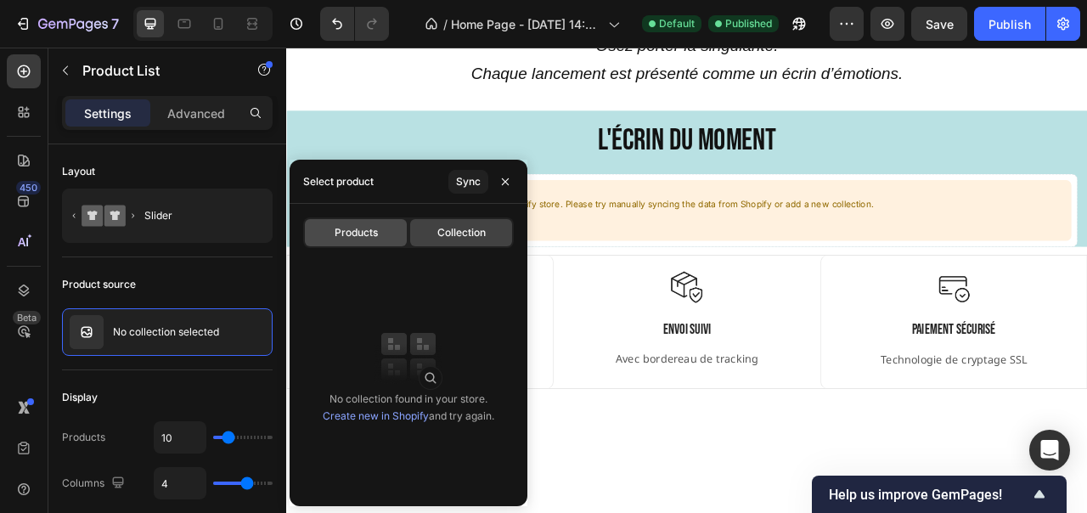
click at [367, 238] on span "Products" at bounding box center [355, 232] width 43 height 15
type input "4"
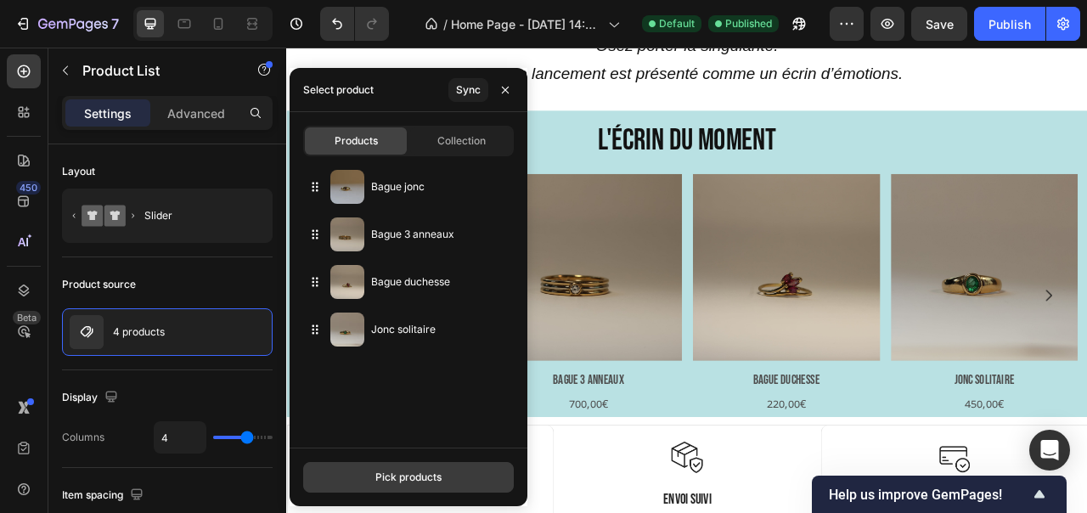
click at [390, 473] on div "Pick products" at bounding box center [408, 476] width 66 height 15
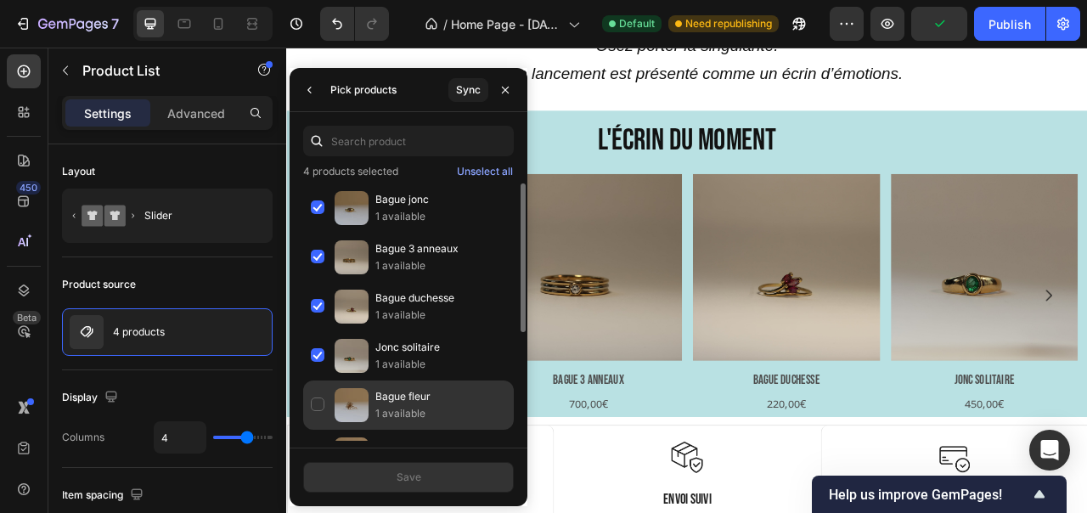
click at [313, 391] on div "Bague fleur 1 available" at bounding box center [408, 404] width 211 height 49
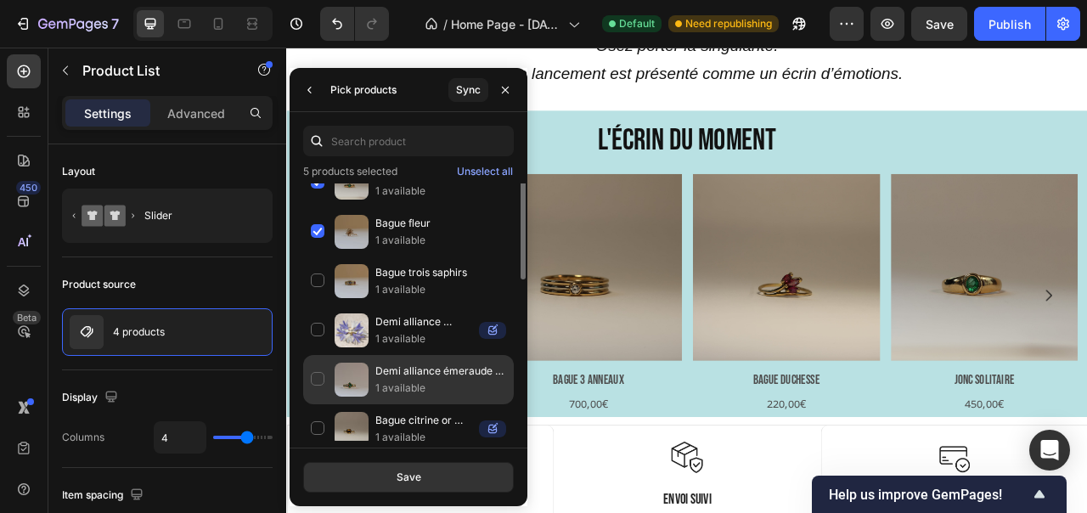
scroll to position [180, 0]
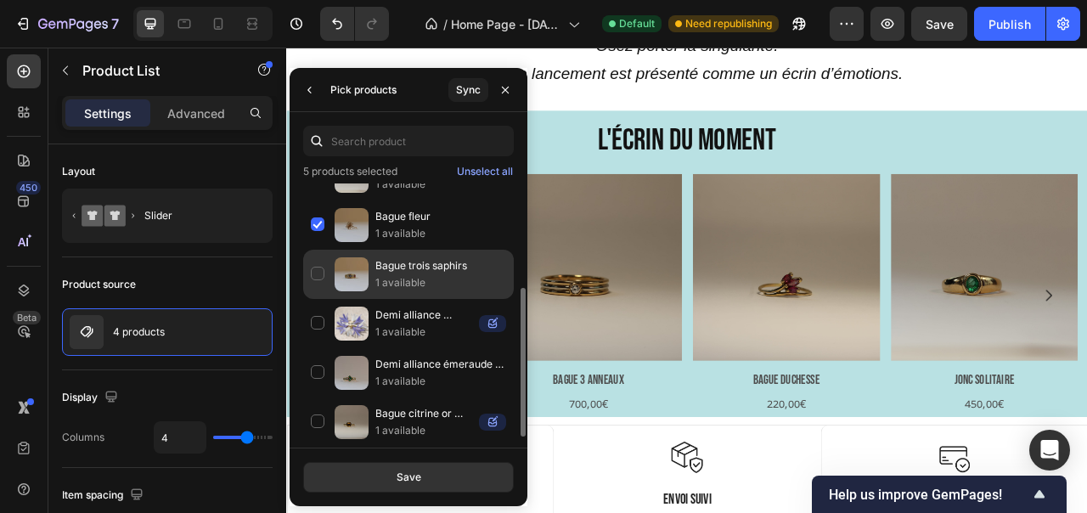
click at [316, 278] on div "Bague trois saphirs 1 available" at bounding box center [408, 274] width 211 height 49
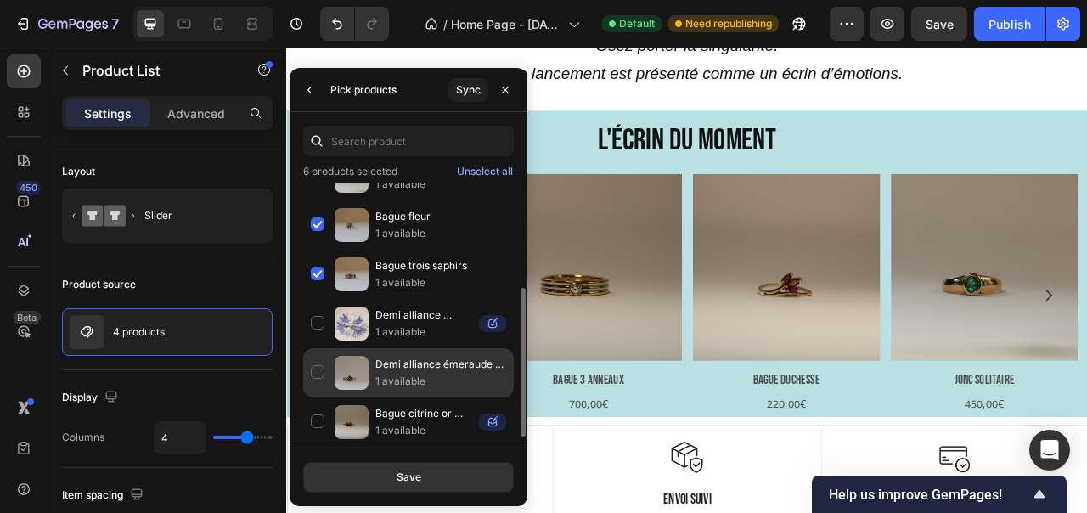
click at [317, 369] on div "Demi alliance émeraude & diamant 1 available" at bounding box center [408, 372] width 211 height 49
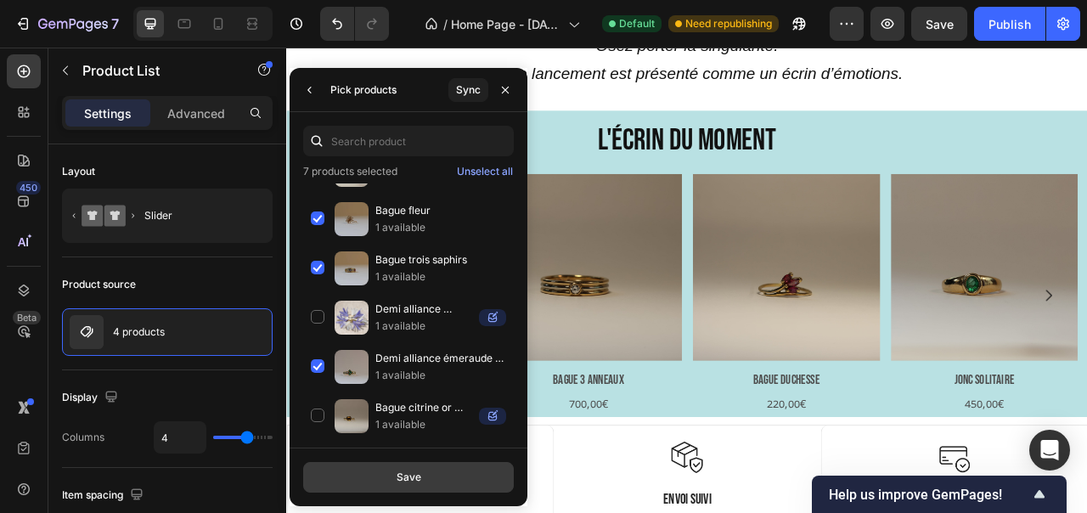
click at [417, 467] on button "Save" at bounding box center [408, 477] width 211 height 31
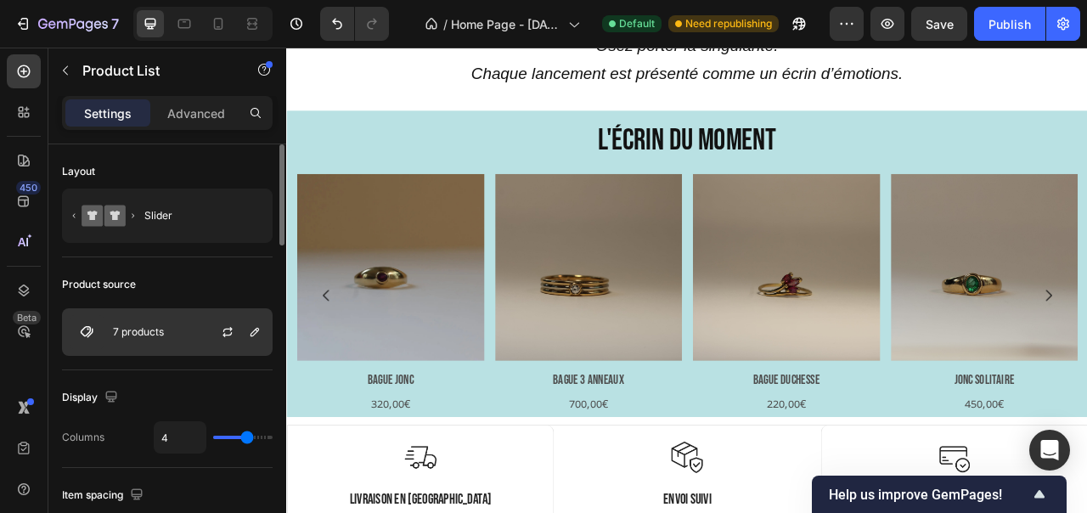
click at [172, 334] on div "7 products" at bounding box center [167, 332] width 211 height 48
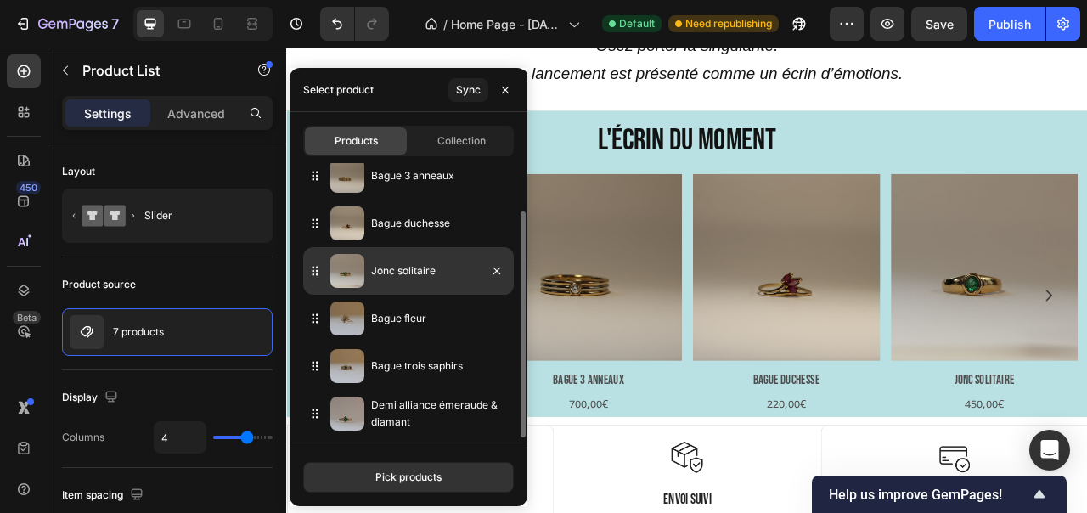
scroll to position [0, 0]
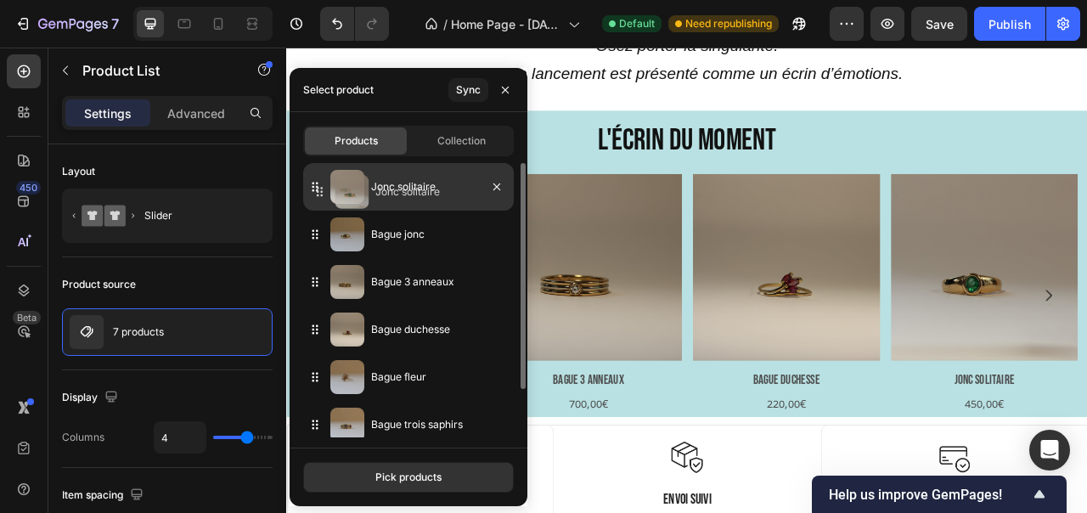
drag, startPoint x: 308, startPoint y: 333, endPoint x: 312, endPoint y: 188, distance: 145.2
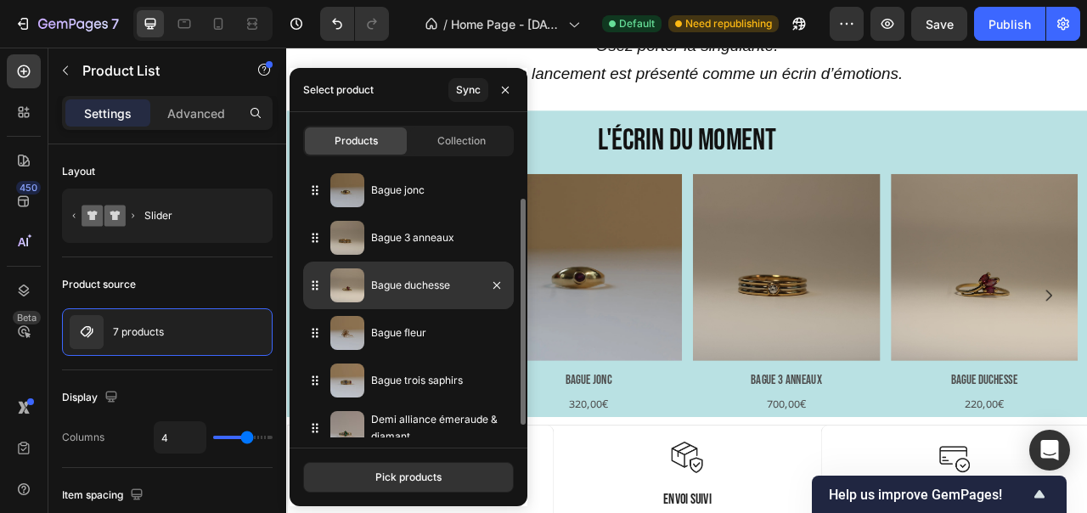
scroll to position [48, 0]
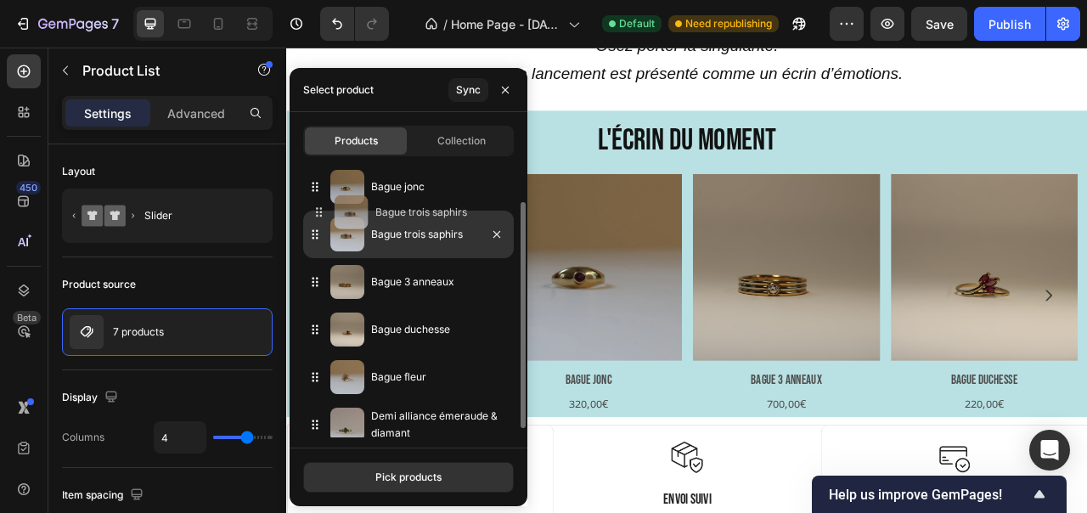
drag, startPoint x: 321, startPoint y: 374, endPoint x: 332, endPoint y: 183, distance: 192.2
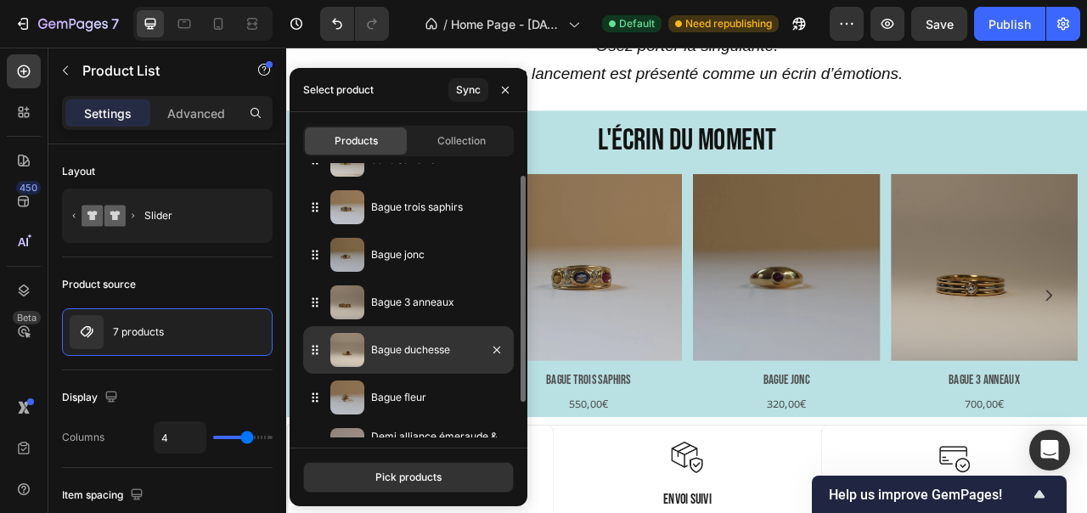
scroll to position [32, 0]
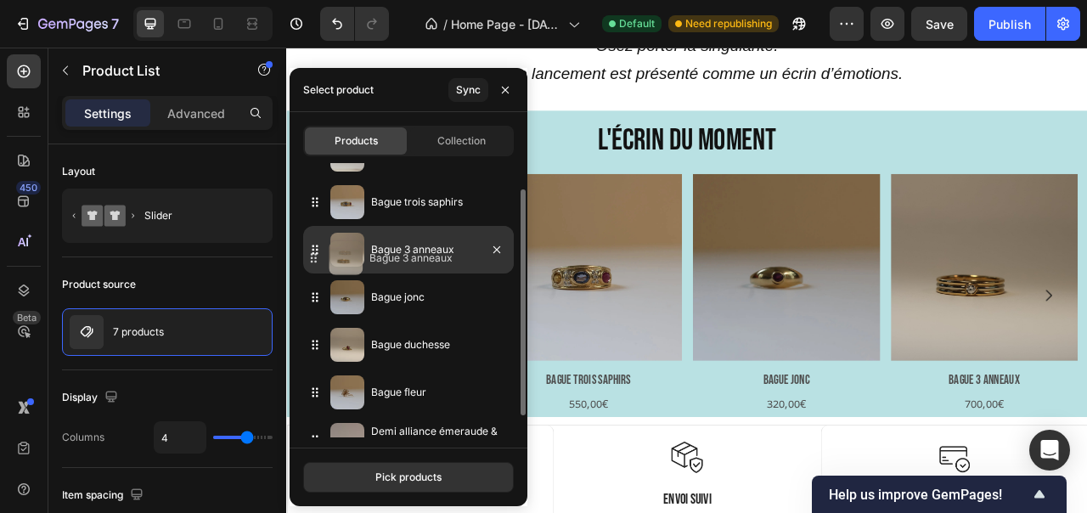
drag, startPoint x: 312, startPoint y: 304, endPoint x: 311, endPoint y: 264, distance: 39.9
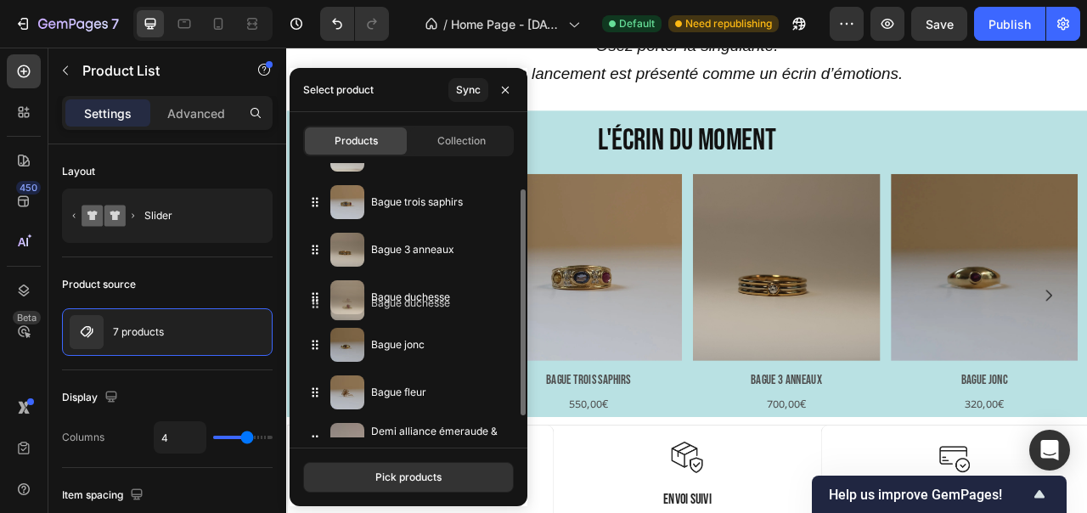
drag, startPoint x: 308, startPoint y: 351, endPoint x: 308, endPoint y: 309, distance: 41.6
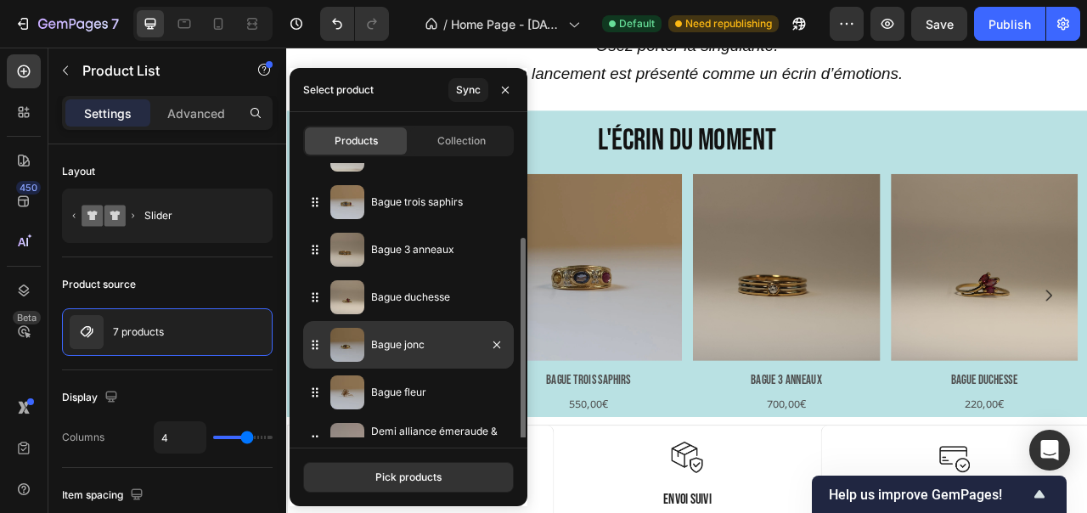
scroll to position [59, 0]
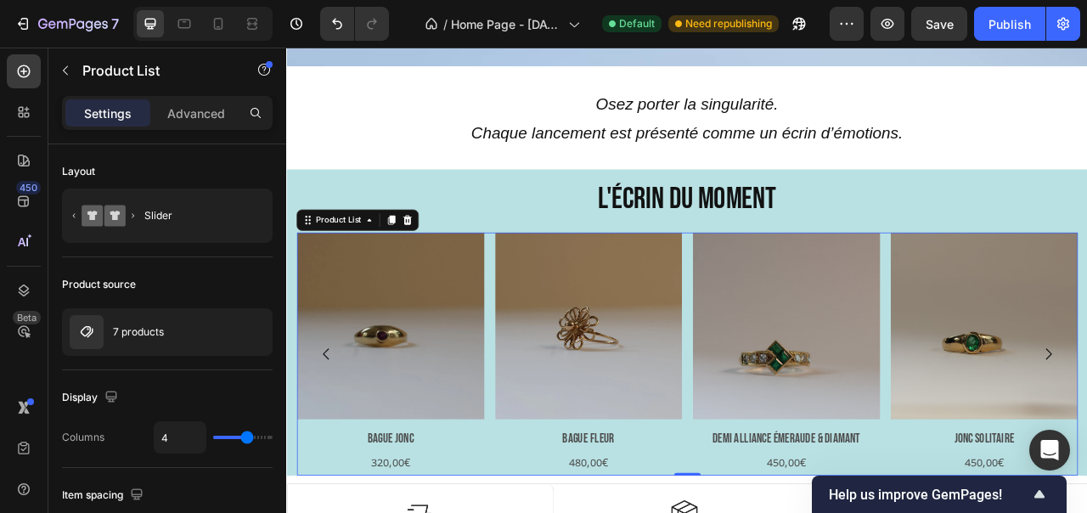
scroll to position [503, 0]
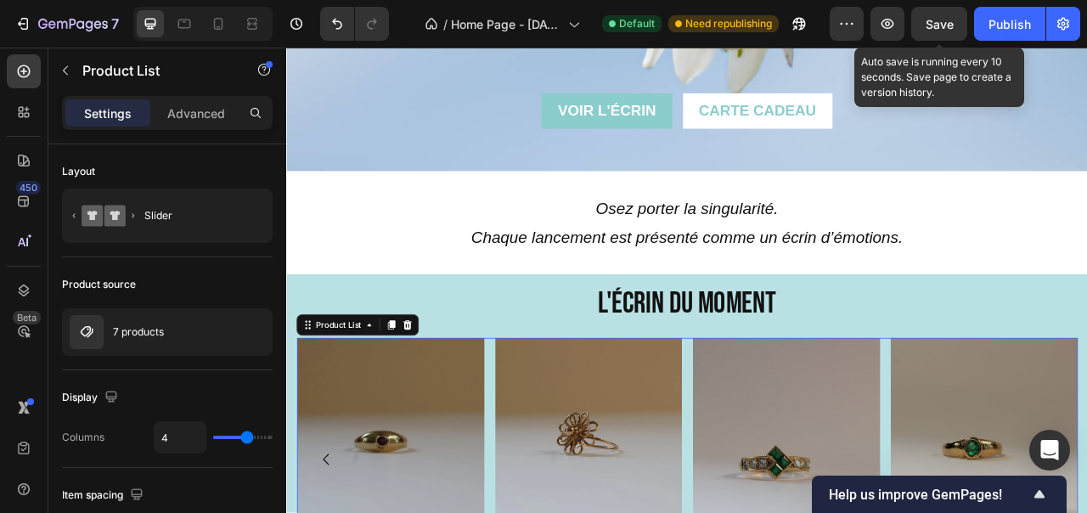
click at [940, 17] on span "Save" at bounding box center [939, 24] width 28 height 14
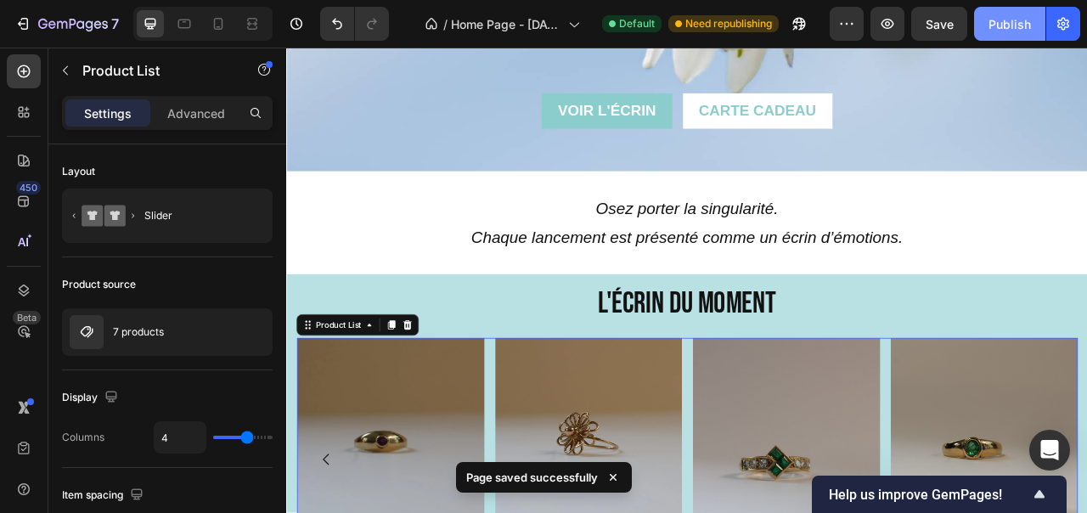
click at [1003, 26] on div "Publish" at bounding box center [1009, 24] width 42 height 18
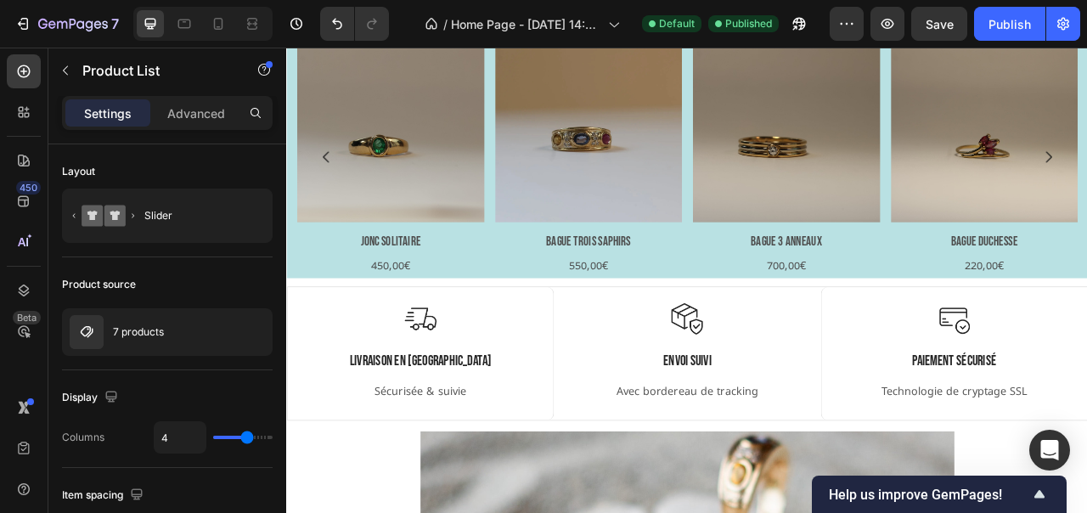
scroll to position [708, 0]
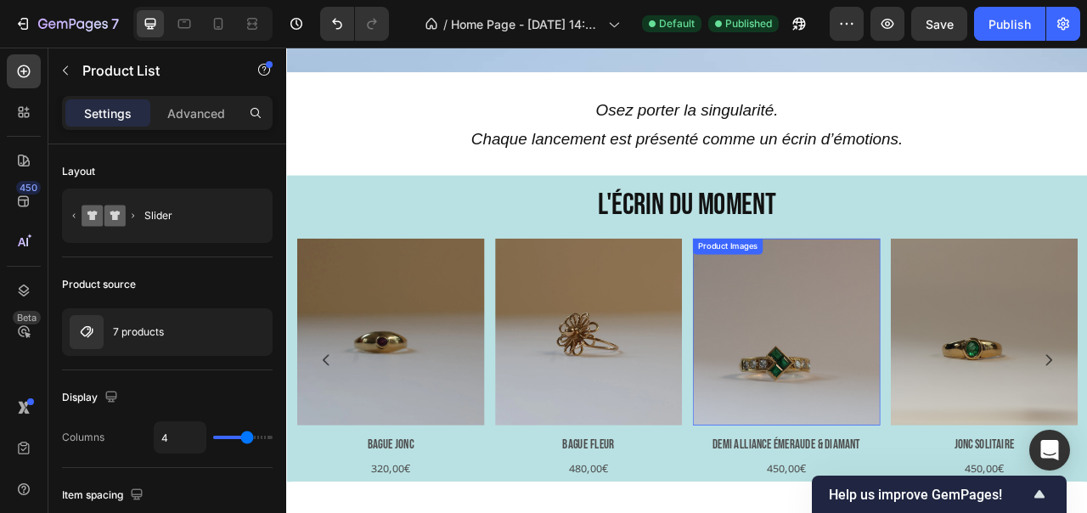
scroll to position [556, 0]
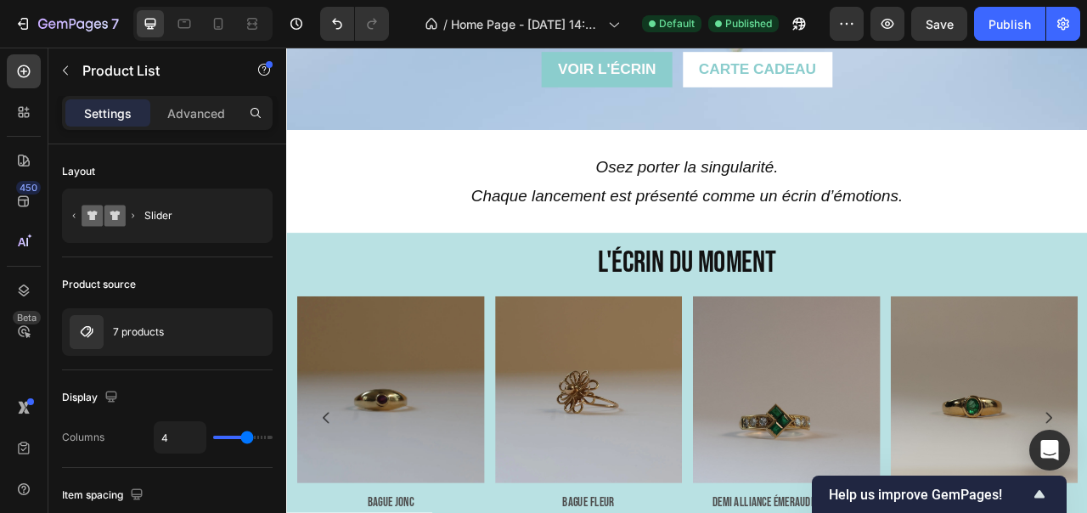
click at [346, 512] on button "Carousel Back Arrow" at bounding box center [336, 519] width 48 height 48
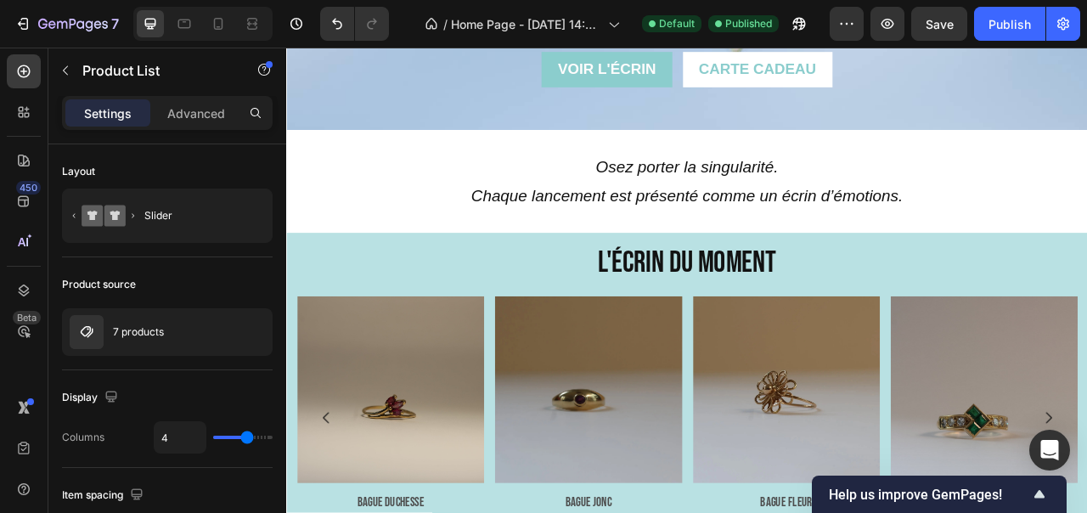
click at [346, 512] on button "Carousel Back Arrow" at bounding box center [336, 519] width 48 height 48
